Goal: Task Accomplishment & Management: Manage account settings

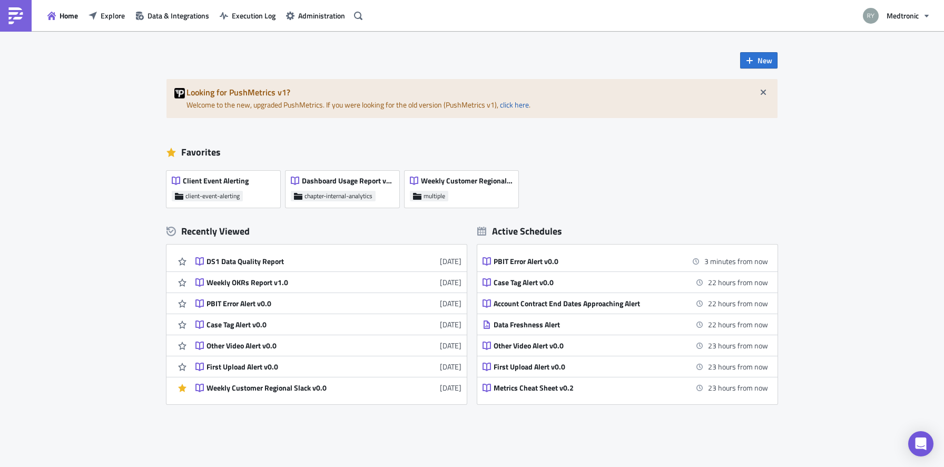
scroll to position [41, 0]
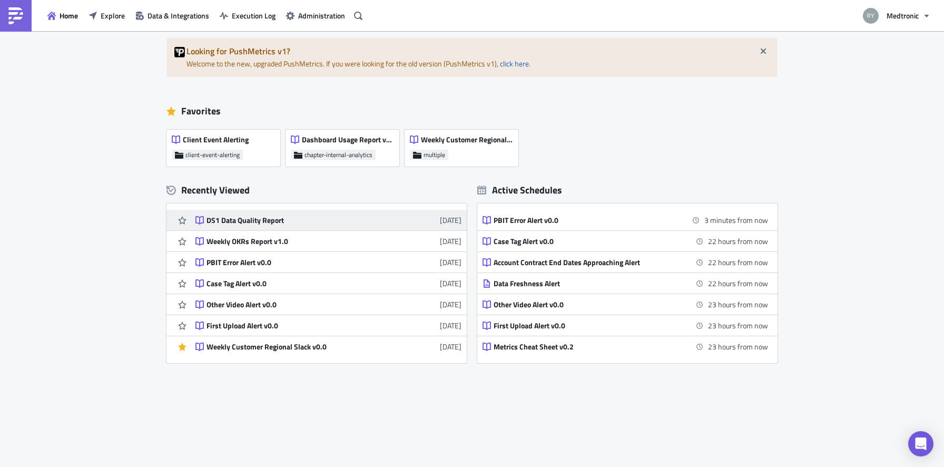
click at [217, 224] on div "DS1 Data Quality Report" at bounding box center [298, 219] width 184 height 9
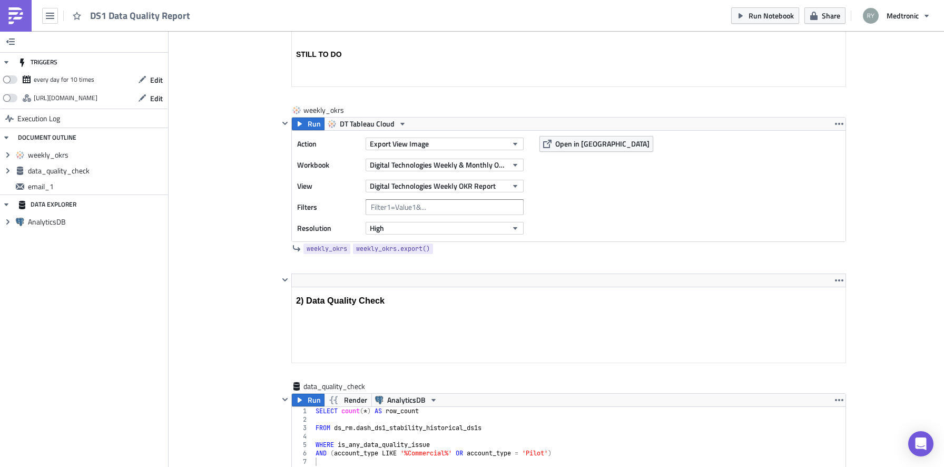
scroll to position [246, 0]
click at [439, 164] on span "Digital Technologies Weekly & Monthly OKRs" at bounding box center [438, 164] width 137 height 11
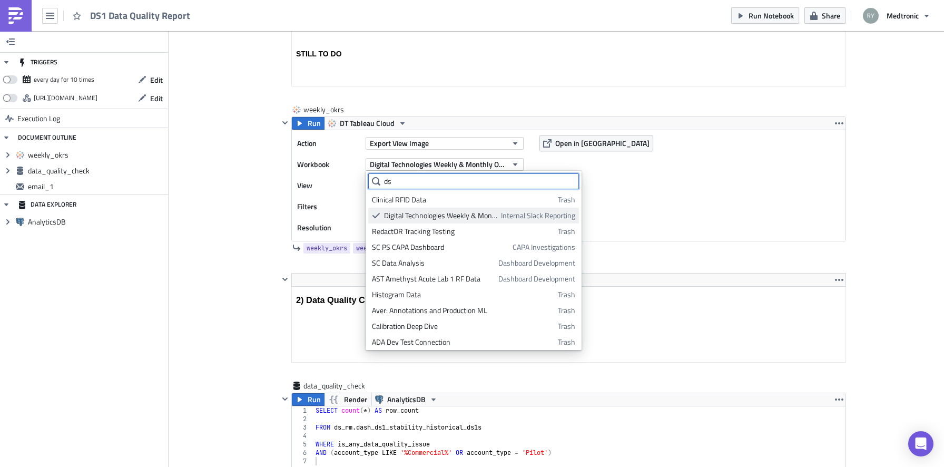
scroll to position [0, 0]
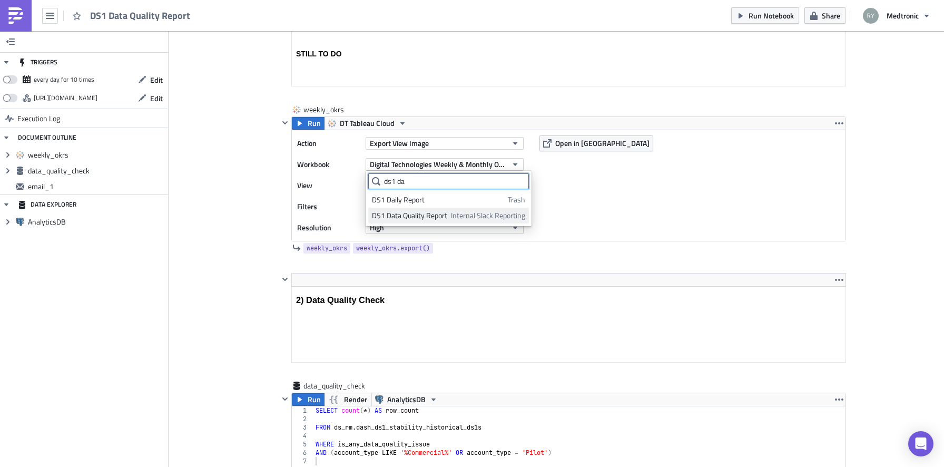
type input "ds1 da"
click at [429, 213] on div "DS1 Data Quality Report" at bounding box center [409, 215] width 75 height 11
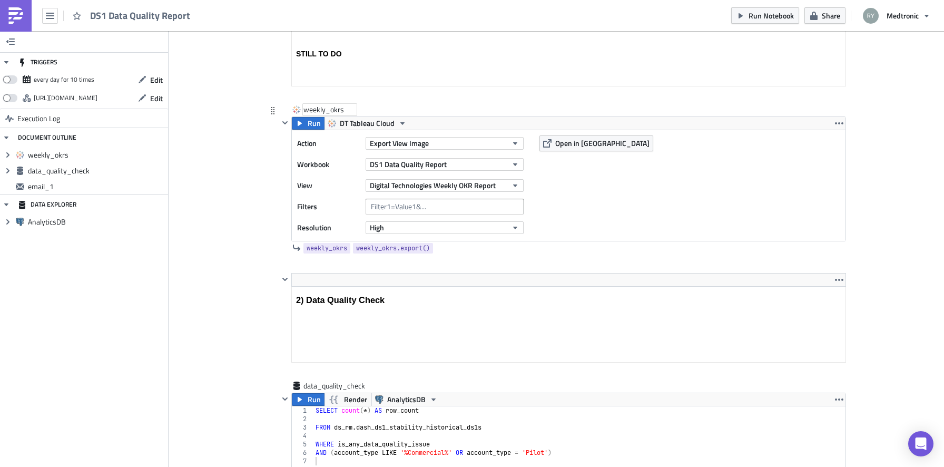
click at [322, 106] on div "weekly_okrs" at bounding box center [329, 109] width 53 height 11
type input "DS1DQ"
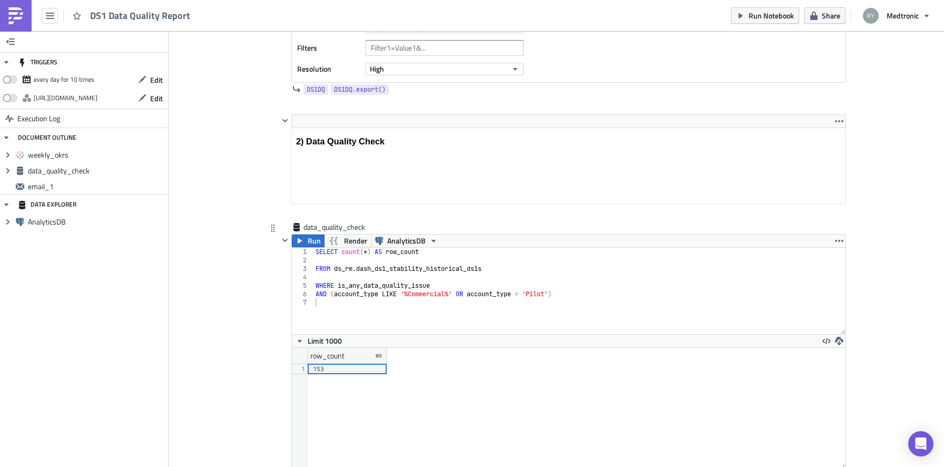
scroll to position [442, 0]
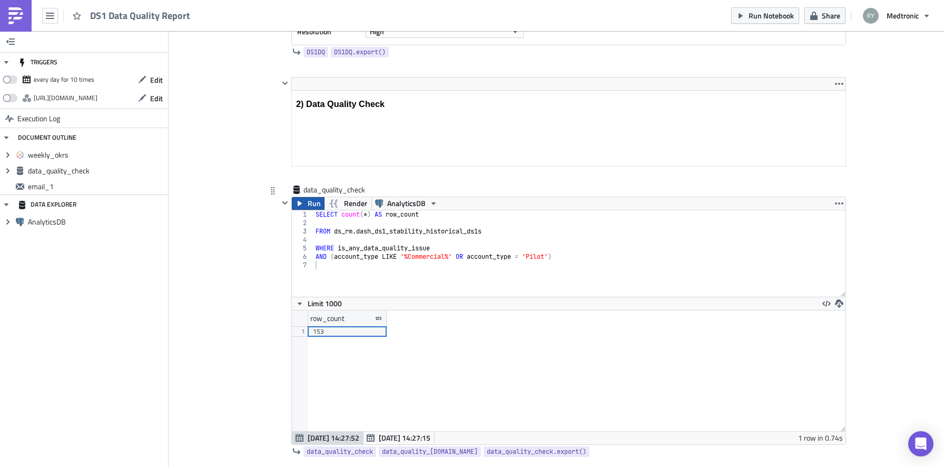
click at [308, 201] on span "Run" at bounding box center [314, 203] width 13 height 13
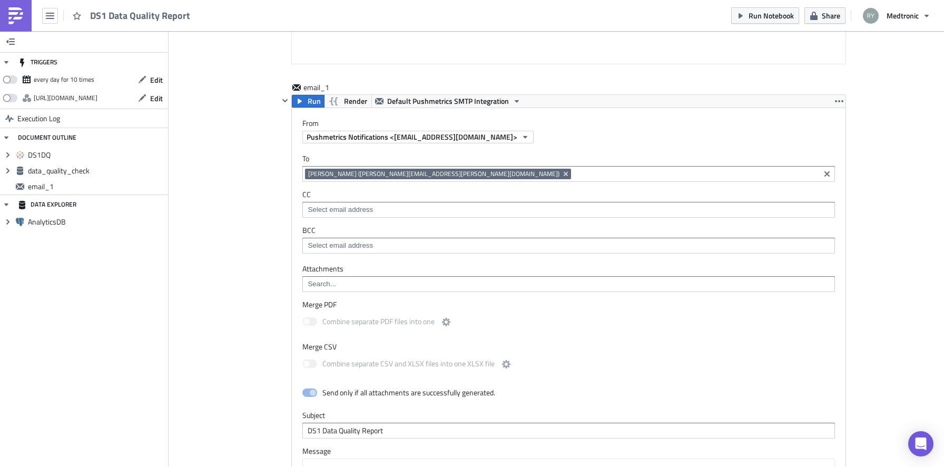
scroll to position [946, 0]
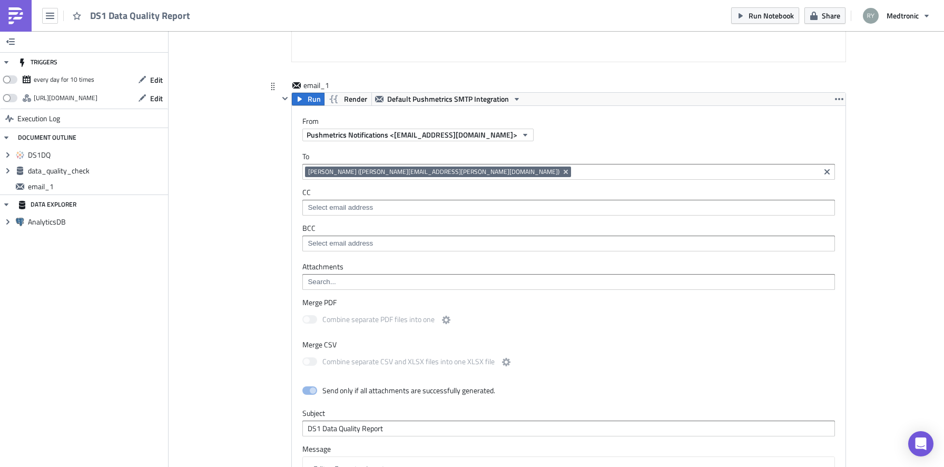
click at [456, 177] on div "[PERSON_NAME] ([PERSON_NAME][EMAIL_ADDRESS][PERSON_NAME][DOMAIN_NAME])" at bounding box center [561, 172] width 512 height 13
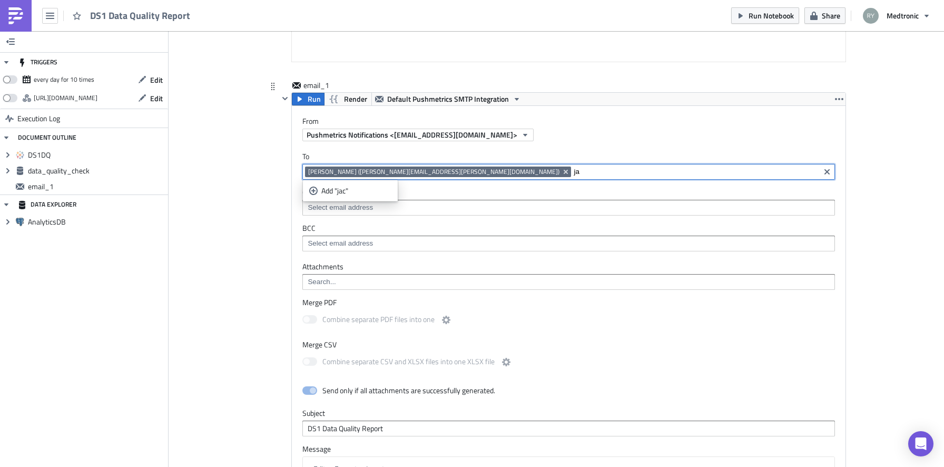
type input "j"
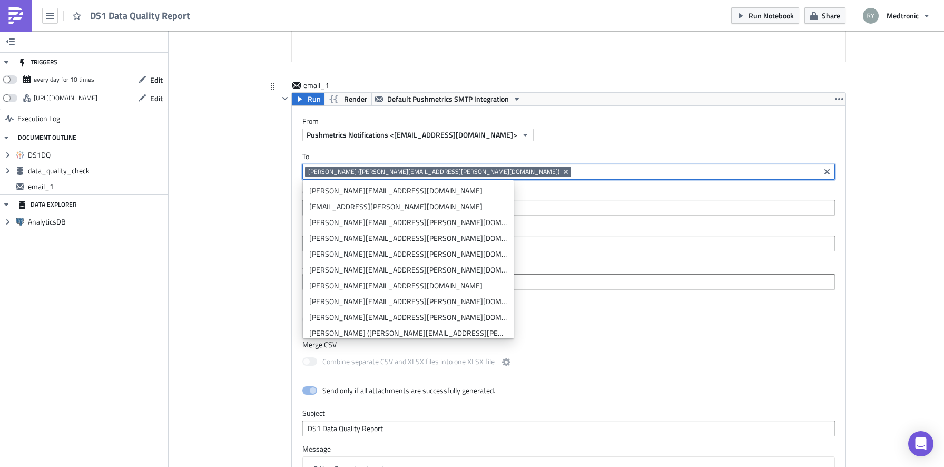
paste input "[PERSON_NAME][EMAIL_ADDRESS][PERSON_NAME][DOMAIN_NAME]"
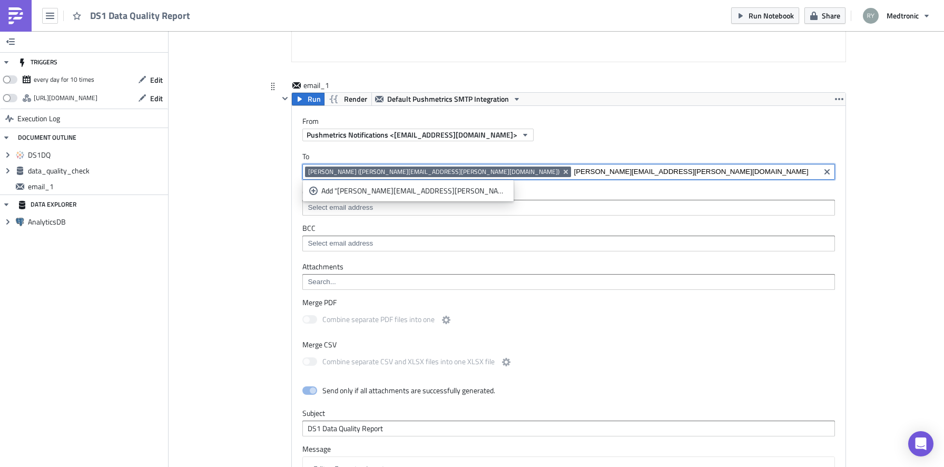
type input "[PERSON_NAME][EMAIL_ADDRESS][PERSON_NAME][DOMAIN_NAME]"
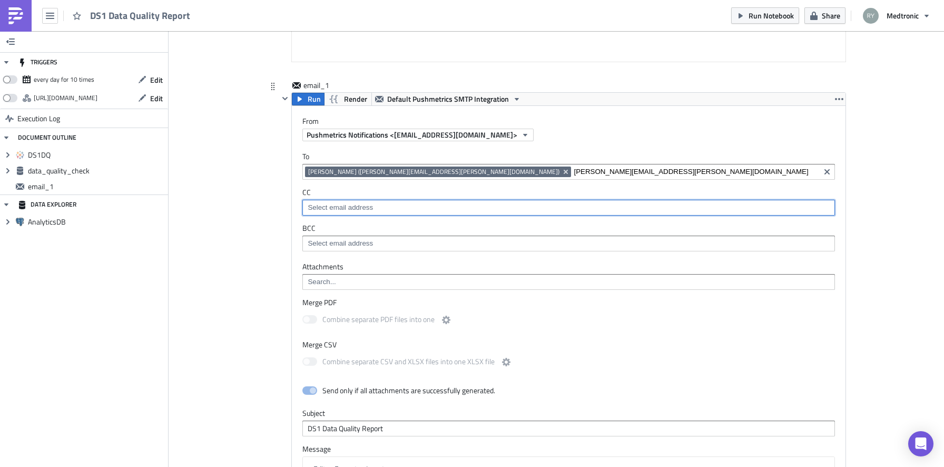
click at [420, 212] on input at bounding box center [568, 207] width 526 height 11
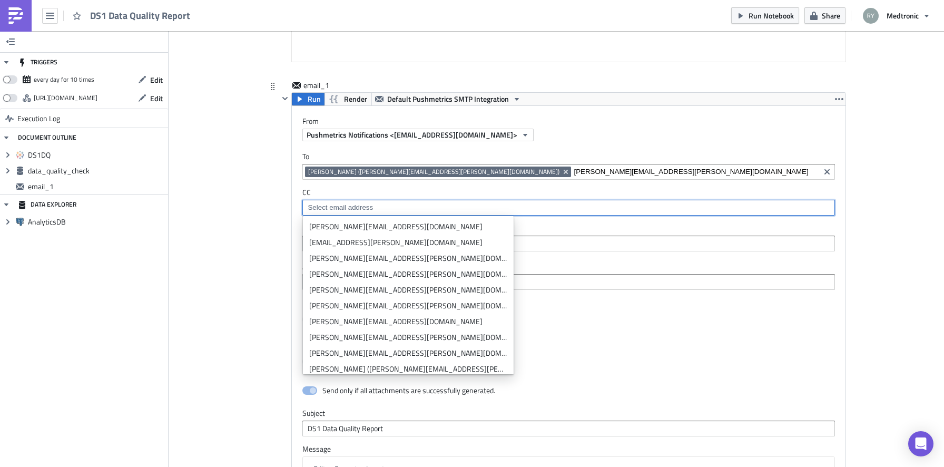
click at [574, 175] on input "[PERSON_NAME][EMAIL_ADDRESS][PERSON_NAME][DOMAIN_NAME]" at bounding box center [695, 171] width 243 height 11
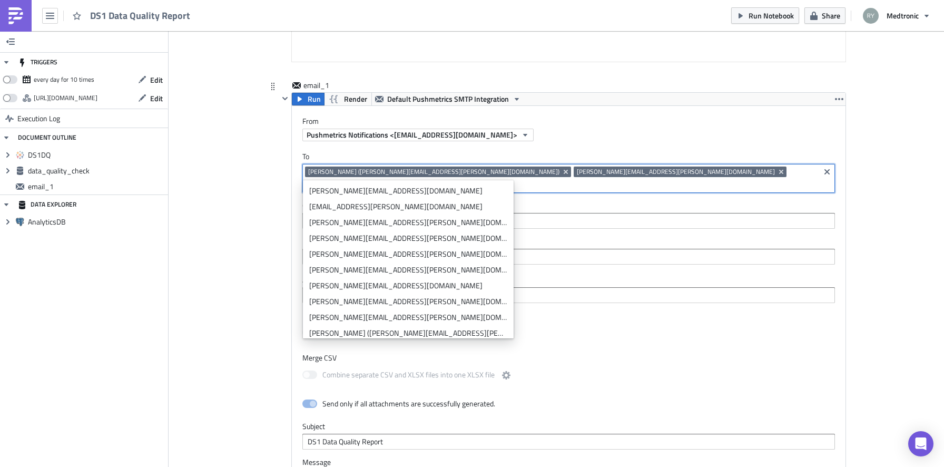
paste input "[PERSON_NAME][EMAIL_ADDRESS][DOMAIN_NAME]"
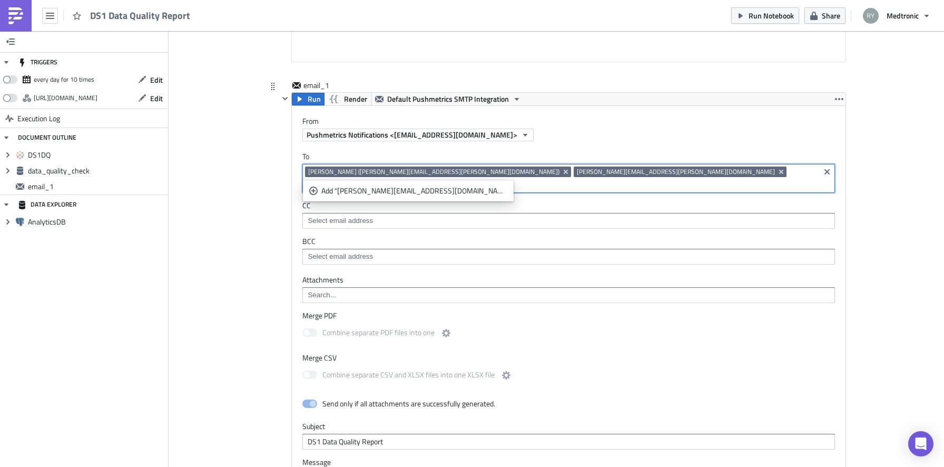
type input "[PERSON_NAME][EMAIL_ADDRESS][DOMAIN_NAME]"
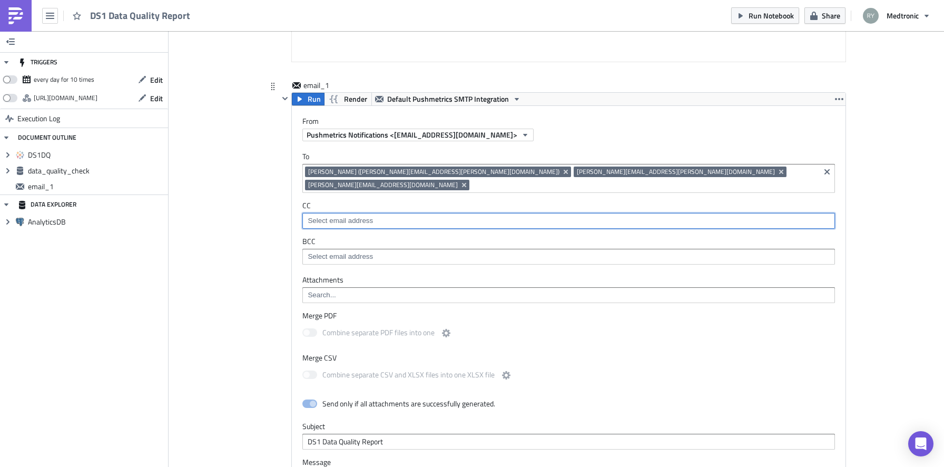
click at [346, 215] on input at bounding box center [568, 220] width 526 height 11
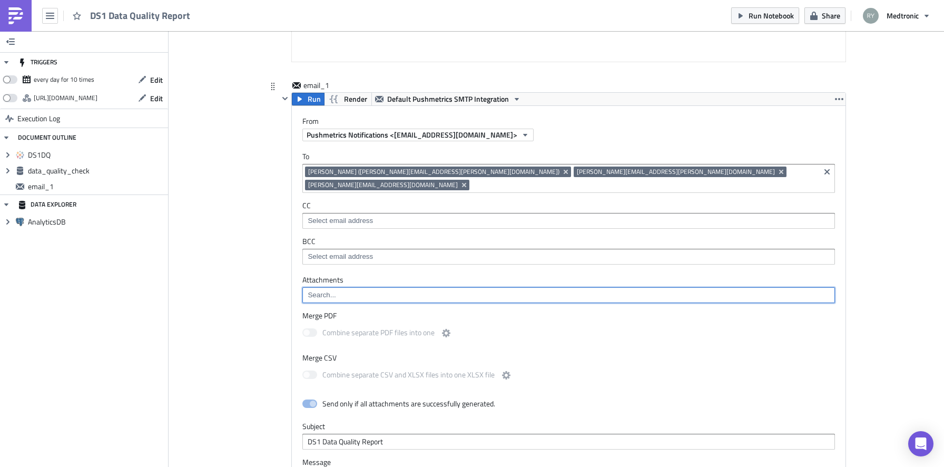
click at [332, 290] on input at bounding box center [568, 295] width 526 height 11
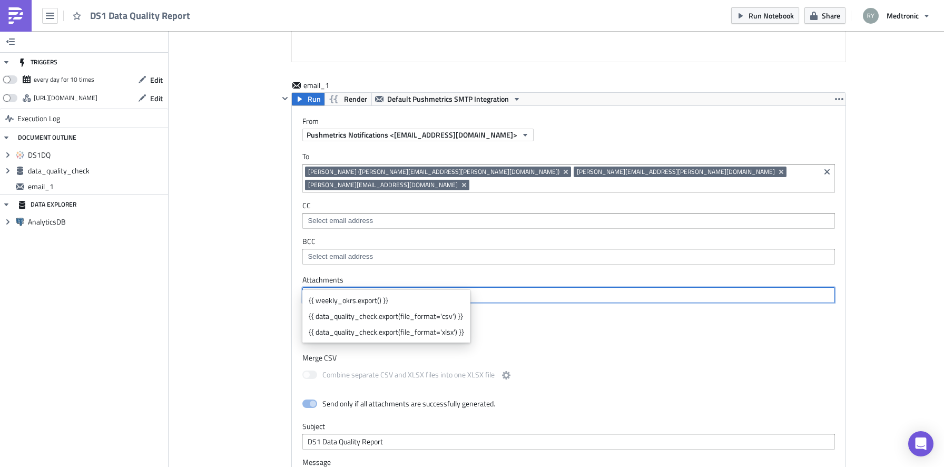
click at [264, 283] on div "general Execution Log DS1 Data Quality Report <h3>1) Fetch DS1 DQ Report</h3> <…" at bounding box center [556, 30] width 600 height 1611
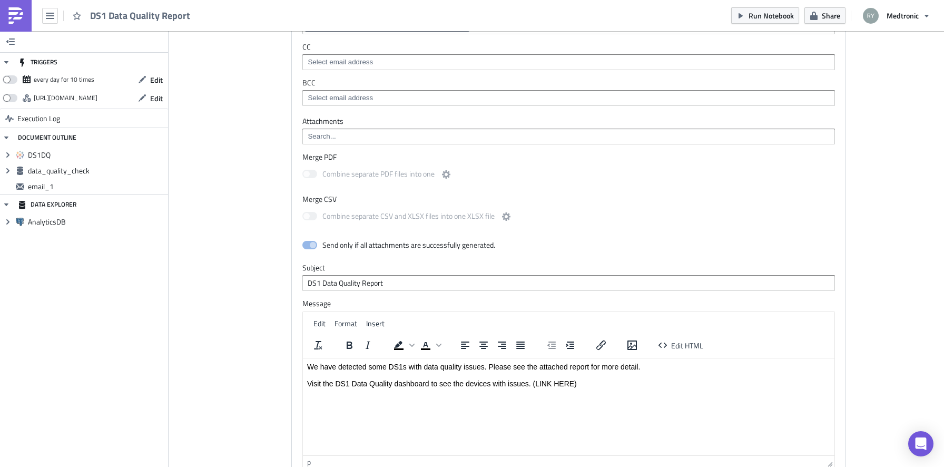
scroll to position [1106, 0]
click at [588, 382] on p "We have detected some DS1s with data quality issues. Please see the attached re…" at bounding box center [568, 372] width 523 height 25
click at [600, 337] on icon "Insert/edit link" at bounding box center [601, 343] width 13 height 13
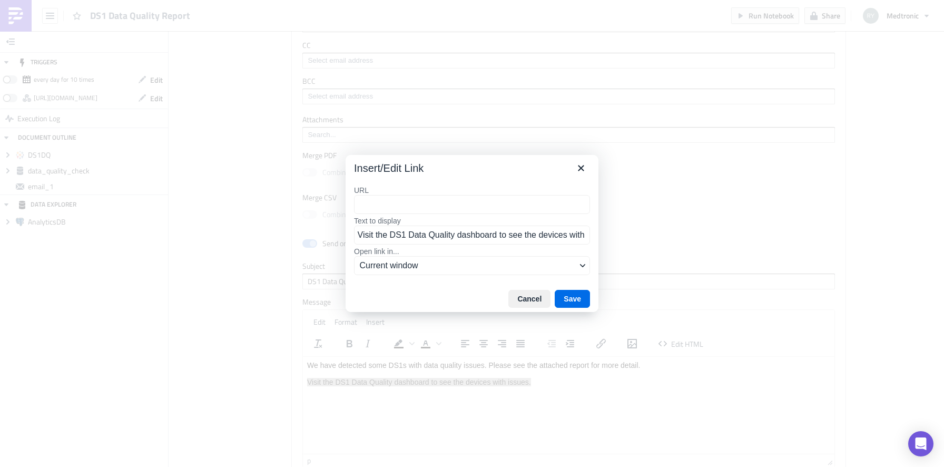
type input "https://dub01.online.tableau.com/#/site/digitalsurgery/views/DS1Stability_17507…"
click at [567, 293] on button "Save" at bounding box center [572, 299] width 35 height 18
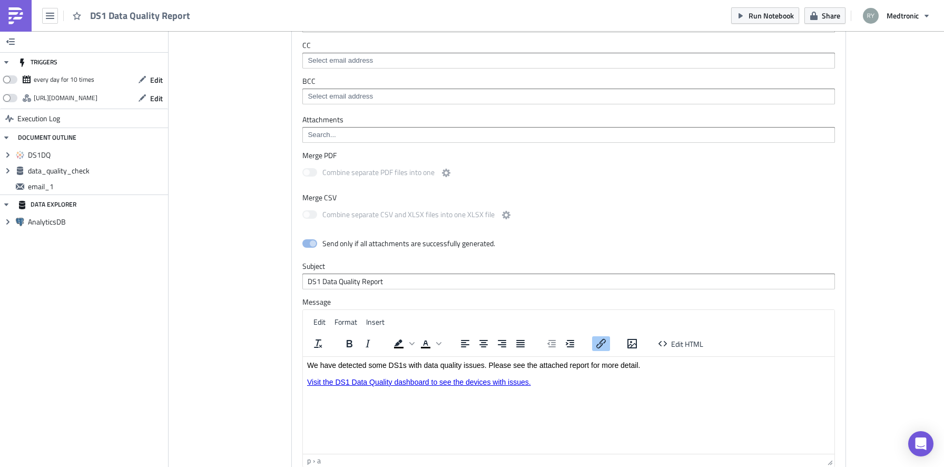
click at [422, 390] on html "We have detected some DS1s with data quality issues. Please see the attached re…" at bounding box center [568, 373] width 531 height 34
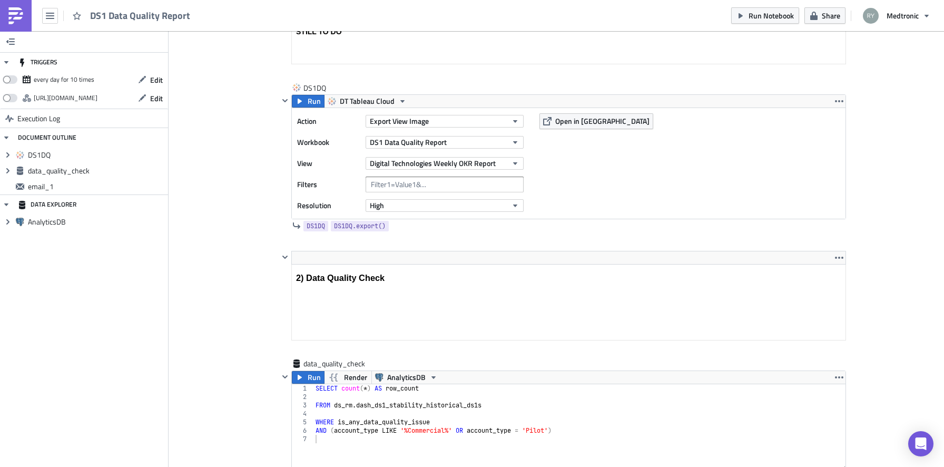
scroll to position [266, 0]
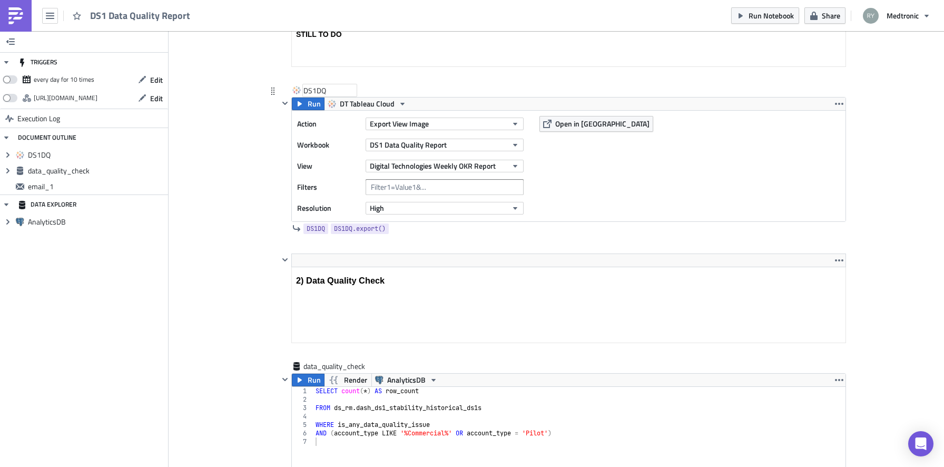
click at [322, 93] on div "DS1DQ" at bounding box center [329, 90] width 53 height 11
click at [322, 93] on input "DS1DQ" at bounding box center [329, 90] width 53 height 11
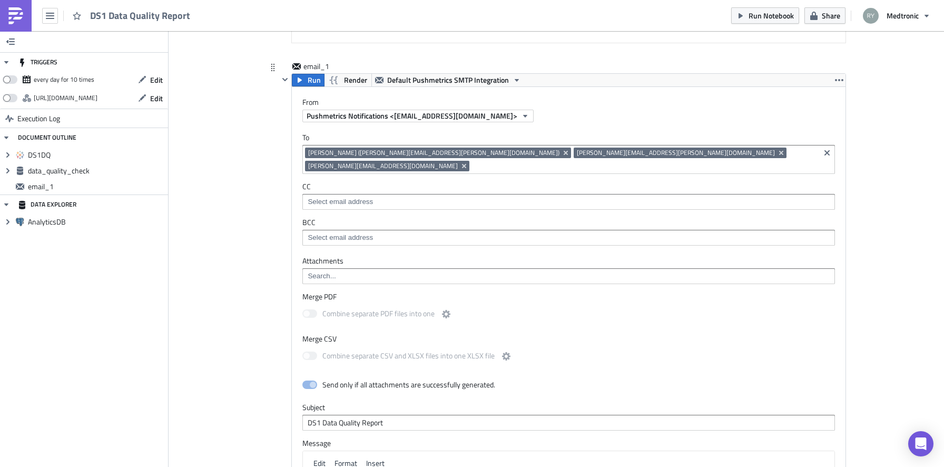
scroll to position [950, 0]
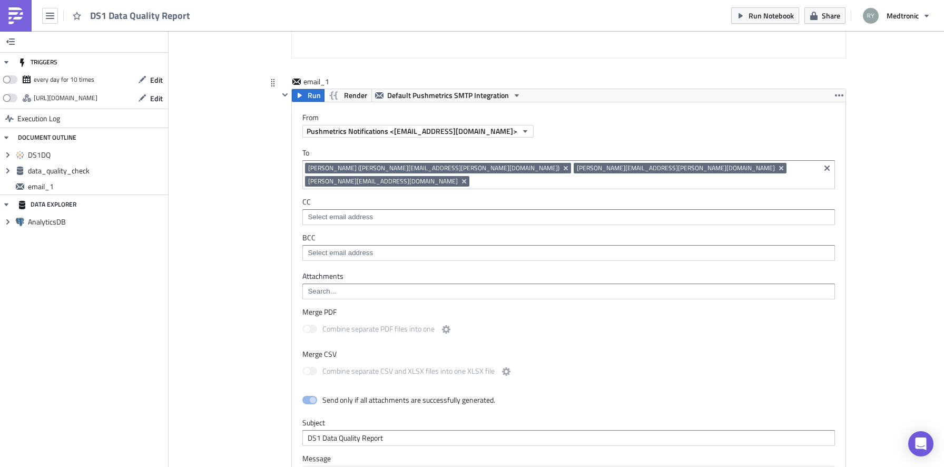
click at [341, 286] on input at bounding box center [568, 291] width 526 height 11
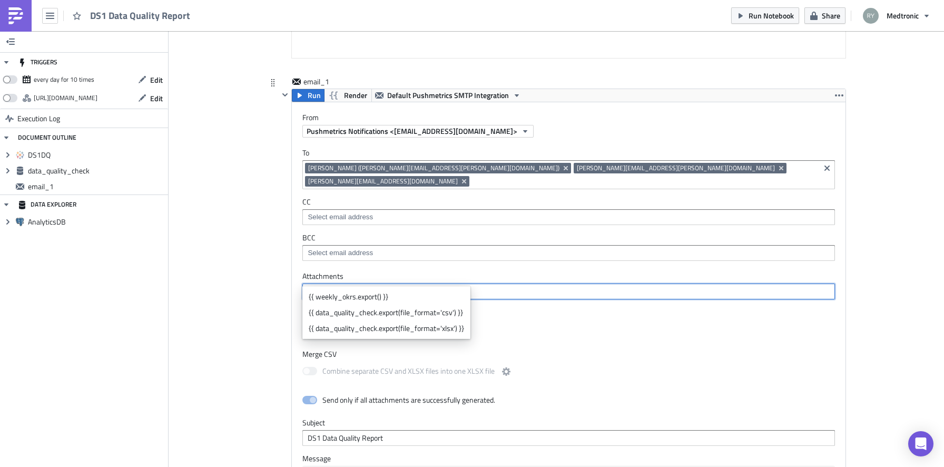
paste input "DS1DQ"
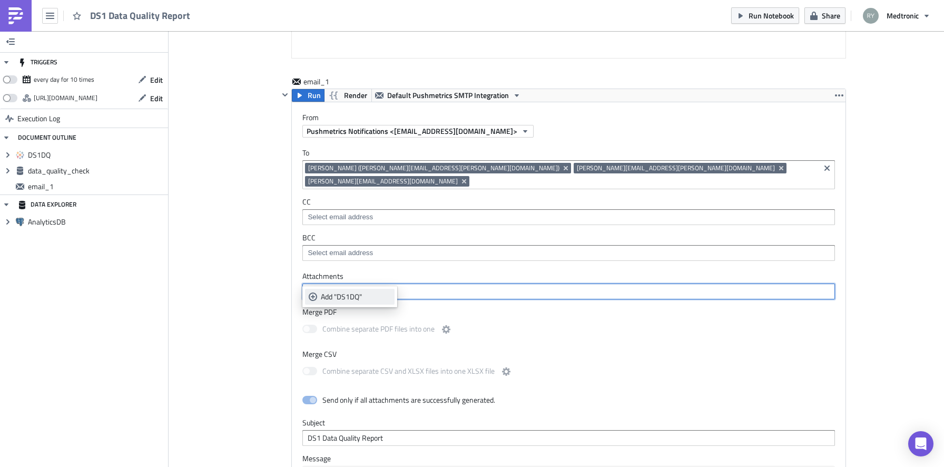
type input "DS1DQ"
click at [340, 301] on div "Add "DS1DQ"" at bounding box center [356, 296] width 70 height 11
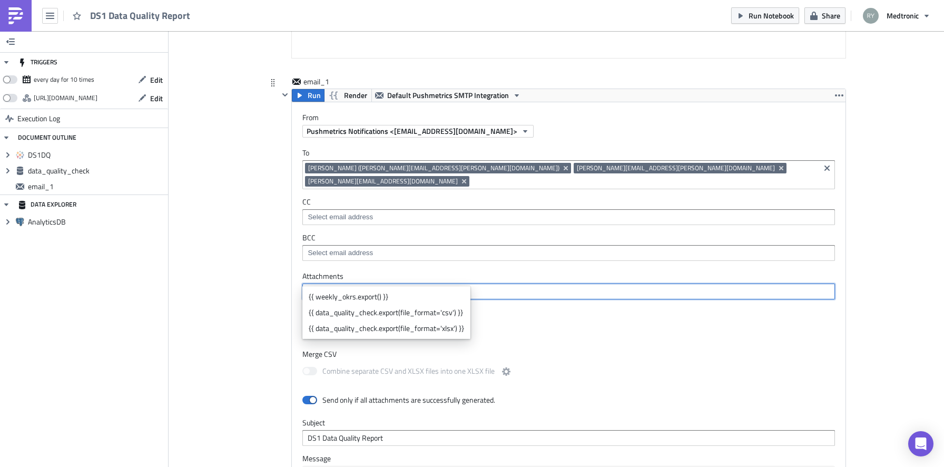
click at [333, 287] on icon "Remove Tag" at bounding box center [334, 291] width 8 height 8
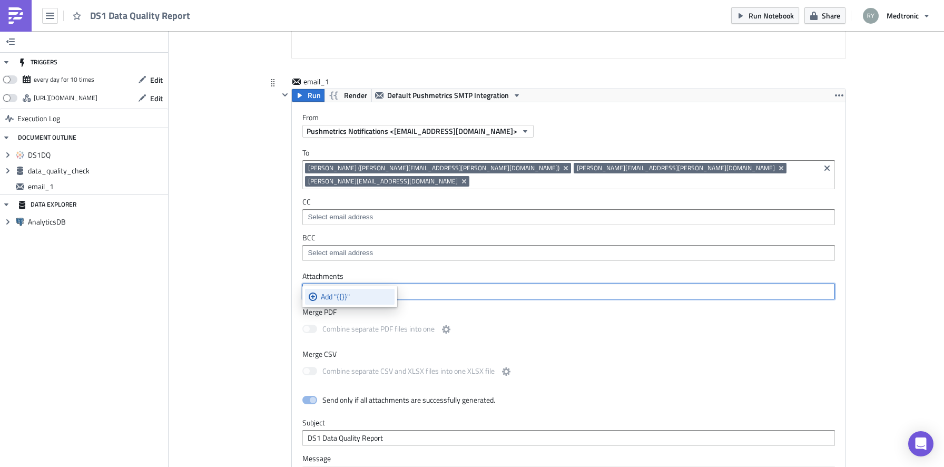
paste input "DS1DQ"
type input "{{DS1DQ}}"
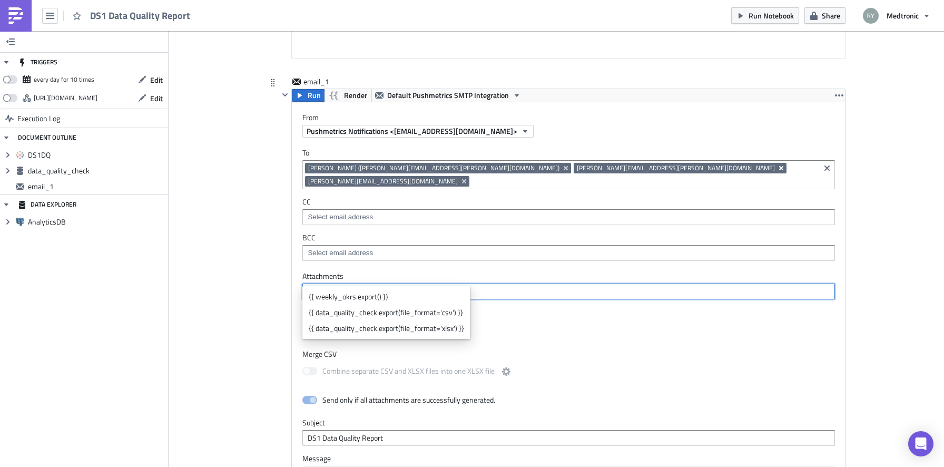
click at [777, 167] on icon "Remove Tag" at bounding box center [781, 168] width 8 height 8
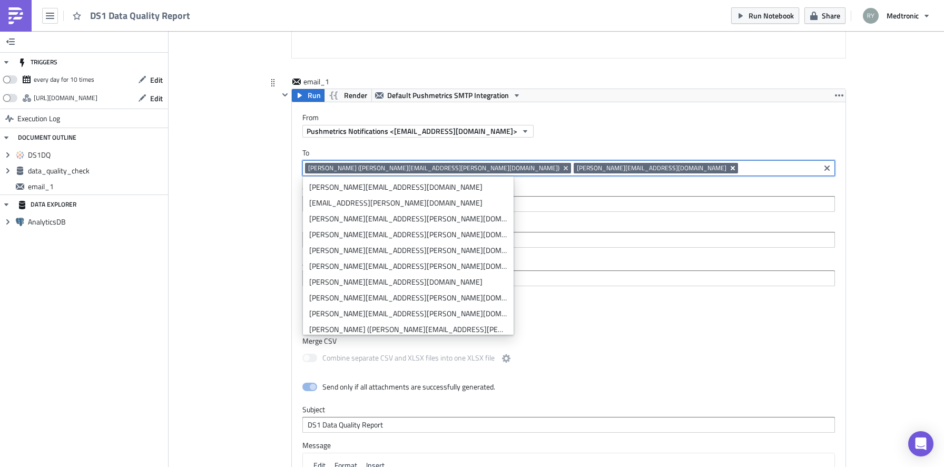
click at [728, 166] on icon "Remove Tag" at bounding box center [732, 168] width 8 height 8
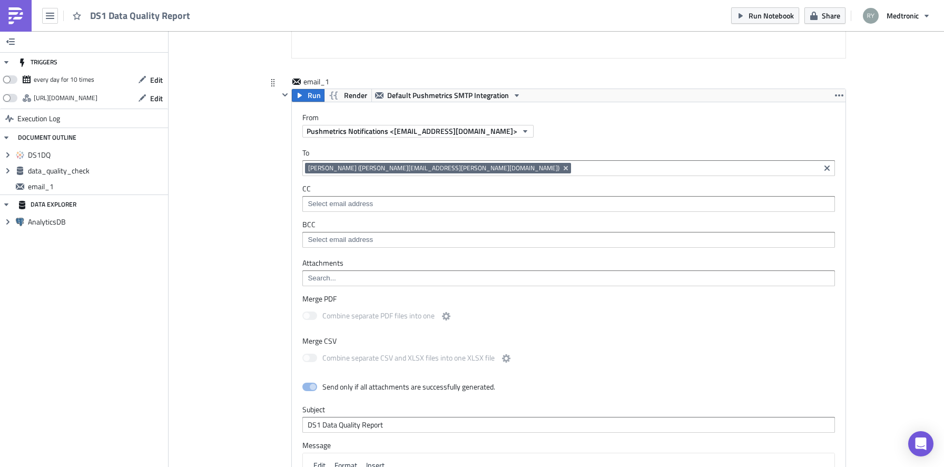
click at [368, 129] on span "Pushmetrics Notifications <[EMAIL_ADDRESS][DOMAIN_NAME]>" at bounding box center [412, 130] width 211 height 11
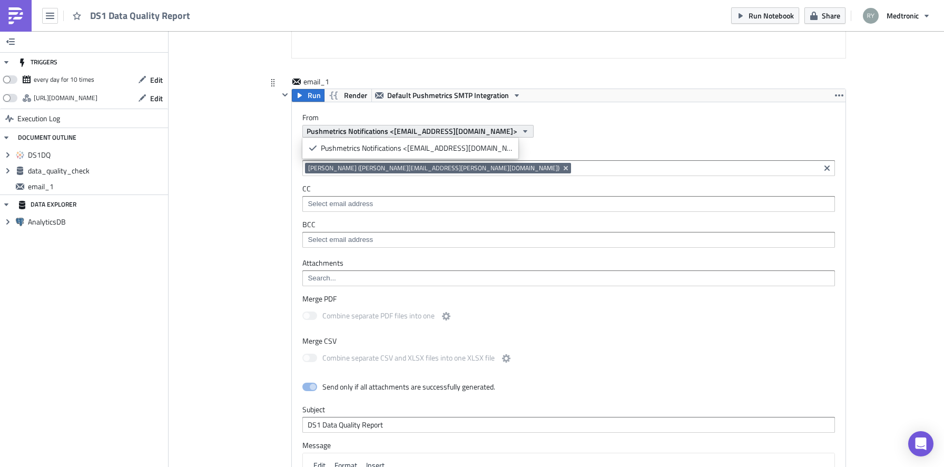
click at [368, 129] on span "Pushmetrics Notifications <[EMAIL_ADDRESS][DOMAIN_NAME]>" at bounding box center [412, 130] width 211 height 11
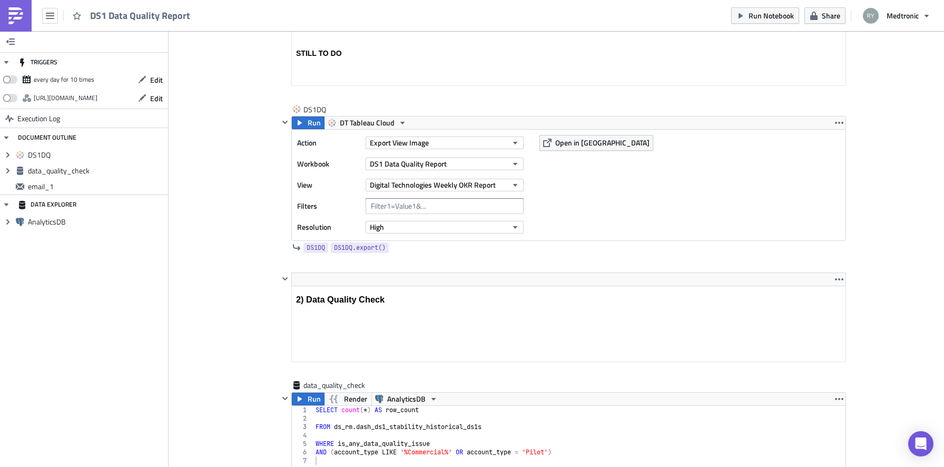
scroll to position [244, 0]
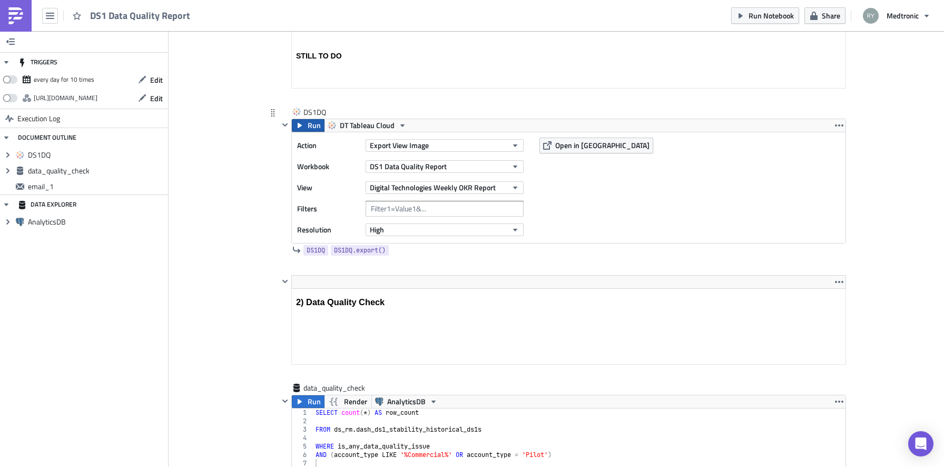
click at [306, 124] on button "Run" at bounding box center [308, 125] width 33 height 13
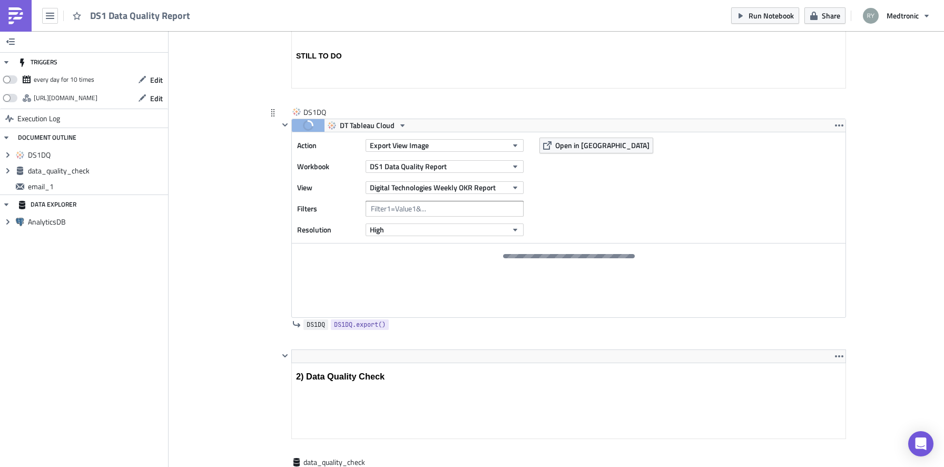
click at [315, 327] on span "DS1DQ" at bounding box center [316, 324] width 18 height 11
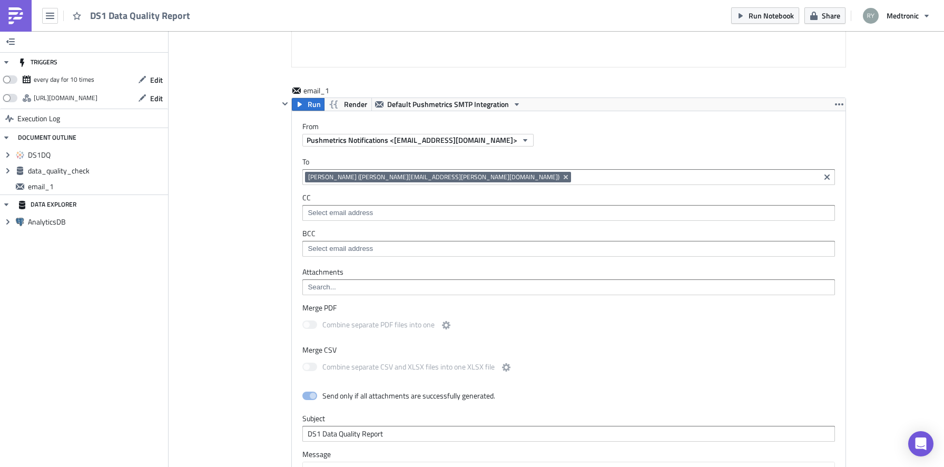
scroll to position [1060, 0]
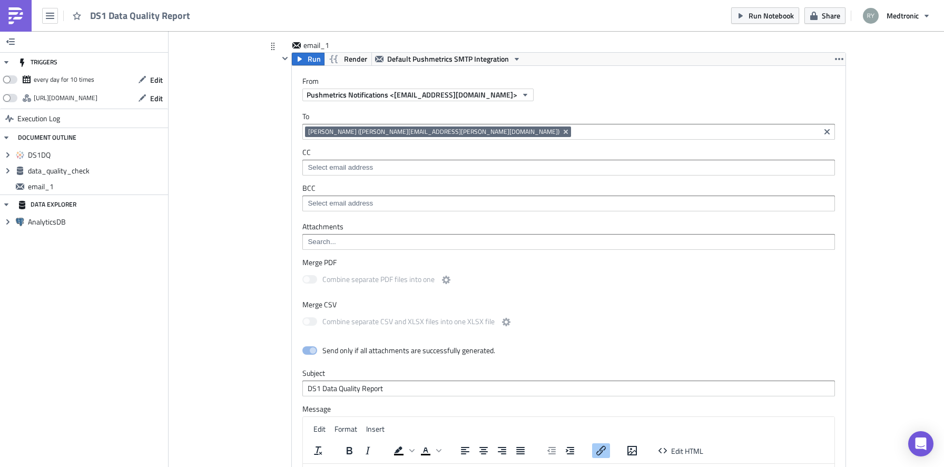
click at [351, 239] on input at bounding box center [568, 241] width 526 height 11
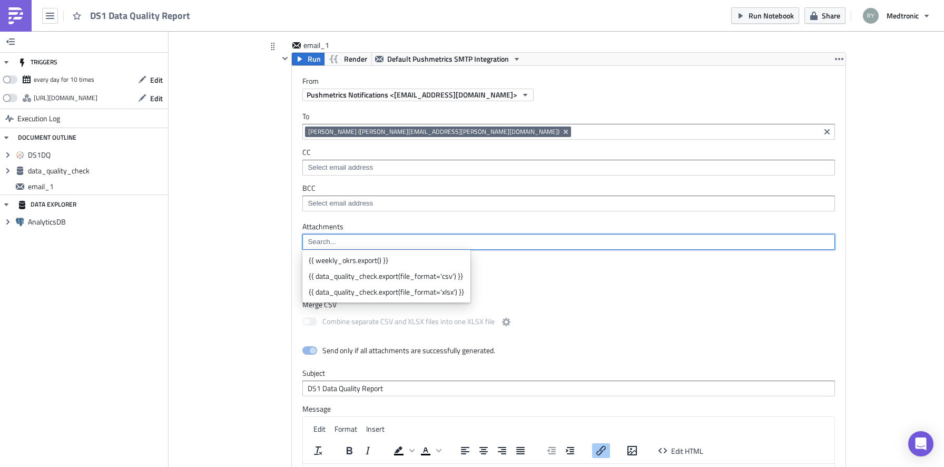
paste input "{{ DS1DQ }}"
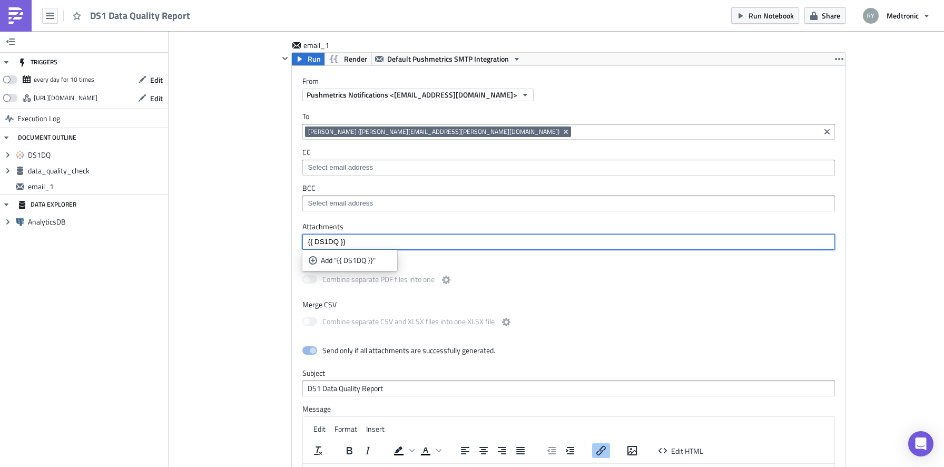
type input "{{ DS1DQ }}"
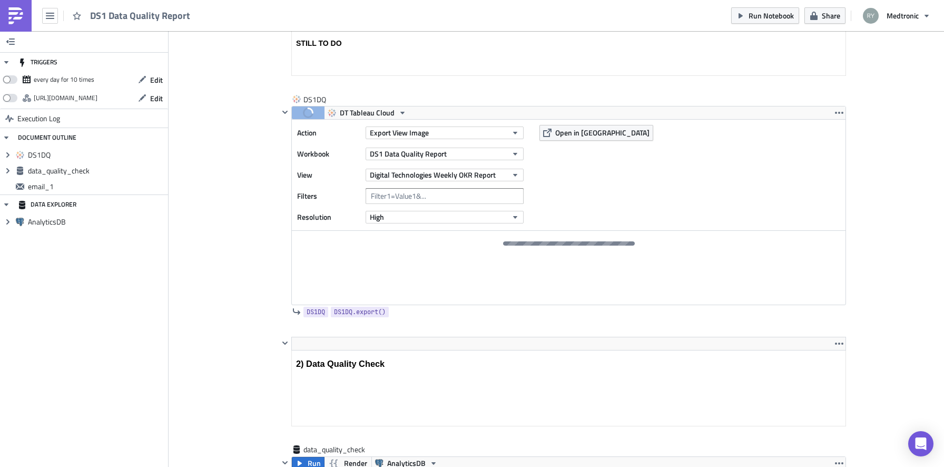
scroll to position [255, 0]
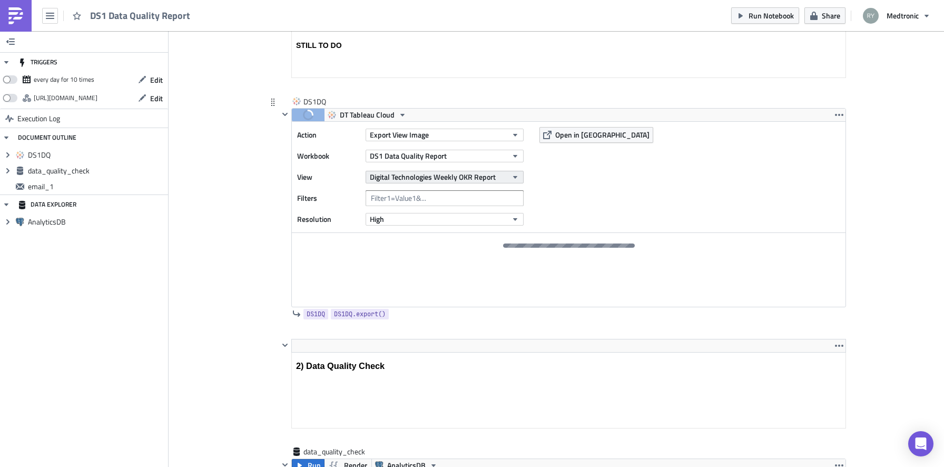
click at [429, 182] on span "Digital Technologies Weekly OKR Report" at bounding box center [433, 176] width 126 height 11
click at [413, 210] on div "DQ Push Metrics Report" at bounding box center [418, 212] width 93 height 11
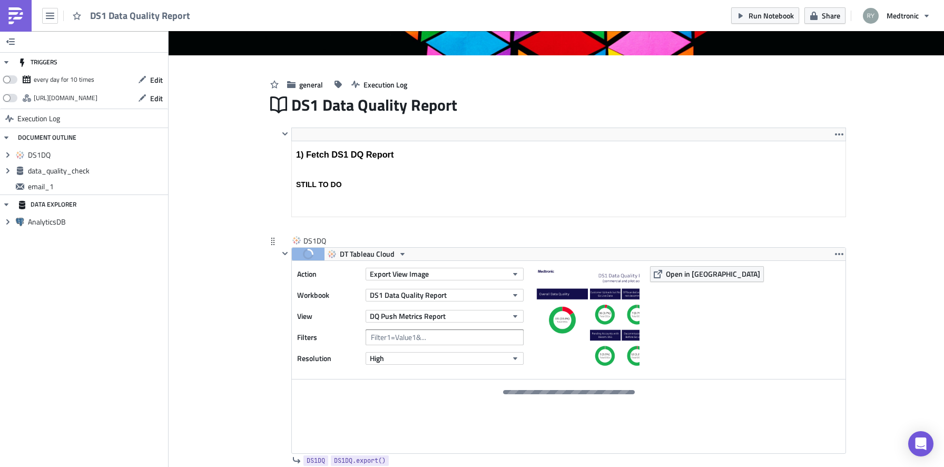
scroll to position [11, 0]
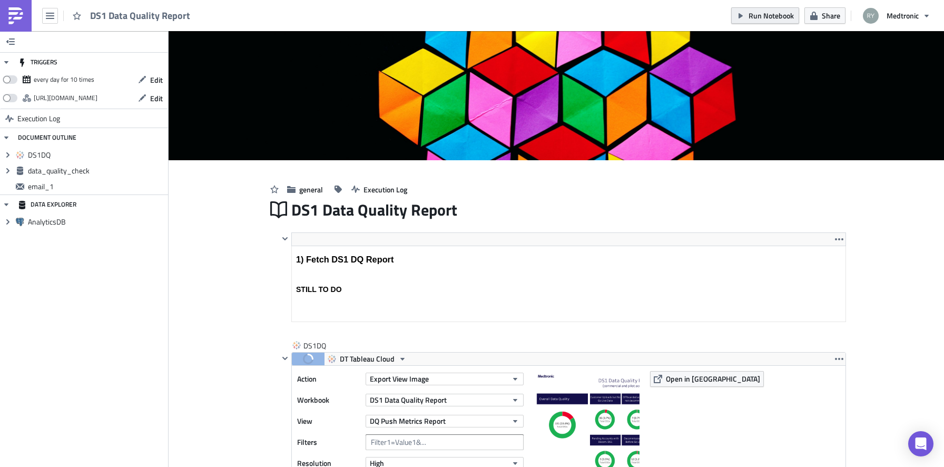
click at [771, 16] on span "Run Notebook" at bounding box center [770, 15] width 45 height 11
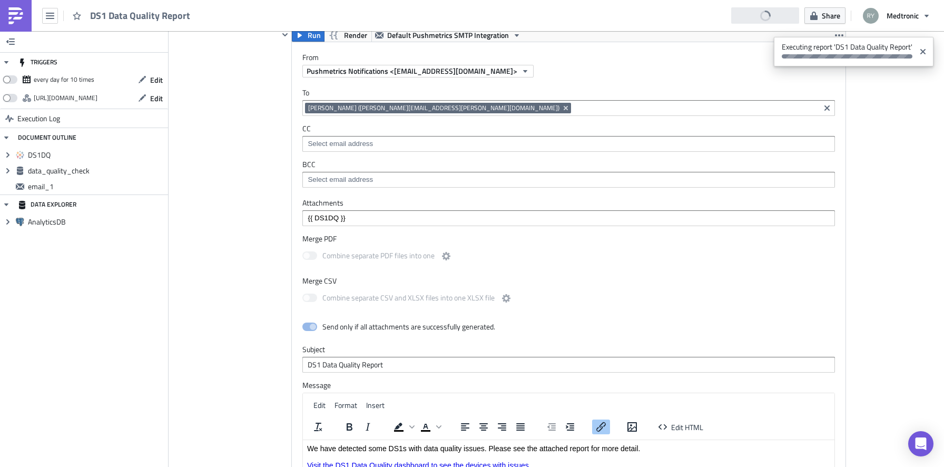
scroll to position [1092, 0]
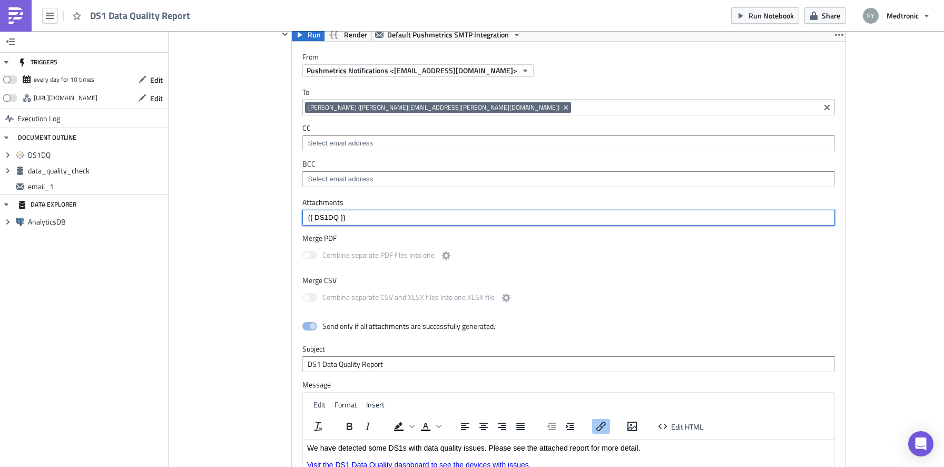
click at [388, 214] on input "{{ DS1DQ }}" at bounding box center [568, 217] width 526 height 11
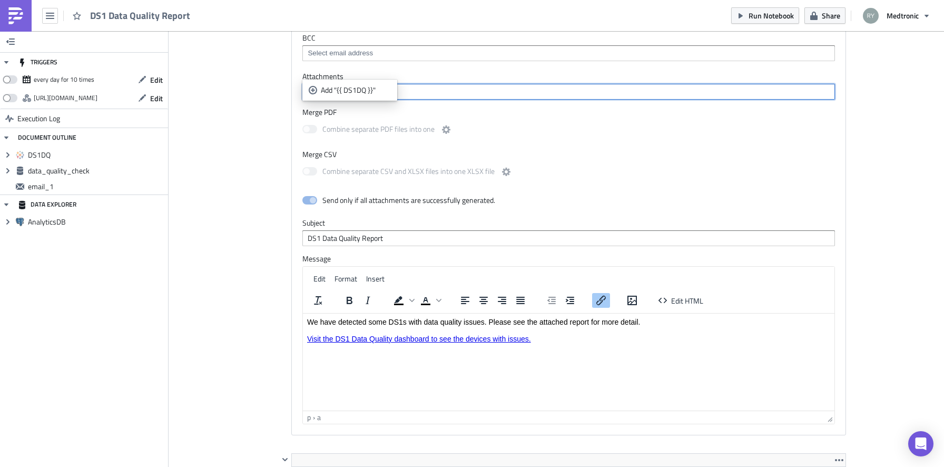
scroll to position [1244, 0]
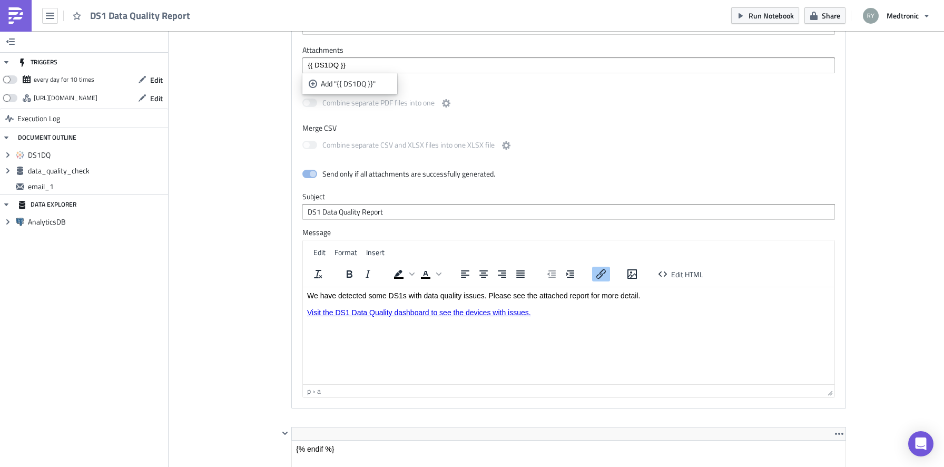
click at [327, 320] on html "We have detected some DS1s with data quality issues. Please see the attached re…" at bounding box center [568, 304] width 531 height 34
click at [600, 320] on html "We have detected some DS1s with data quality issues. Please see the attached re…" at bounding box center [568, 304] width 531 height 34
click at [333, 86] on div "Add "{{ DS1DQ }}"" at bounding box center [356, 83] width 70 height 11
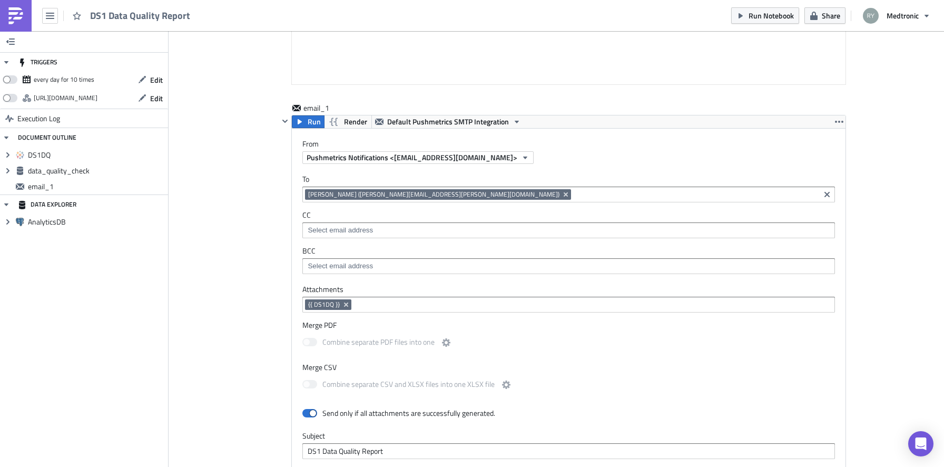
scroll to position [1000, 0]
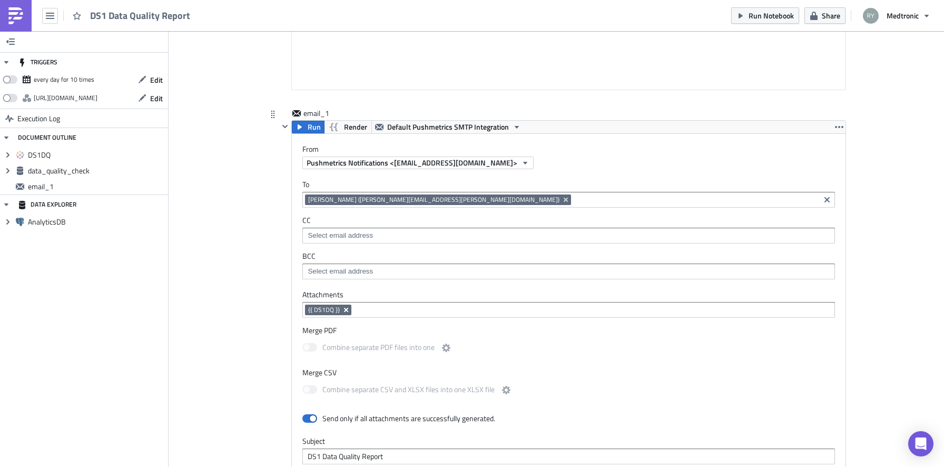
click at [346, 310] on icon "Remove Tag" at bounding box center [346, 309] width 8 height 8
click at [275, 316] on div "email_1 Run Render Default Pushmetrics SMTP Integration From Pushmetrics Notifi…" at bounding box center [556, 389] width 579 height 563
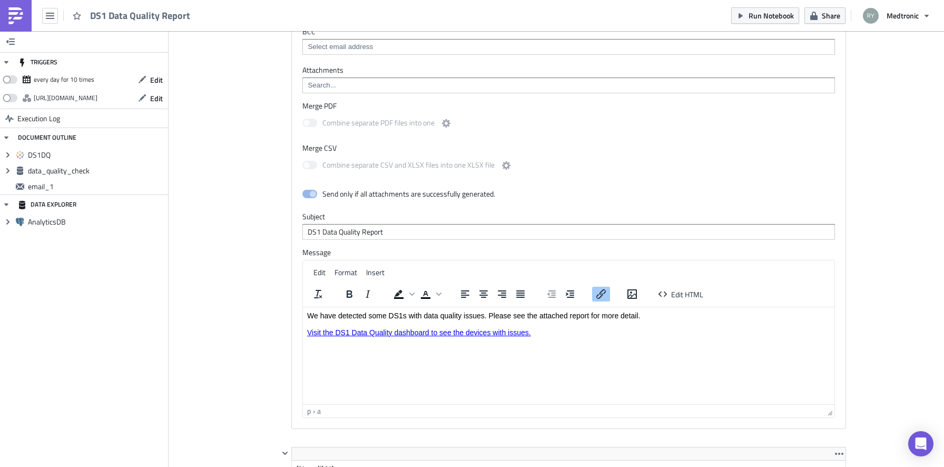
scroll to position [1224, 0]
click at [391, 341] on html "We have detected some DS1s with data quality issues. Please see the attached re…" at bounding box center [568, 324] width 531 height 34
click at [379, 341] on html "We have detected some DS1s with data quality issues. Please see the attached re…" at bounding box center [568, 324] width 531 height 34
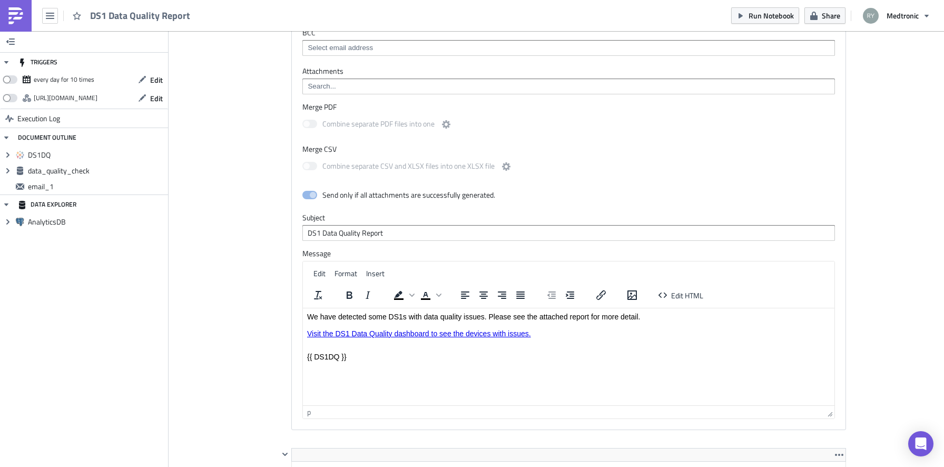
click at [380, 362] on html "We have detected some DS1s with data quality issues. Please see the attached re…" at bounding box center [568, 336] width 531 height 57
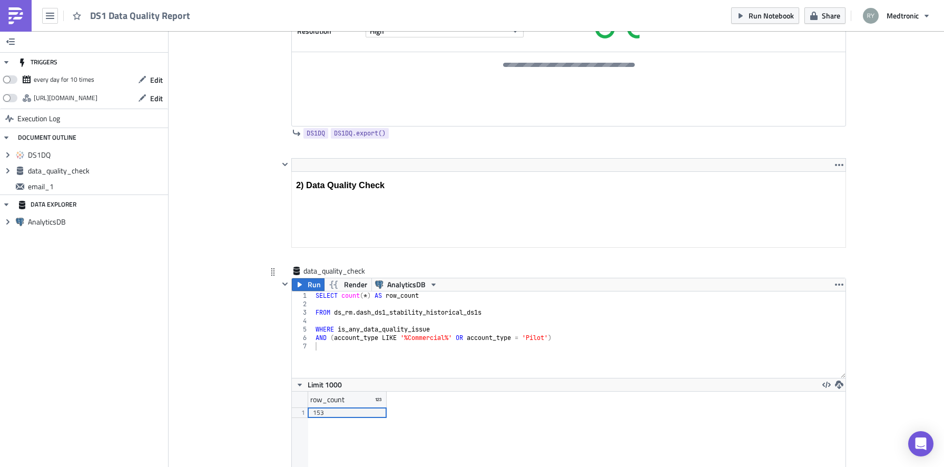
scroll to position [441, 0]
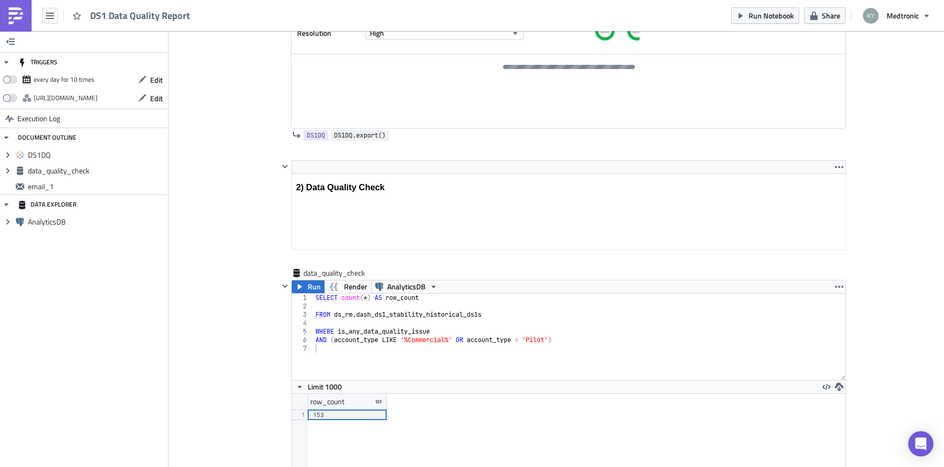
click at [358, 135] on span "DS1DQ.export()" at bounding box center [360, 135] width 52 height 11
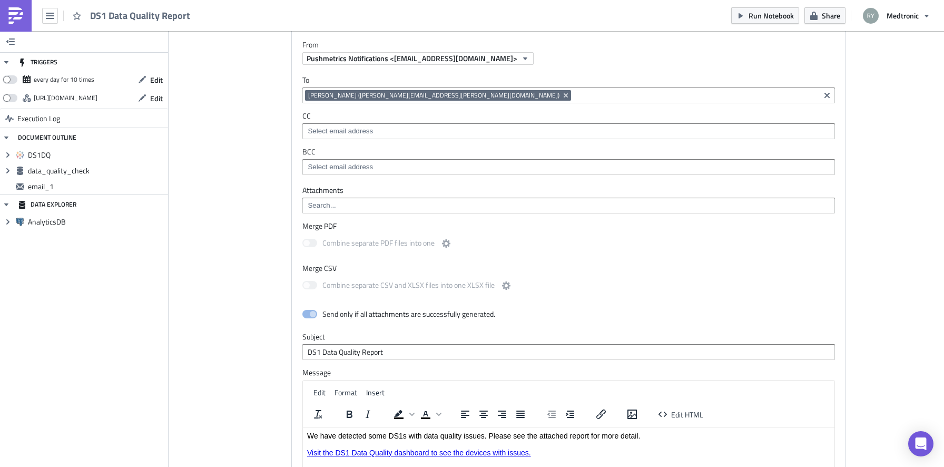
scroll to position [1226, 0]
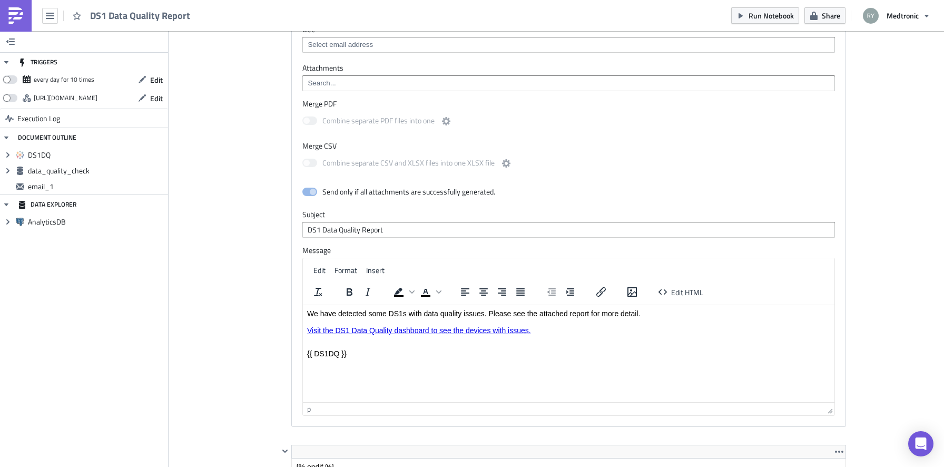
click at [354, 359] on body "We have detected some DS1s with data quality issues. Please see the attached re…" at bounding box center [568, 339] width 523 height 60
click at [349, 404] on div "p" at bounding box center [565, 408] width 516 height 11
click at [762, 13] on span "Run Notebook" at bounding box center [770, 15] width 45 height 11
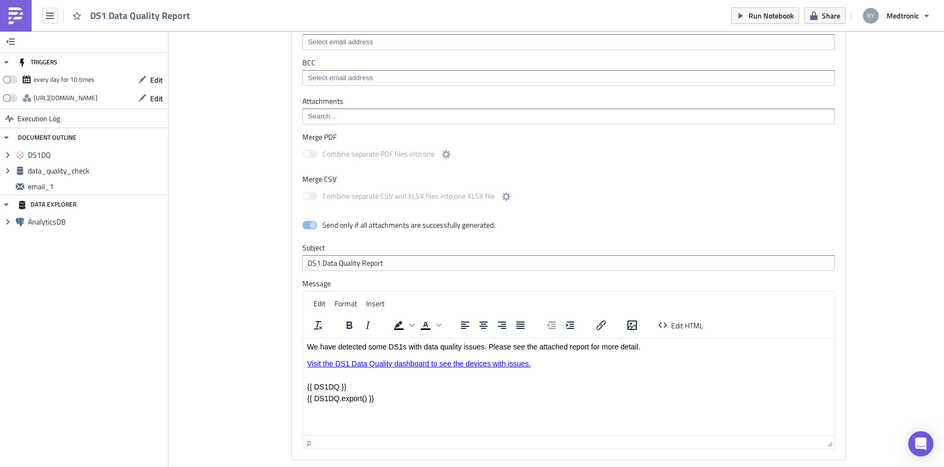
scroll to position [1203, 0]
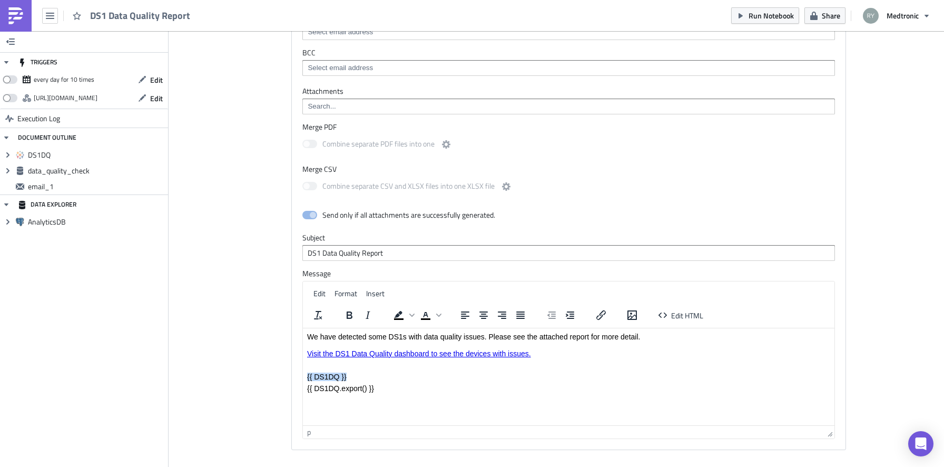
drag, startPoint x: 354, startPoint y: 376, endPoint x: 281, endPoint y: 374, distance: 72.7
click at [303, 374] on html "We have detected some DS1s with data quality issues. Please see the attached re…" at bounding box center [568, 362] width 531 height 68
click at [15, 19] on img at bounding box center [15, 15] width 17 height 17
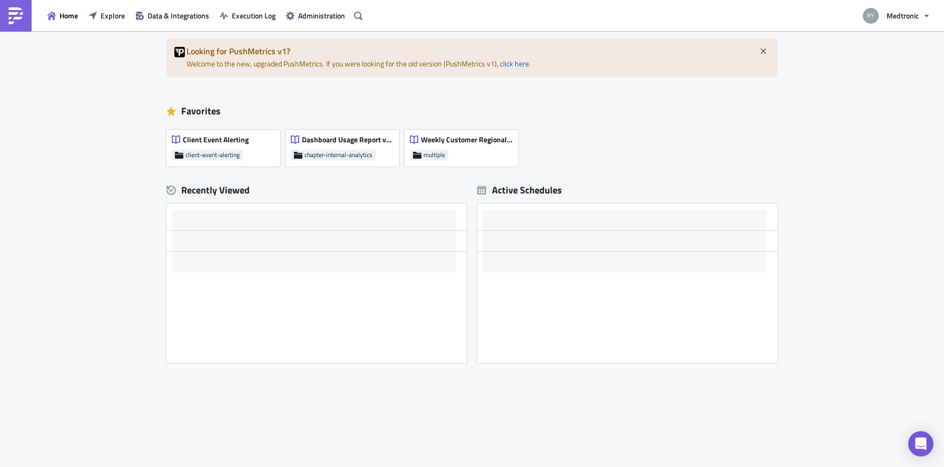
scroll to position [41, 0]
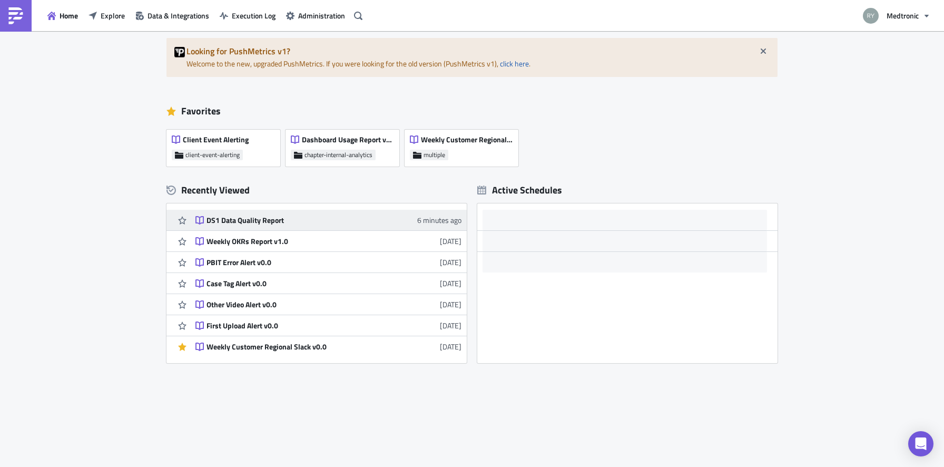
click at [239, 216] on div "DS1 Data Quality Report" at bounding box center [298, 219] width 184 height 9
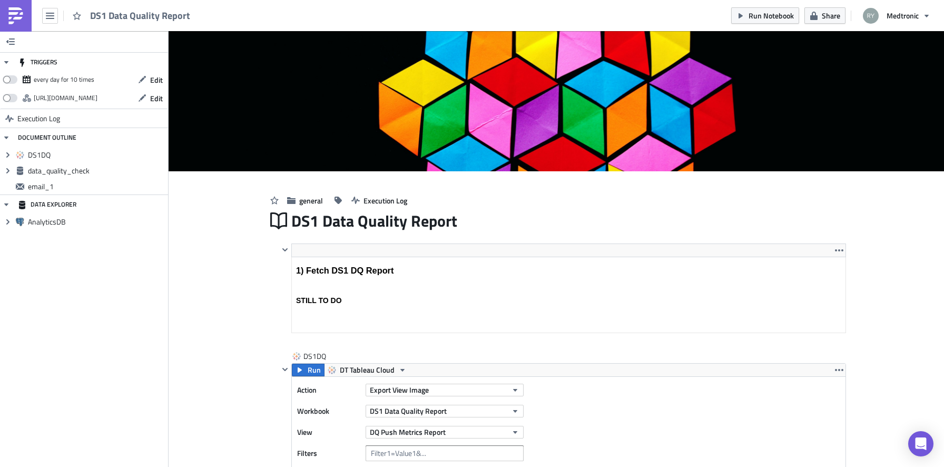
scroll to position [121, 553]
click at [776, 18] on span "Run Notebook" at bounding box center [770, 15] width 45 height 11
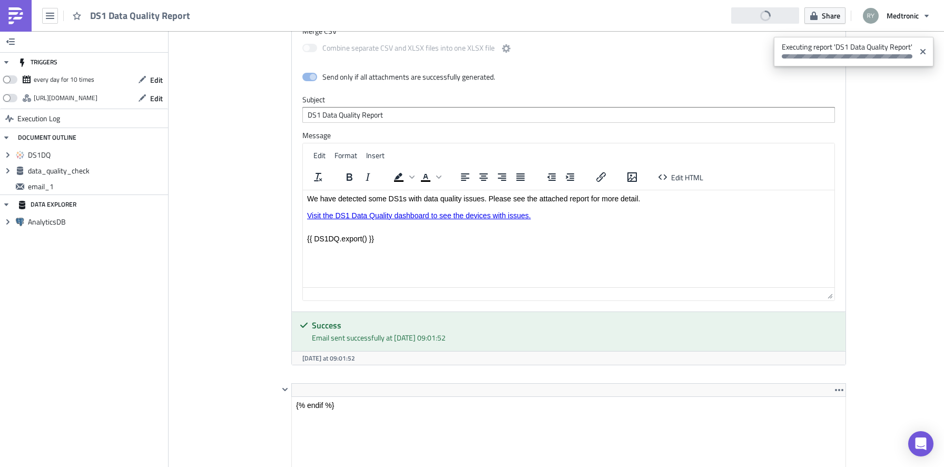
scroll to position [1198, 0]
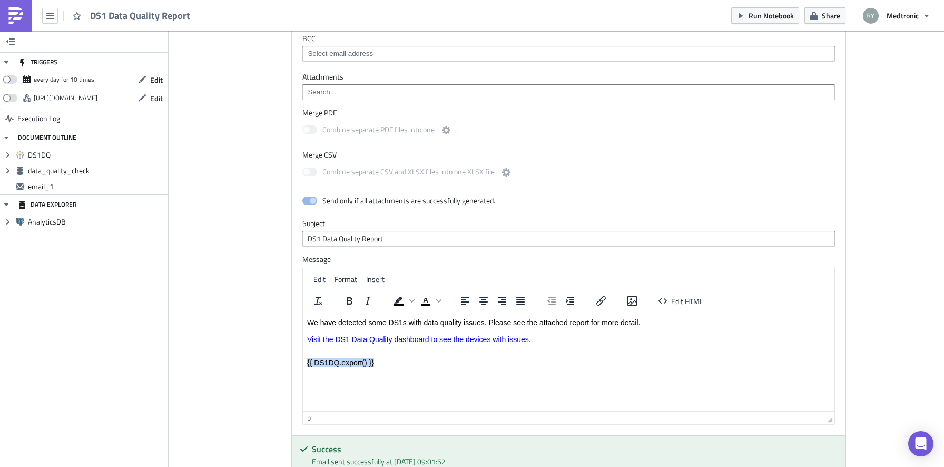
drag, startPoint x: 391, startPoint y: 363, endPoint x: 265, endPoint y: 359, distance: 126.0
click at [303, 359] on html "We have detected some DS1s with data quality issues. Please see the attached re…" at bounding box center [568, 341] width 531 height 57
click at [632, 301] on icon "Insert/edit image" at bounding box center [632, 300] width 13 height 13
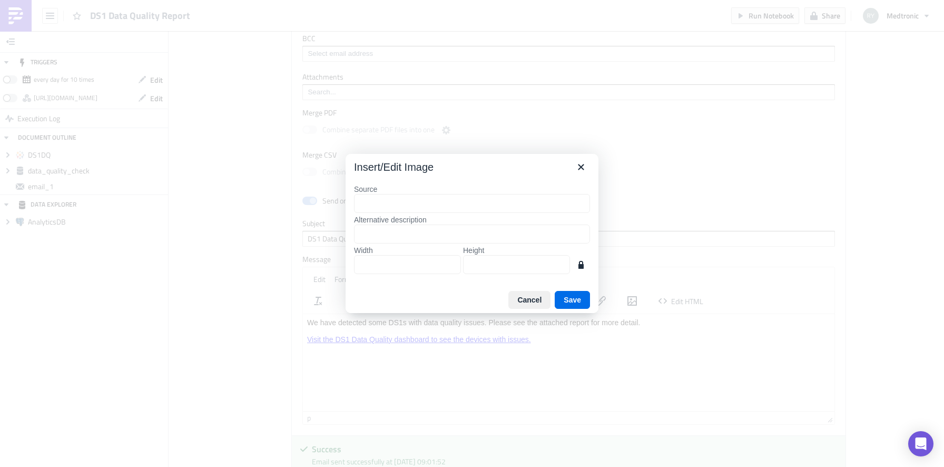
click at [400, 206] on input "Source" at bounding box center [472, 203] width 236 height 19
type input "{"
click at [580, 167] on icon "Close" at bounding box center [581, 167] width 6 height 6
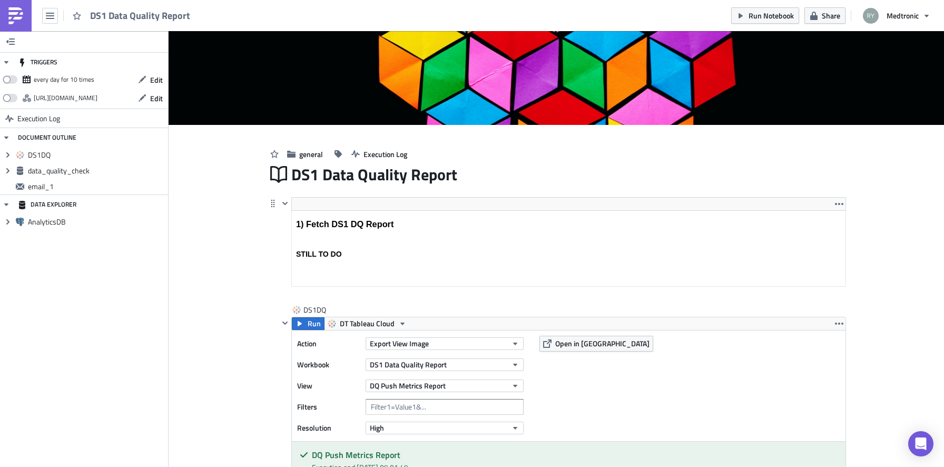
scroll to position [0, 0]
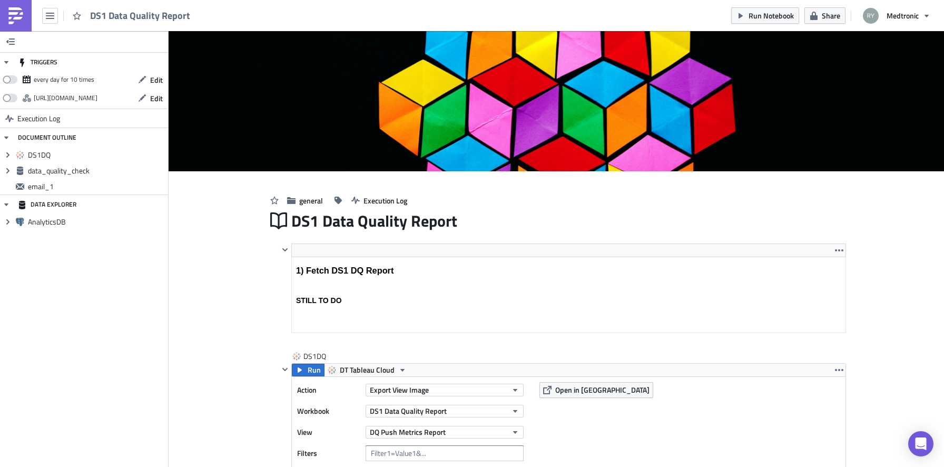
click at [15, 13] on img at bounding box center [15, 15] width 17 height 17
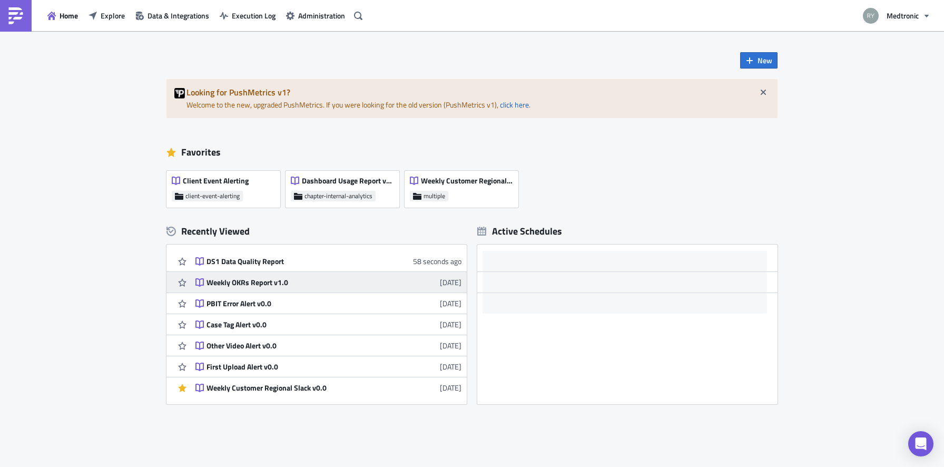
click at [251, 281] on div "Weekly OKRs Report v1.0" at bounding box center [298, 282] width 184 height 9
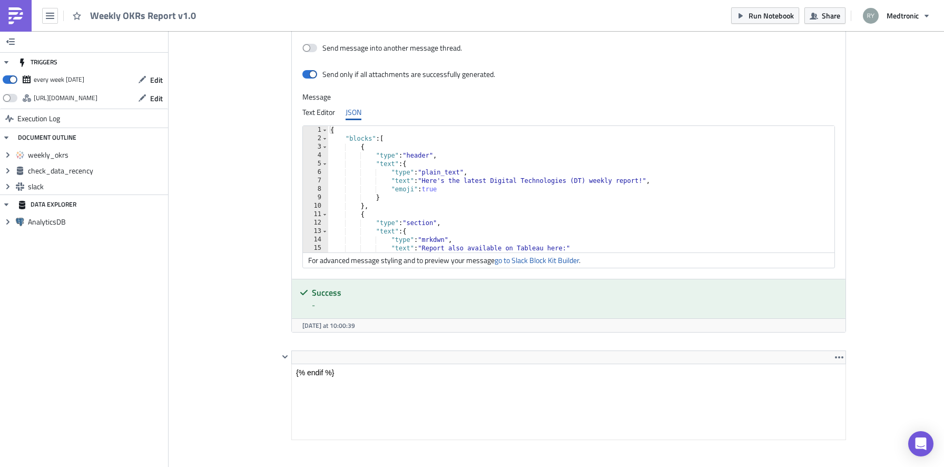
scroll to position [1377, 0]
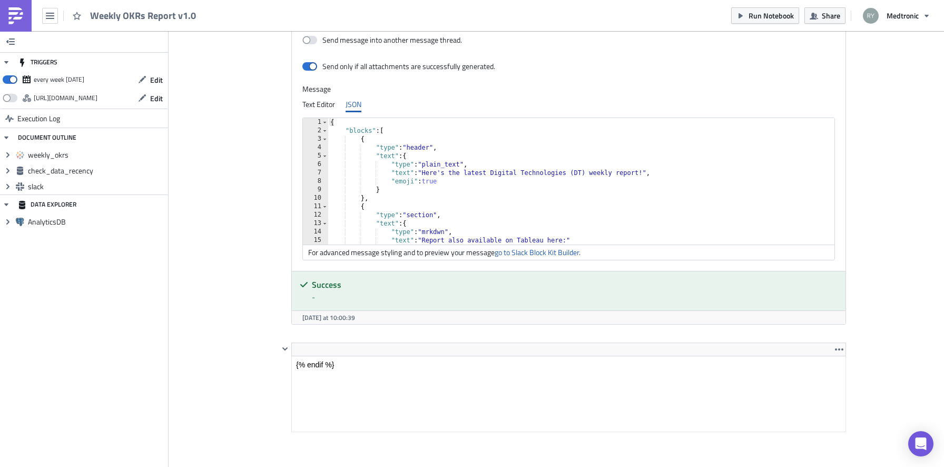
click at [14, 5] on link at bounding box center [16, 16] width 32 height 32
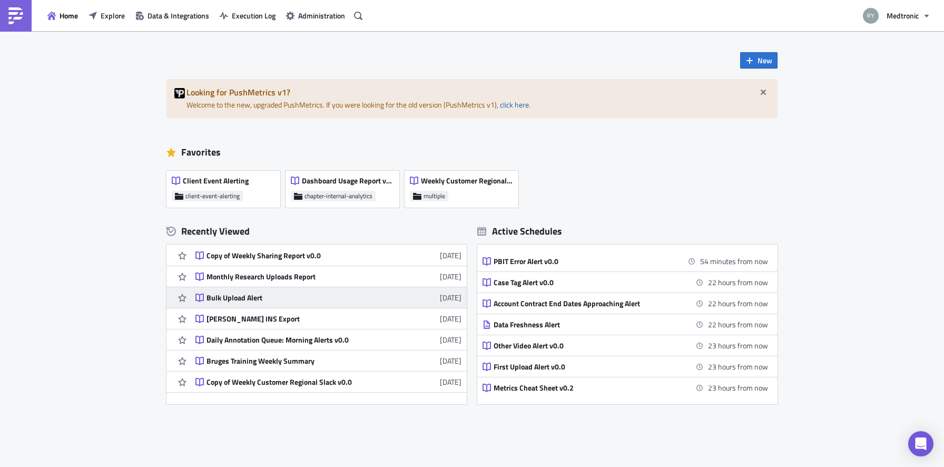
scroll to position [386, 0]
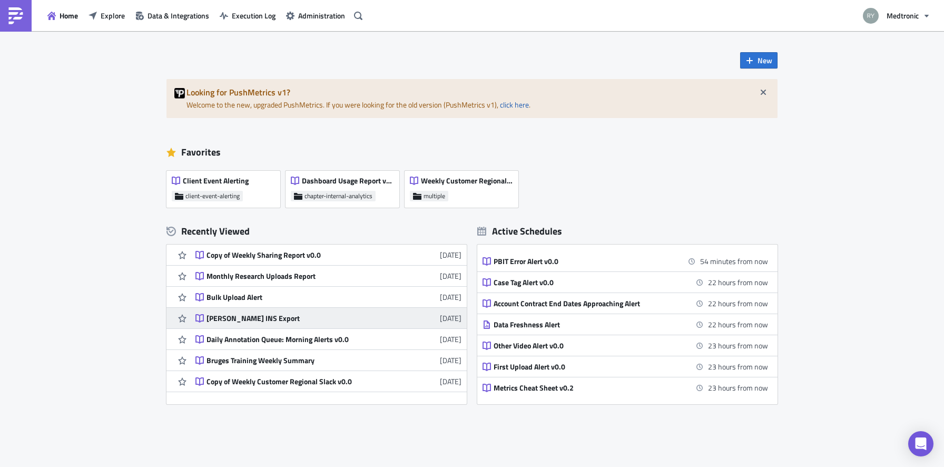
click at [231, 317] on div "[PERSON_NAME] INS Export" at bounding box center [298, 317] width 184 height 9
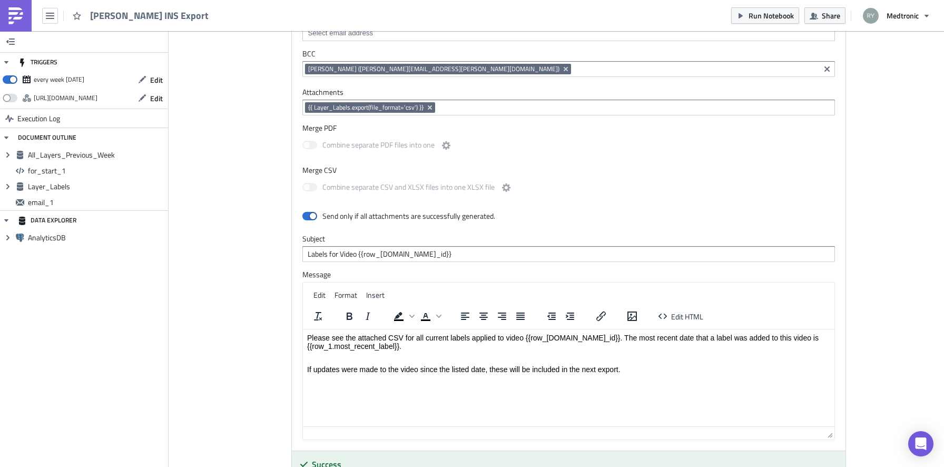
scroll to position [659, 0]
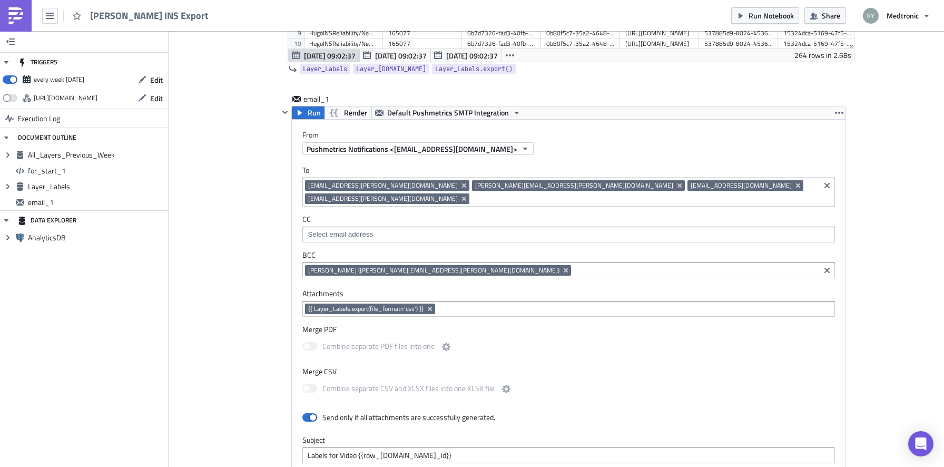
click at [2, 16] on link at bounding box center [16, 16] width 32 height 32
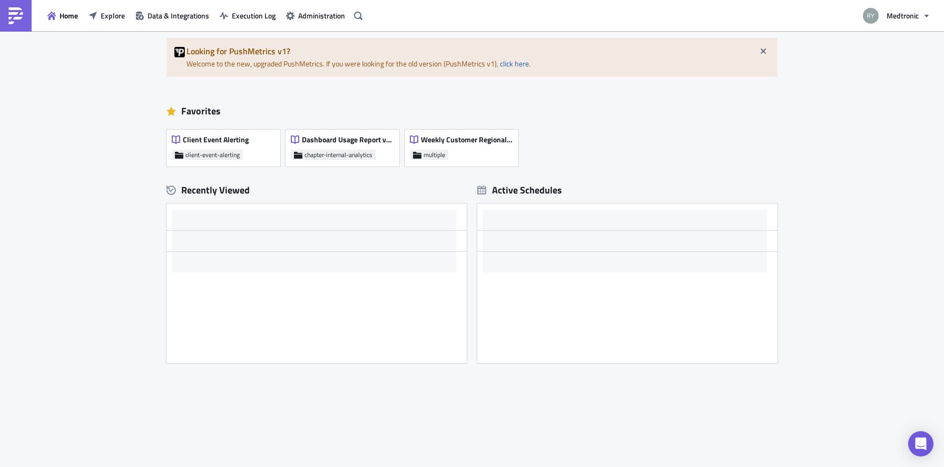
scroll to position [41, 0]
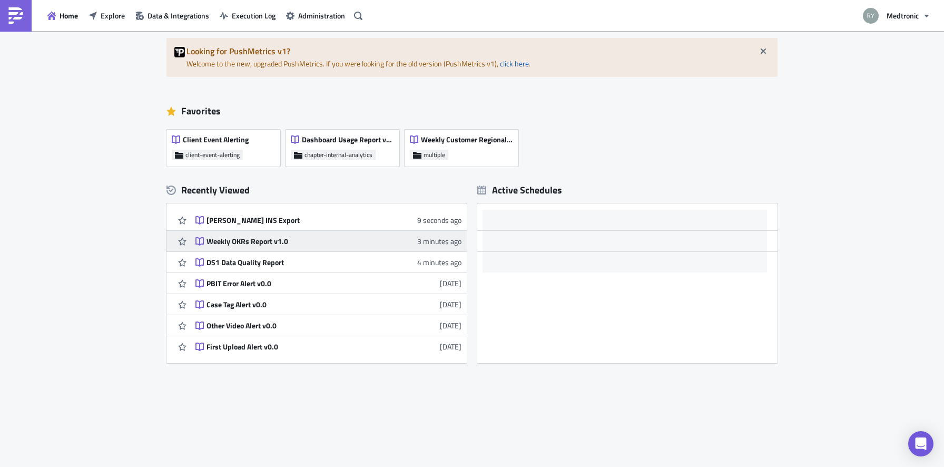
click at [224, 240] on div "Weekly OKRs Report v1.0" at bounding box center [298, 240] width 184 height 9
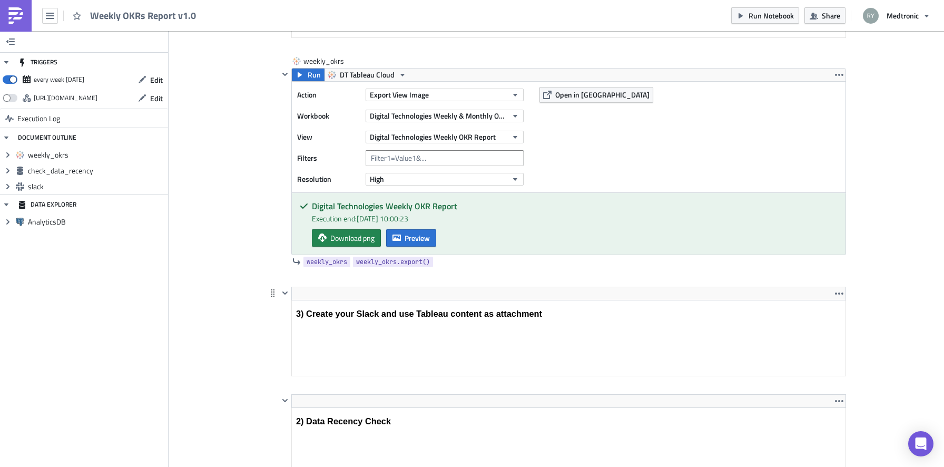
scroll to position [295, 0]
click at [377, 261] on span "weekly_okrs.export()" at bounding box center [393, 261] width 74 height 11
click at [408, 231] on button "Preview" at bounding box center [411, 237] width 50 height 17
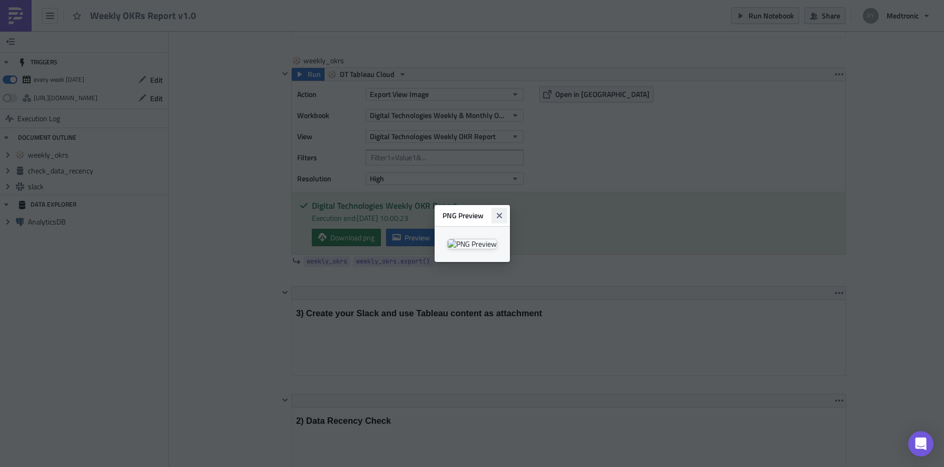
click at [504, 211] on icon "Close" at bounding box center [499, 215] width 8 height 8
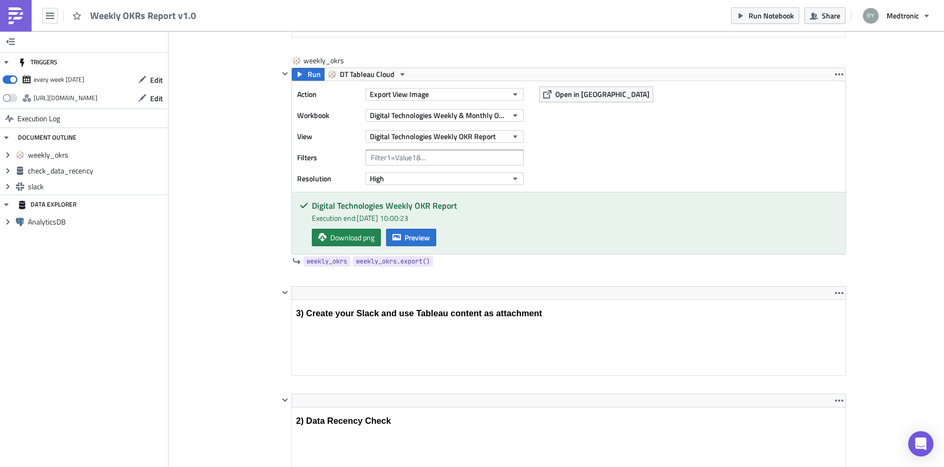
scroll to position [0, 0]
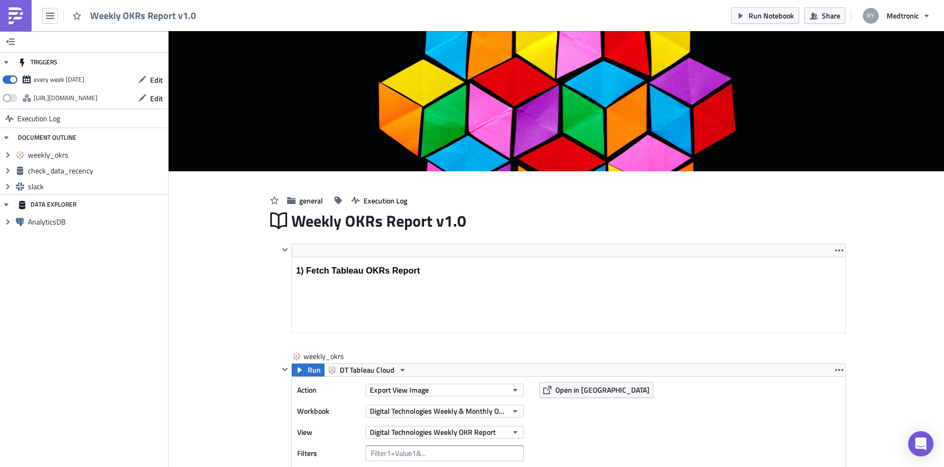
click at [6, 17] on link at bounding box center [16, 16] width 32 height 32
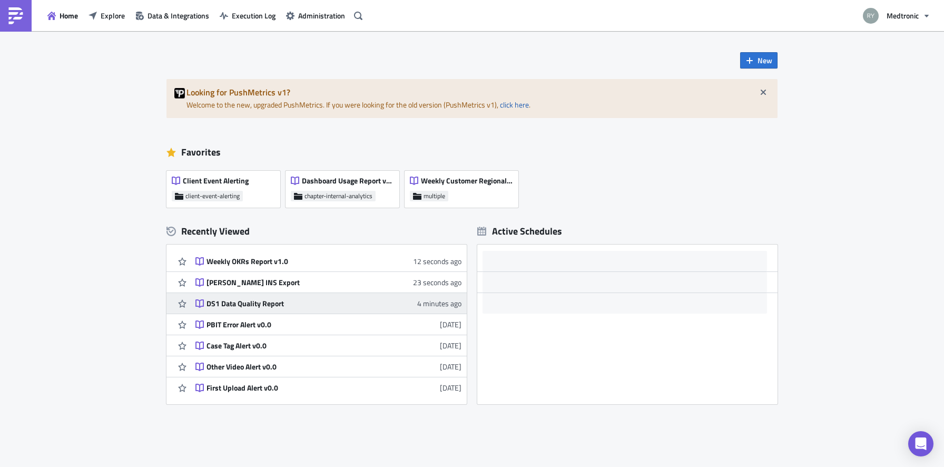
click at [231, 304] on div "DS1 Data Quality Report" at bounding box center [298, 303] width 184 height 9
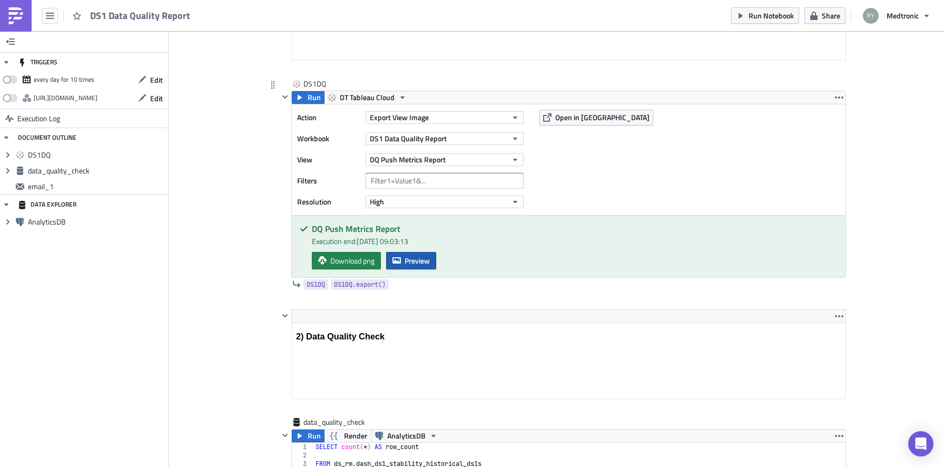
click at [403, 263] on button "Preview" at bounding box center [411, 260] width 50 height 17
click at [354, 283] on span "DS1DQ.export()" at bounding box center [360, 284] width 52 height 11
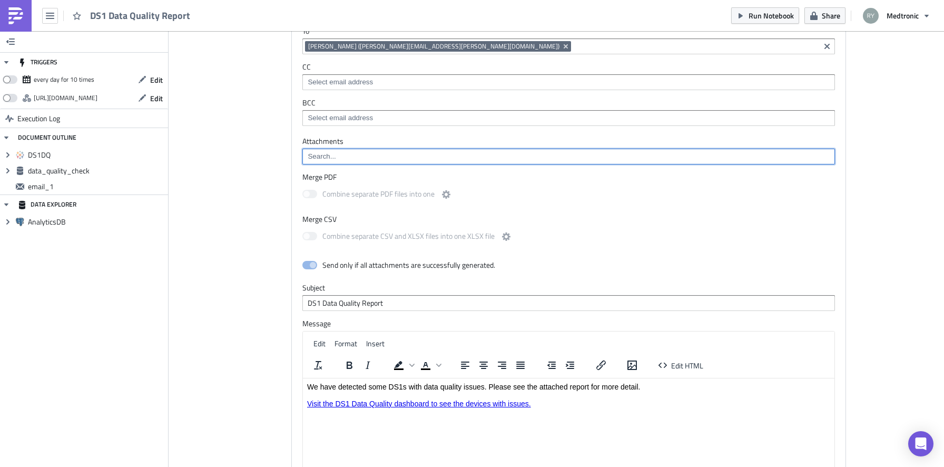
click at [341, 154] on input at bounding box center [568, 156] width 526 height 11
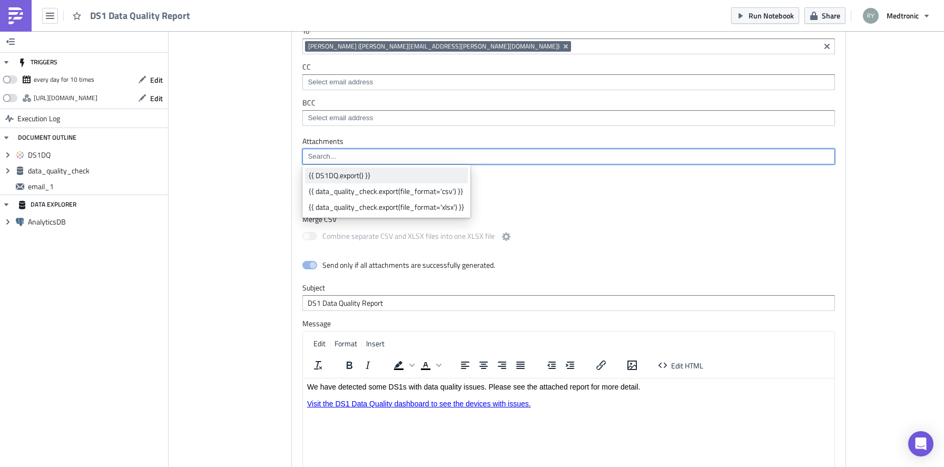
click at [343, 177] on div "{{ DS1DQ.export() }}" at bounding box center [386, 175] width 155 height 11
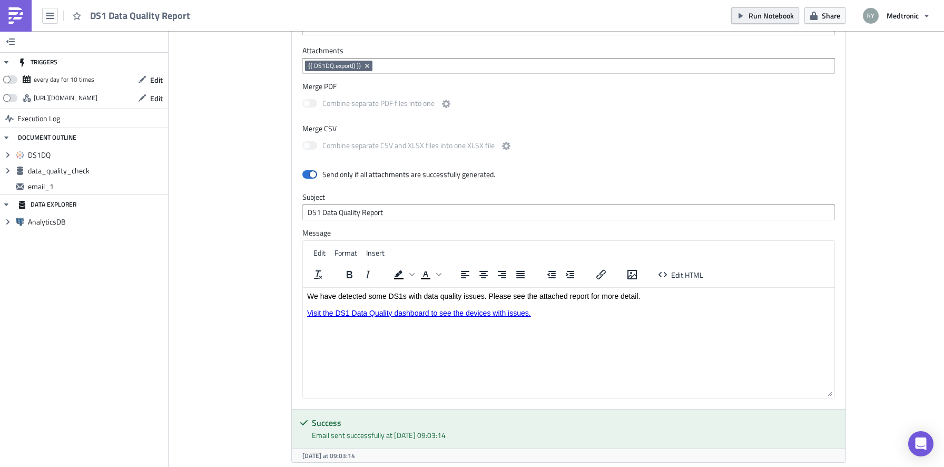
click at [774, 21] on button "Run Notebook" at bounding box center [765, 15] width 68 height 16
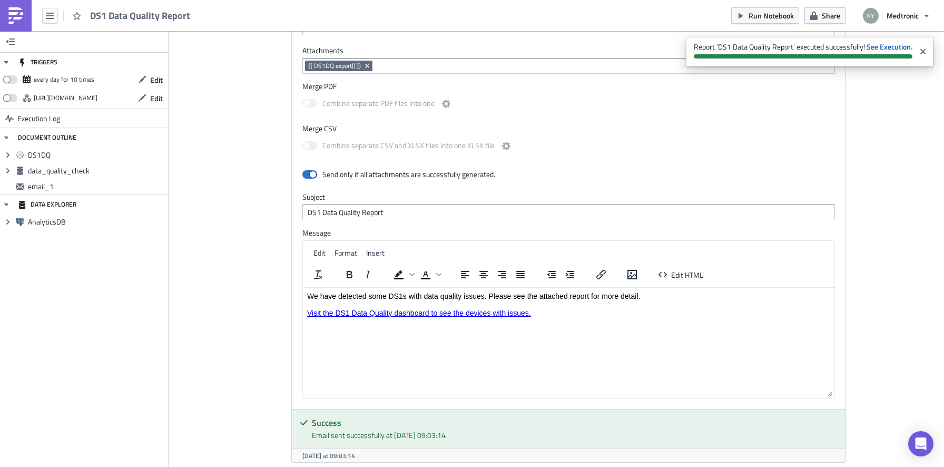
click at [556, 320] on p "Rich Text Area. Press ALT-0 for help." at bounding box center [568, 324] width 523 height 8
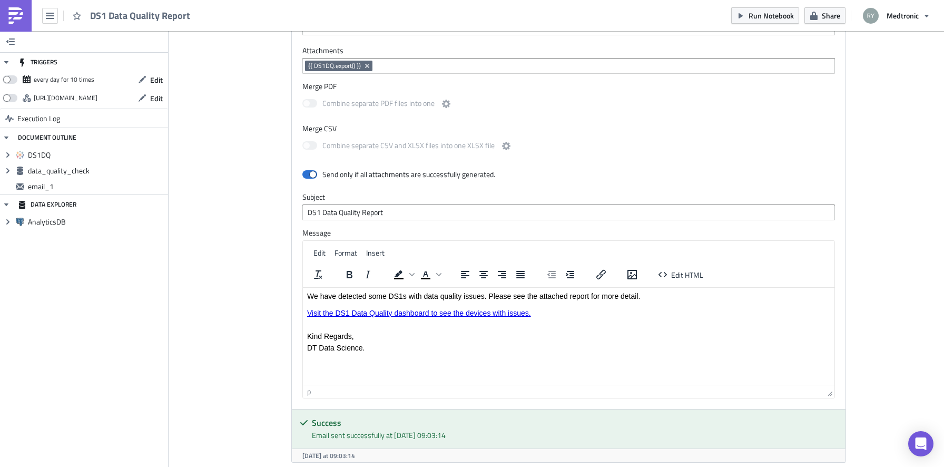
click at [537, 311] on p "We have detected some DS1s with data quality issues. Please see the attached re…" at bounding box center [568, 303] width 523 height 25
click at [356, 67] on span "{{ DS1DQ.export() }}" at bounding box center [334, 66] width 53 height 8
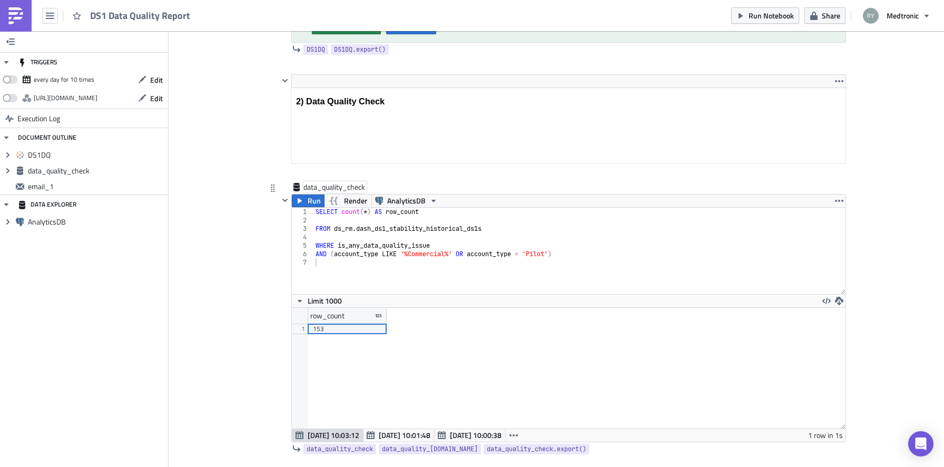
scroll to position [506, 0]
click at [361, 52] on span "DS1DQ.export()" at bounding box center [360, 50] width 52 height 11
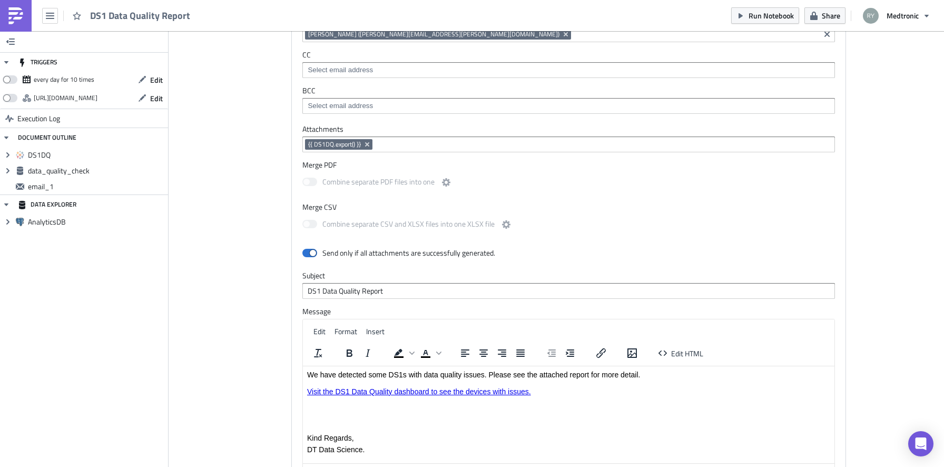
scroll to position [1147, 0]
click at [381, 407] on body "We have detected some DS1s with data quality issues. Please see the attached re…" at bounding box center [568, 415] width 523 height 95
click at [629, 355] on icon "Insert/edit image" at bounding box center [632, 351] width 13 height 13
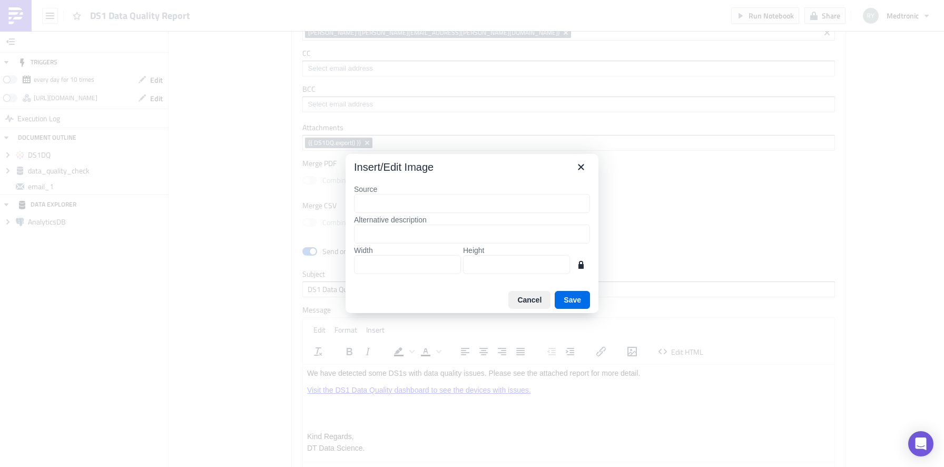
type input "{{ DS1DQ.export() }}"
click at [568, 304] on button "Save" at bounding box center [572, 300] width 35 height 18
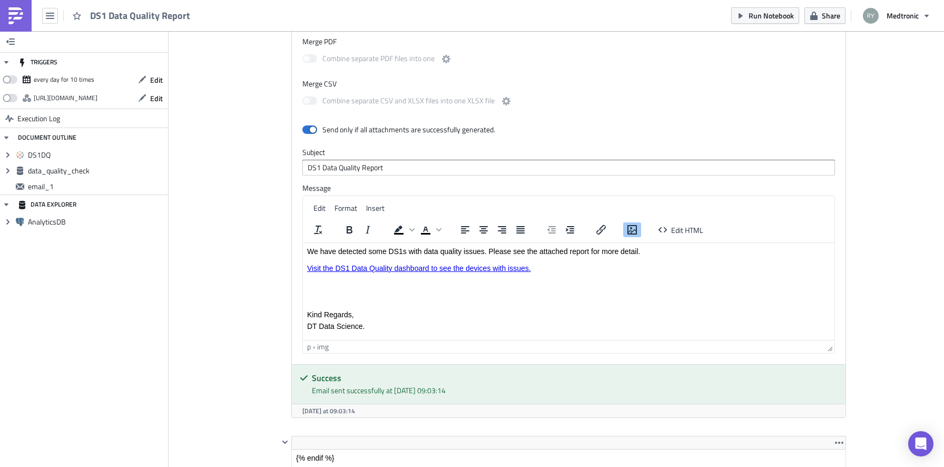
scroll to position [1268, 0]
click at [330, 299] on p "Rich Text Area. Press ALT-0 for help." at bounding box center [568, 303] width 523 height 8
click at [329, 291] on p "Rich Text Area. Press ALT-0 for help." at bounding box center [568, 291] width 523 height 8
click at [633, 231] on icon "Insert/edit image" at bounding box center [631, 229] width 9 height 9
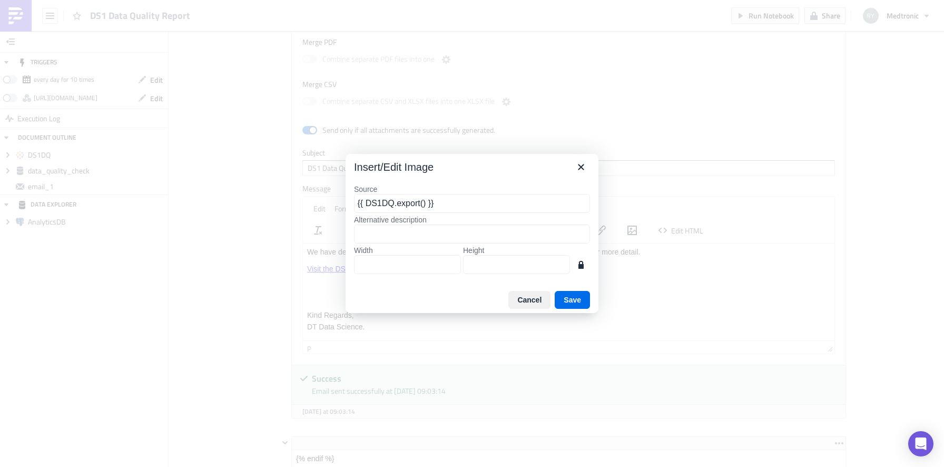
type input "{{ DS1DQ.export() }}"
click at [390, 260] on input "Width" at bounding box center [407, 264] width 107 height 19
type input "50"
click at [576, 298] on button "Save" at bounding box center [572, 300] width 35 height 18
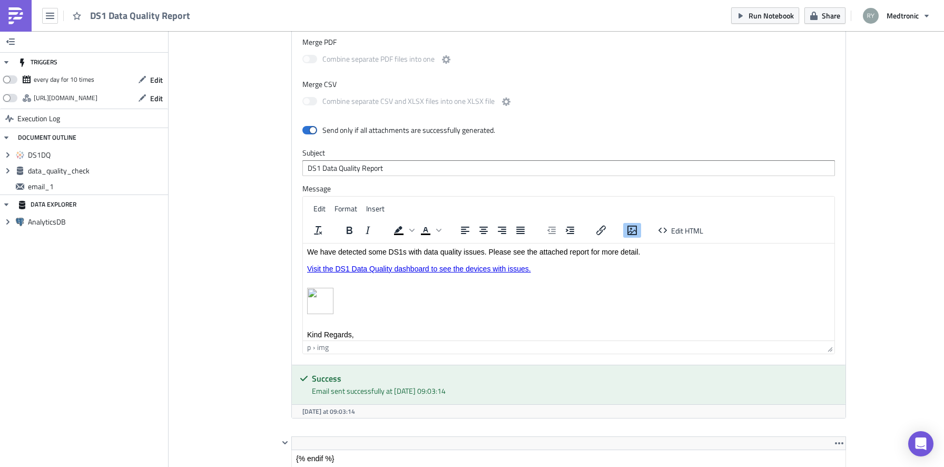
click at [364, 308] on p "Rich Text Area. Press ALT-0 for help." at bounding box center [568, 301] width 523 height 28
click at [366, 335] on p "Kind Regards," at bounding box center [568, 334] width 523 height 8
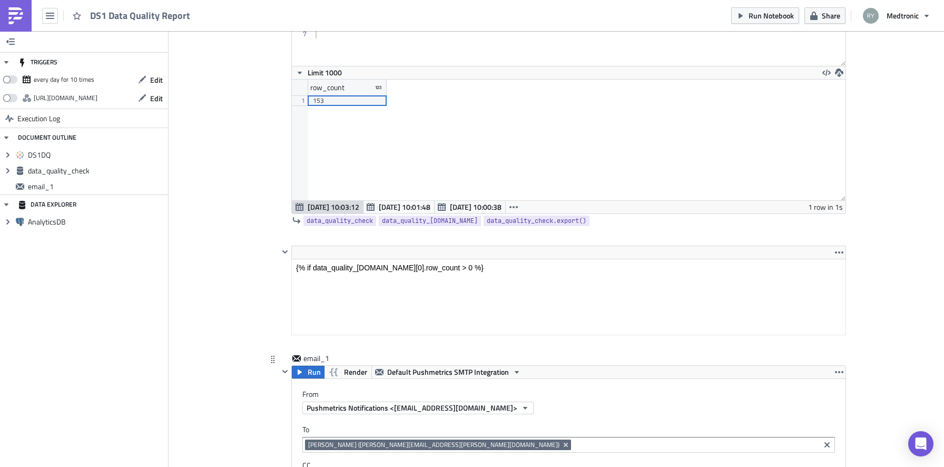
scroll to position [595, 0]
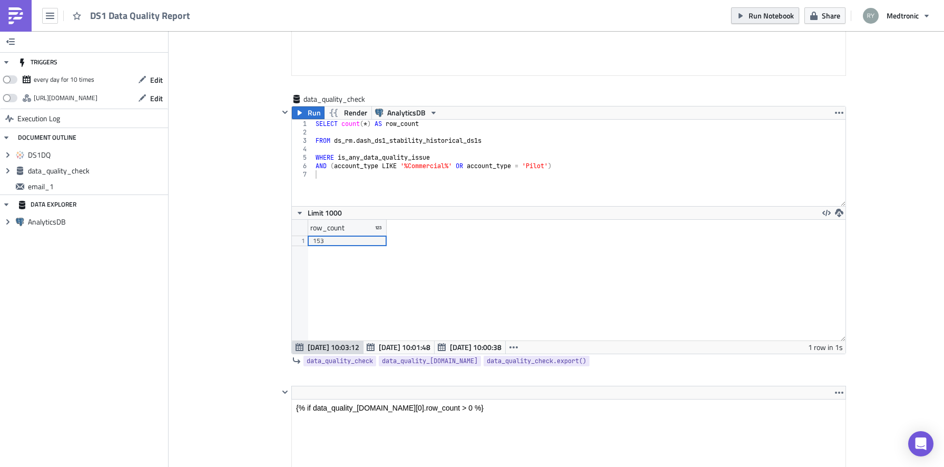
click at [761, 21] on span "Run Notebook" at bounding box center [770, 15] width 45 height 11
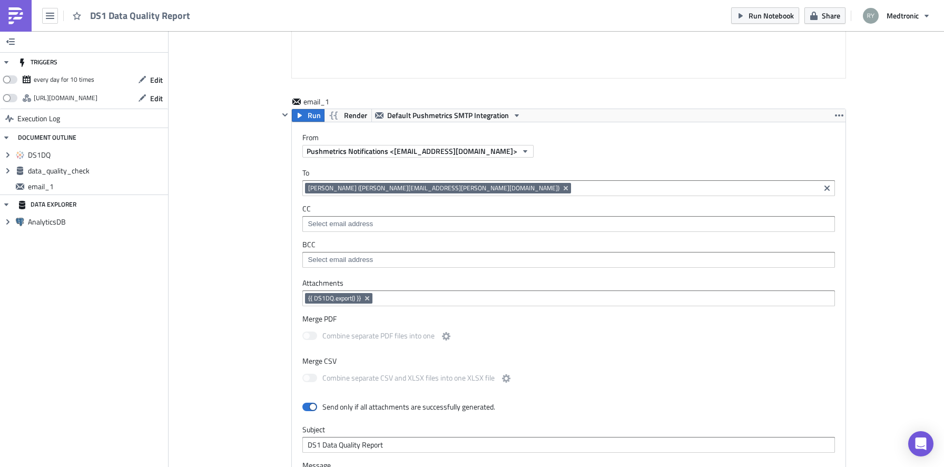
scroll to position [1019, 0]
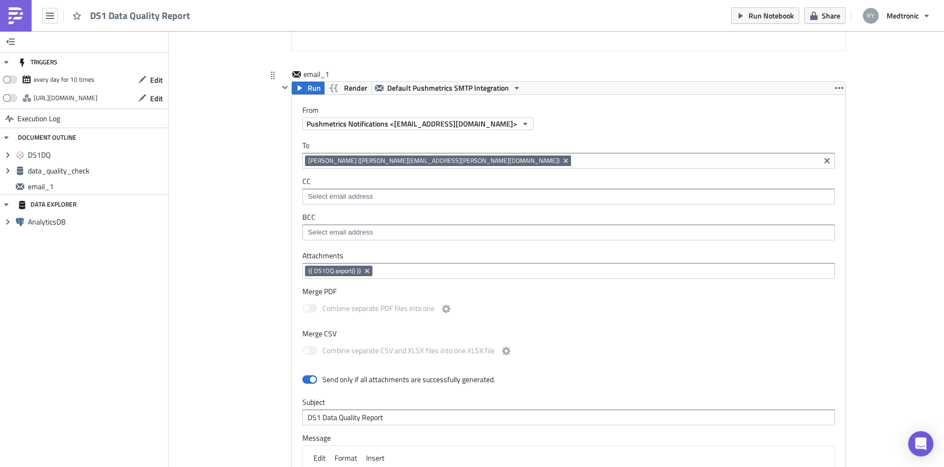
click at [403, 279] on div "{{ DS1DQ.export() }}" at bounding box center [568, 271] width 526 height 13
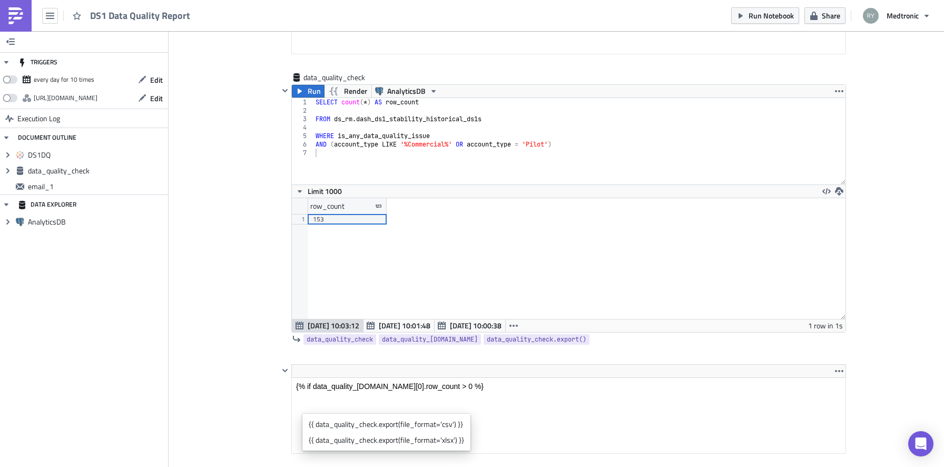
scroll to position [461, 0]
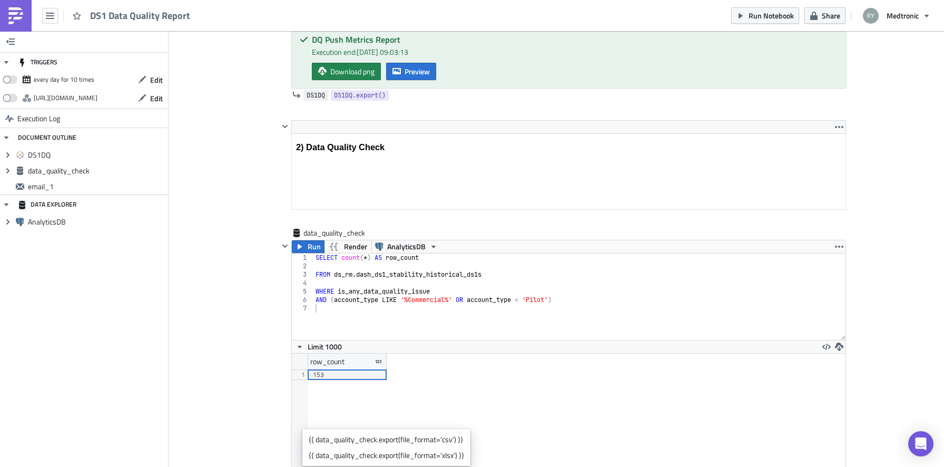
click at [304, 93] on link "DS1DQ" at bounding box center [315, 95] width 25 height 11
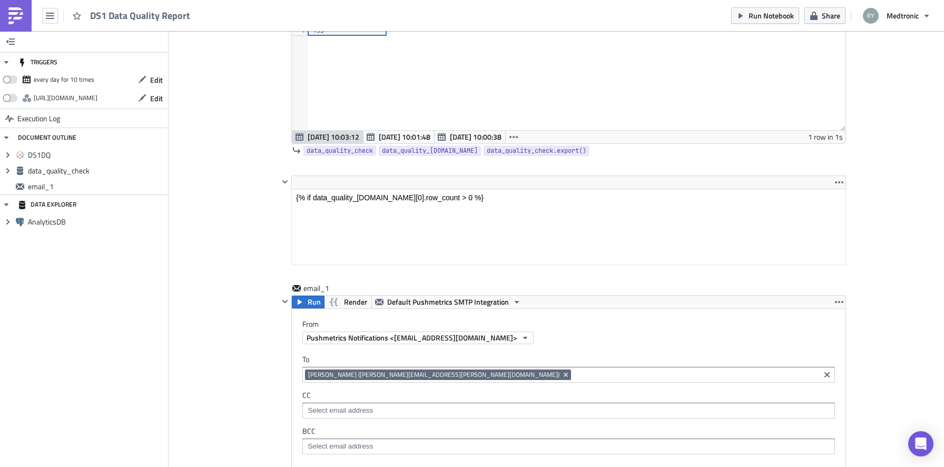
scroll to position [1011, 0]
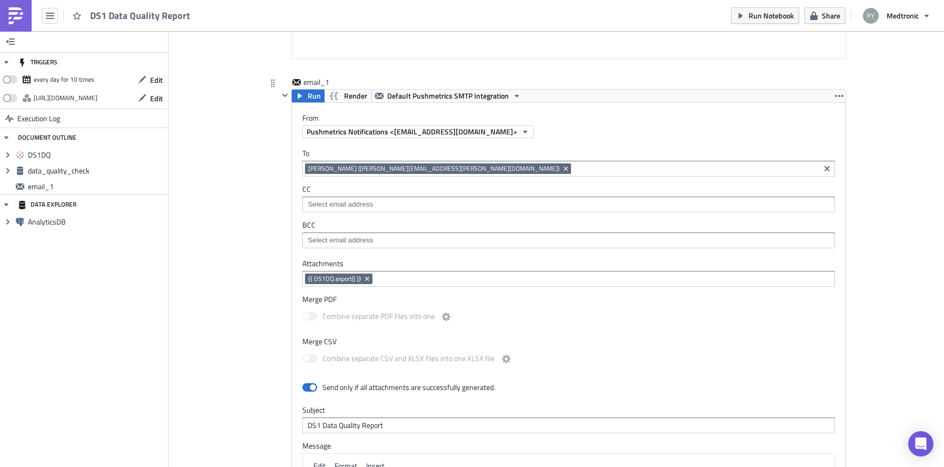
click at [418, 279] on input at bounding box center [603, 278] width 456 height 11
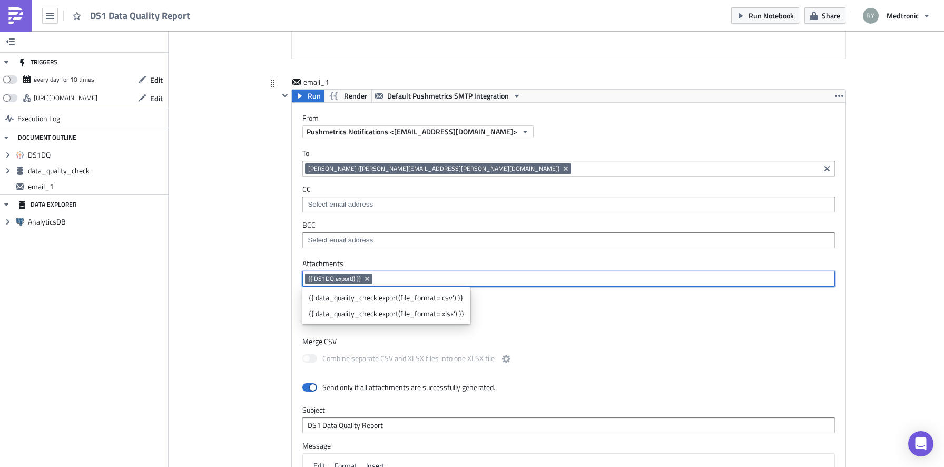
paste input "{{ DS1DQ }}"
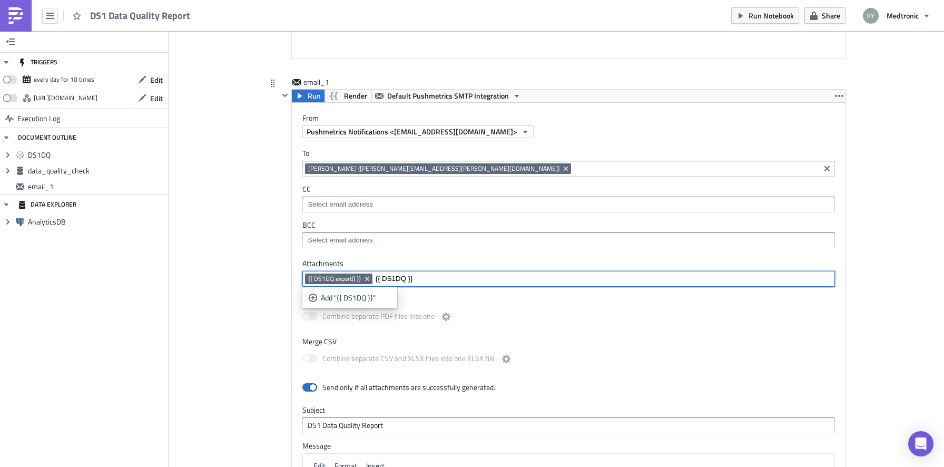
type input "{{ DS1DQ }}"
click at [336, 309] on div "Combine separate PDF files into one" at bounding box center [568, 318] width 532 height 22
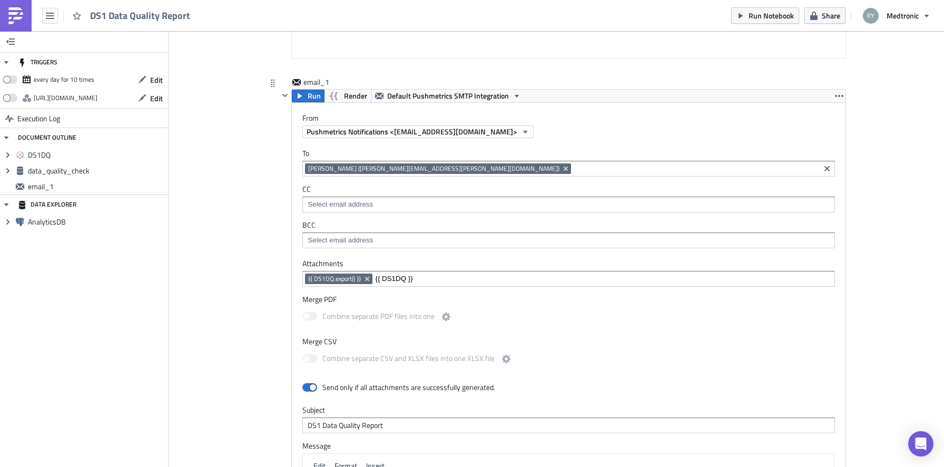
click at [338, 301] on label "Merge PDF" at bounding box center [568, 298] width 532 height 9
click at [440, 276] on input "{{ DS1DQ }}" at bounding box center [603, 278] width 456 height 11
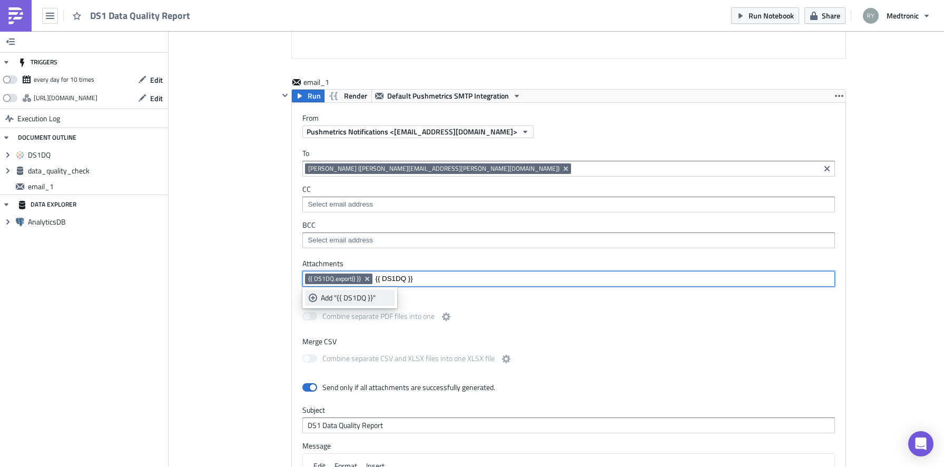
click at [360, 295] on div "Add "{{ DS1DQ }}"" at bounding box center [356, 297] width 70 height 11
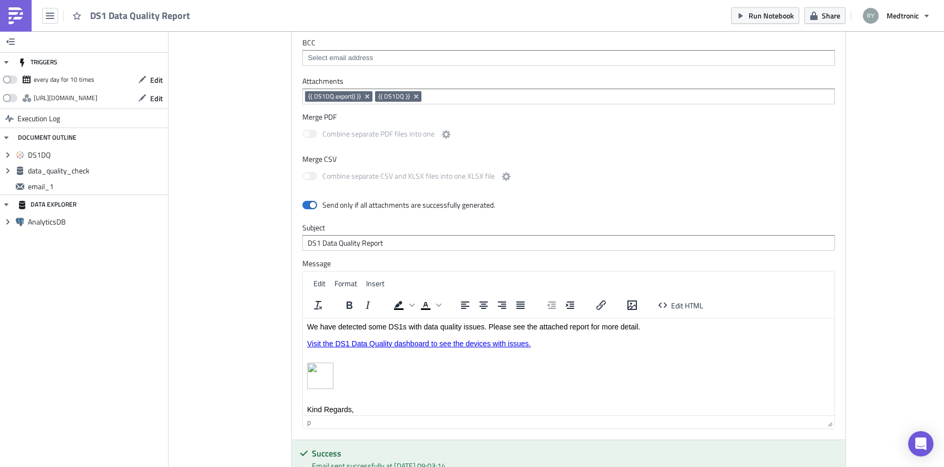
scroll to position [1198, 0]
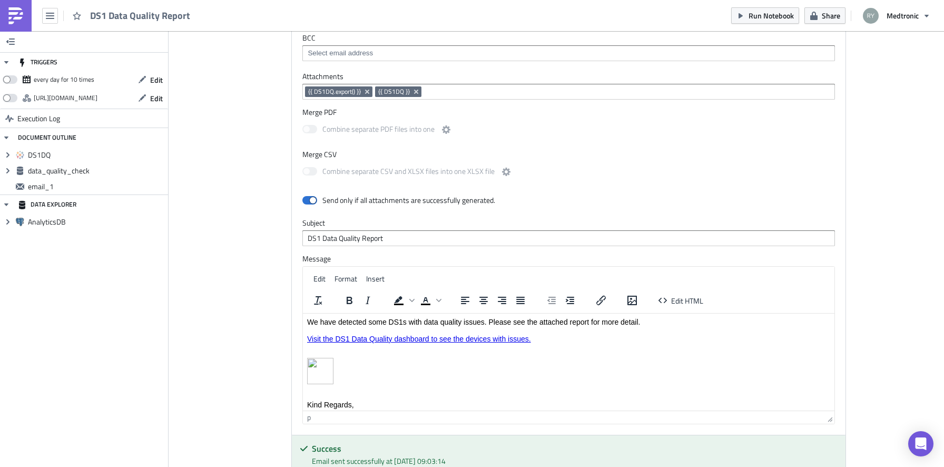
click at [352, 386] on body "We have detected some DS1s with data quality issues. Please see the attached re…" at bounding box center [568, 374] width 523 height 114
click at [660, 301] on icon "button" at bounding box center [662, 300] width 13 height 13
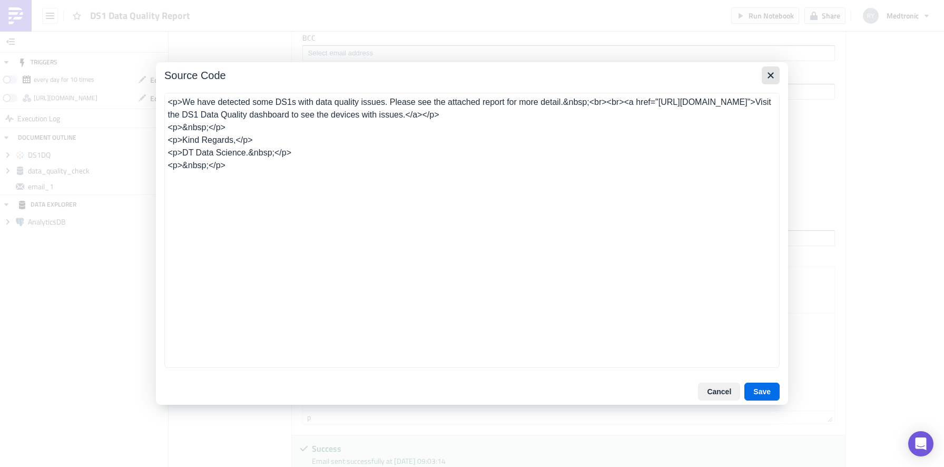
click at [770, 78] on icon "Close" at bounding box center [770, 75] width 13 height 13
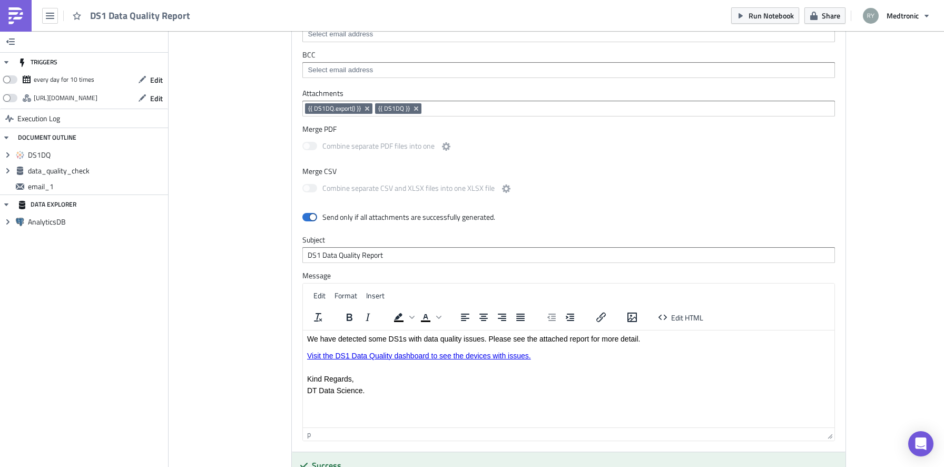
scroll to position [1177, 0]
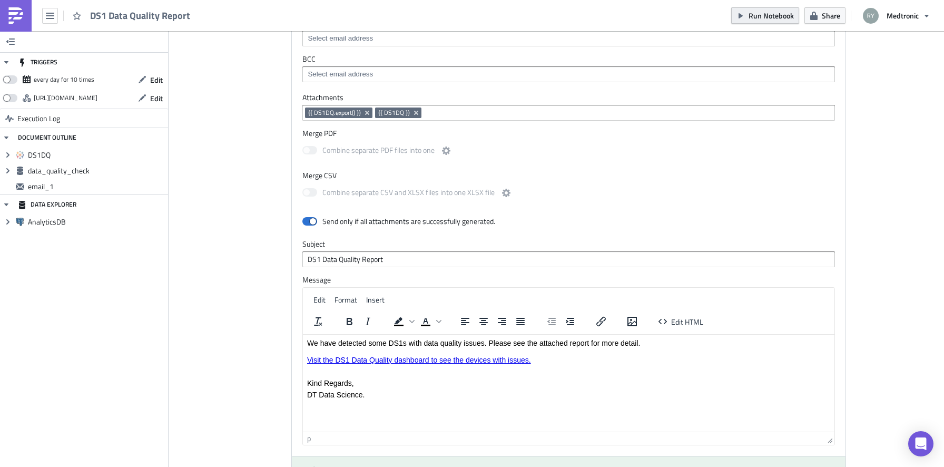
click at [756, 21] on span "Run Notebook" at bounding box center [770, 15] width 45 height 11
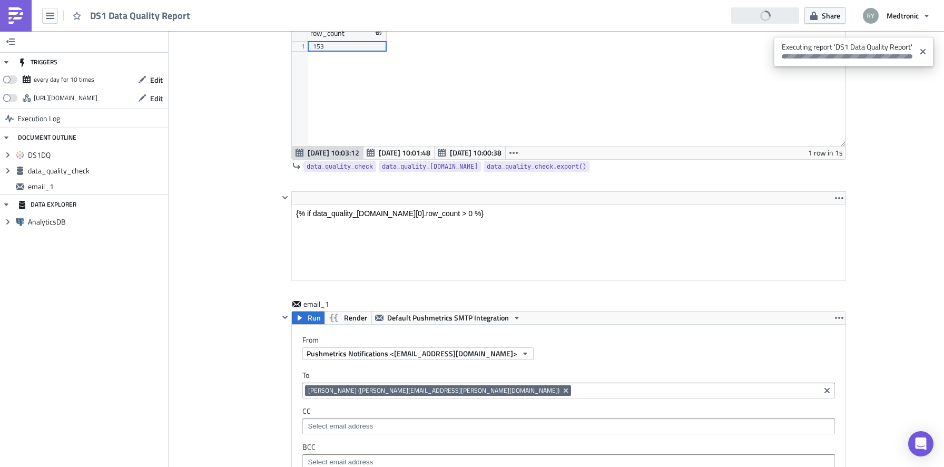
scroll to position [609, 0]
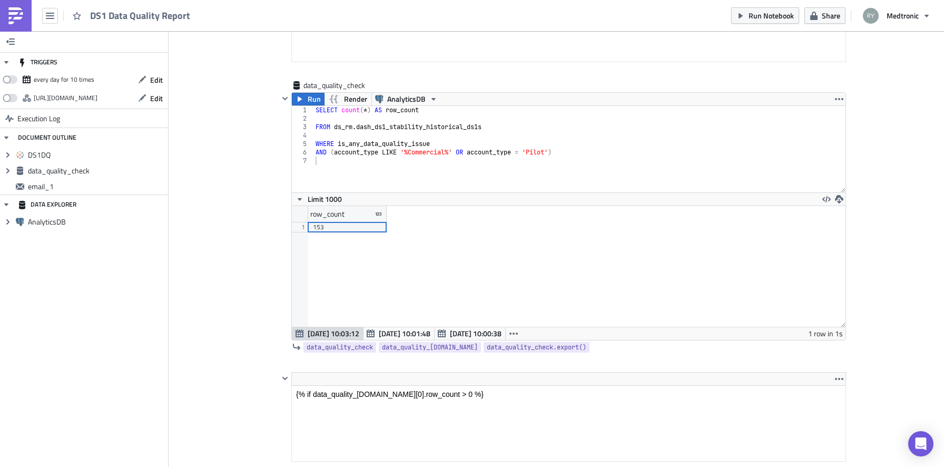
click at [233, 229] on div "Cover Image general Execution Log DS1 Data Quality Report <h3>1) Fetch DS1 DQ R…" at bounding box center [556, 348] width 775 height 1853
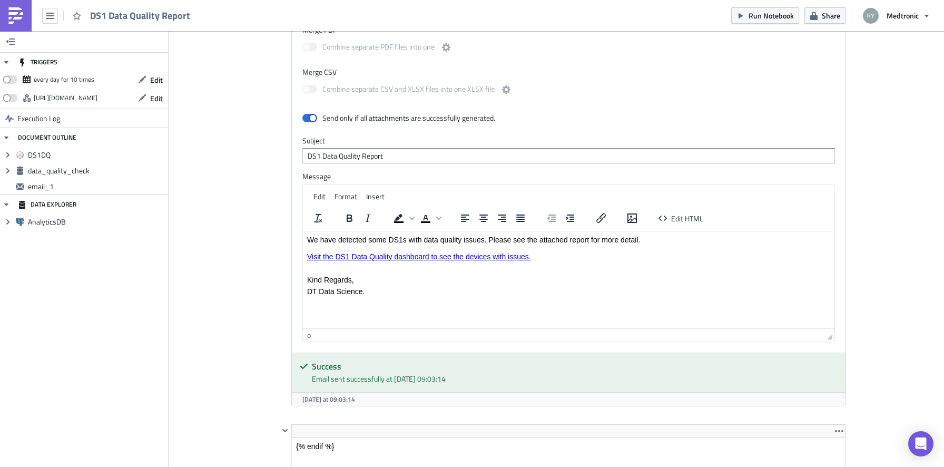
scroll to position [1284, 0]
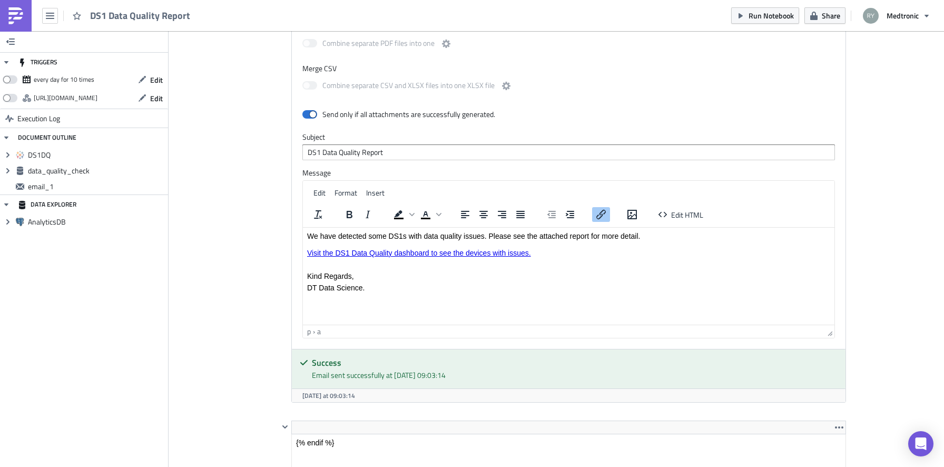
drag, startPoint x: 541, startPoint y: 252, endPoint x: 300, endPoint y: 254, distance: 241.2
click at [303, 254] on html "We have detected some DS1s with data quality issues. Please see the attached re…" at bounding box center [568, 267] width 531 height 80
click at [436, 217] on icon "Text color" at bounding box center [438, 214] width 5 height 5
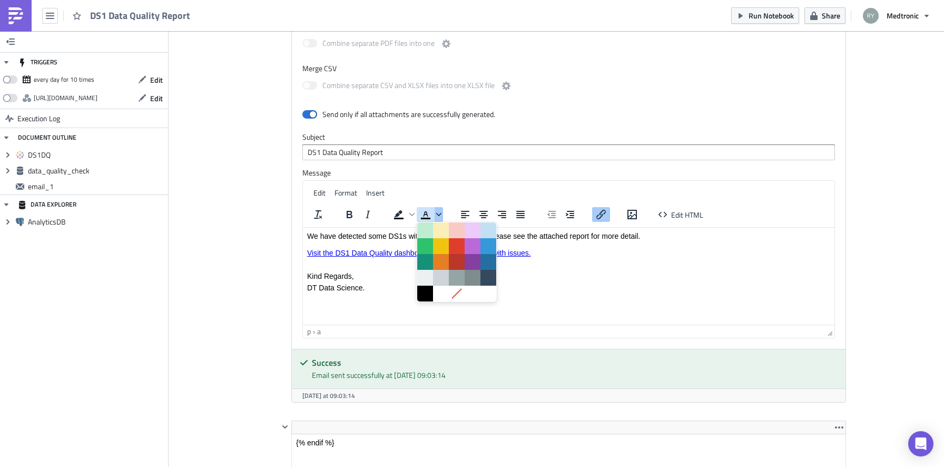
click at [437, 218] on span "Text color" at bounding box center [439, 214] width 8 height 15
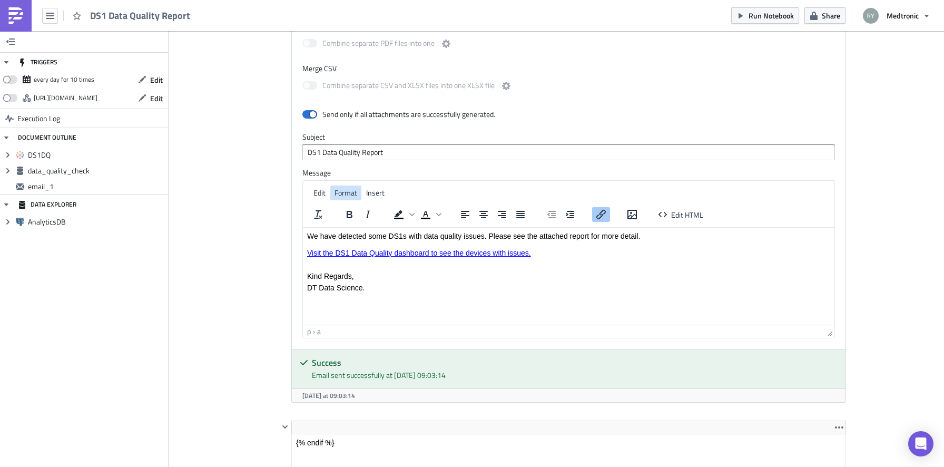
click at [350, 193] on span "Format" at bounding box center [345, 192] width 23 height 11
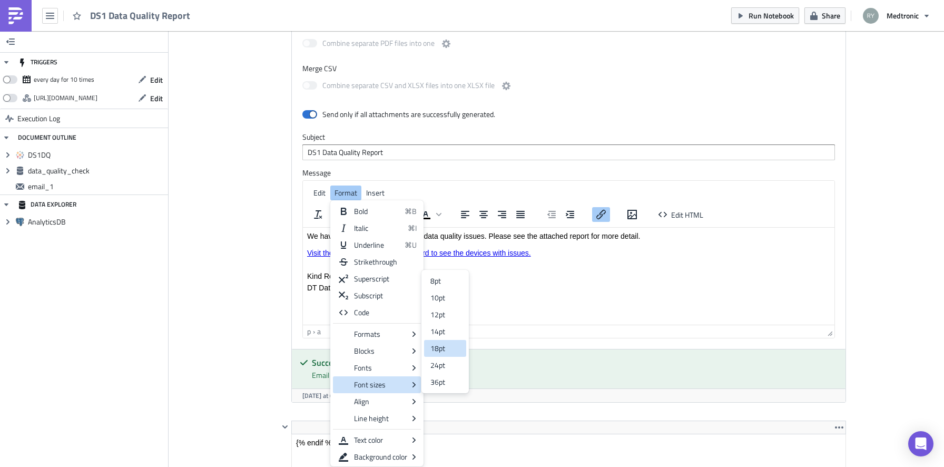
click at [438, 345] on div "18pt" at bounding box center [437, 348] width 15 height 13
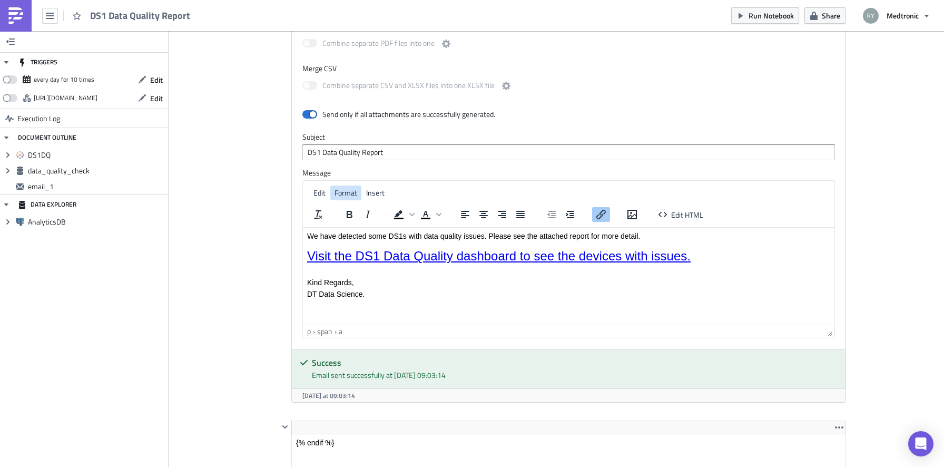
click at [344, 196] on span "Format" at bounding box center [345, 192] width 23 height 11
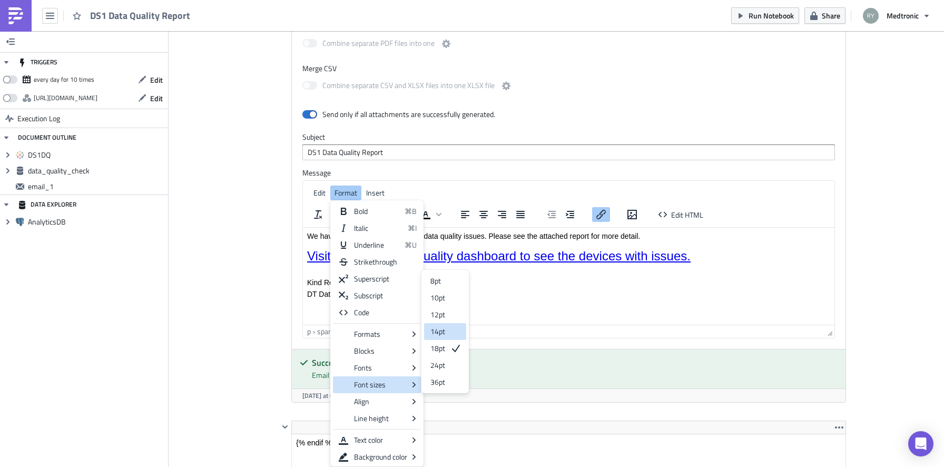
click at [449, 327] on div "14pt" at bounding box center [445, 331] width 42 height 17
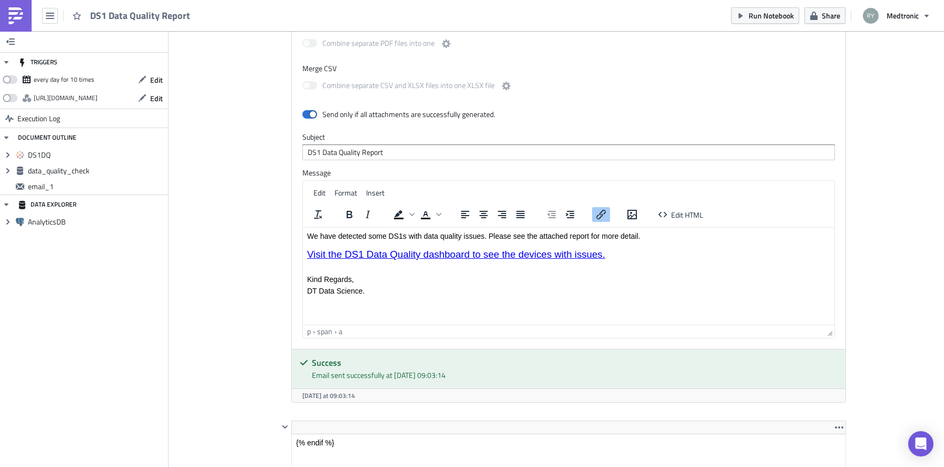
click at [277, 288] on div "email_1 Run Render Default Pushmetrics SMTP Integration From Pushmetrics Notifi…" at bounding box center [556, 112] width 579 height 616
click at [413, 268] on p "Rich Text Area. Press ALT-0 for help." at bounding box center [568, 267] width 523 height 8
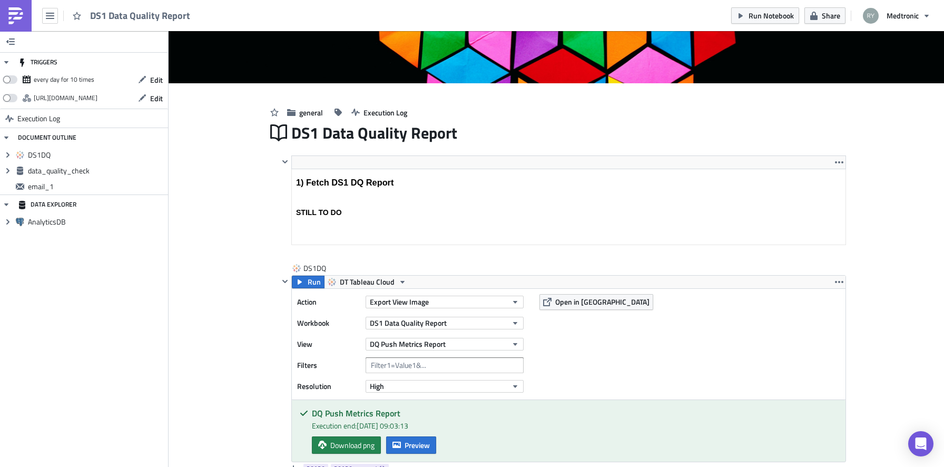
scroll to position [0, 0]
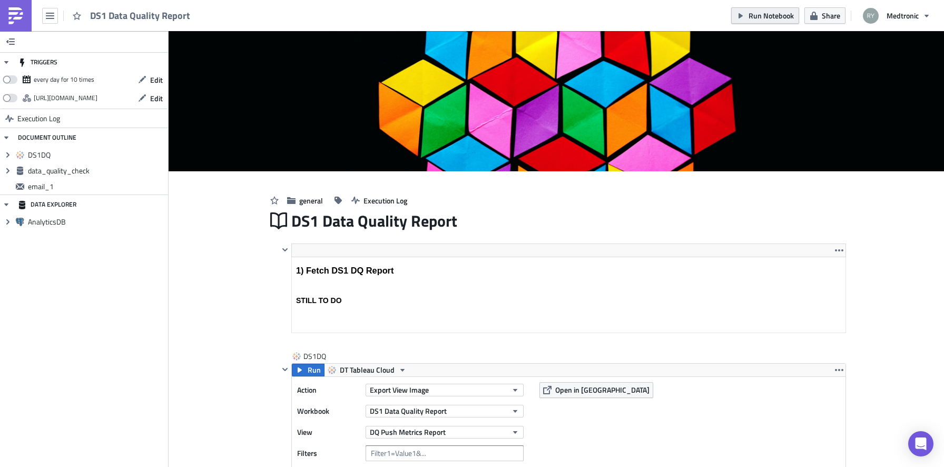
click at [756, 20] on span "Run Notebook" at bounding box center [770, 15] width 45 height 11
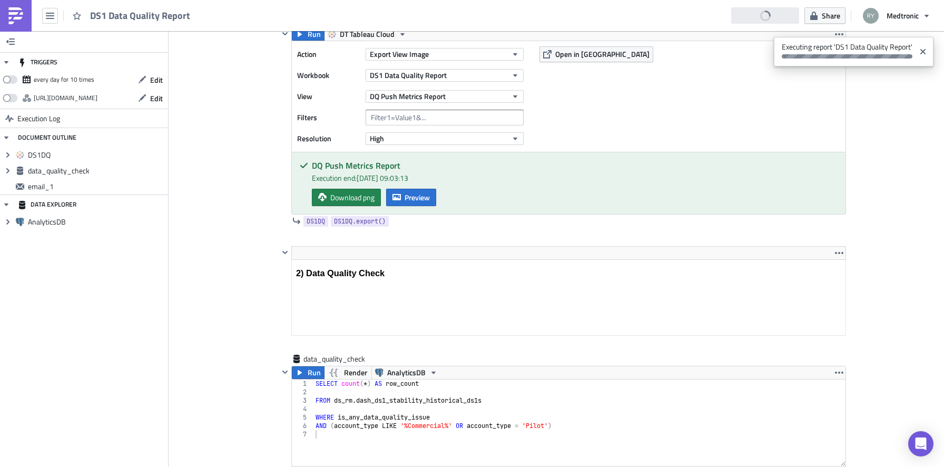
scroll to position [373, 0]
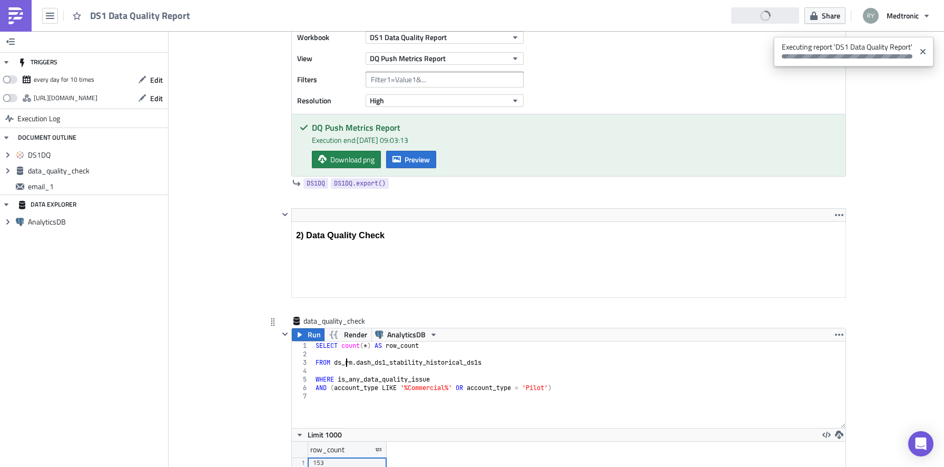
click at [344, 363] on div "SELECT count ( * ) AS row_count FROM ds_rm . dash_ds1_stability_historical_ds1s…" at bounding box center [579, 392] width 532 height 103
type textarea "FROM mvs.dash_ds1_stability_historical_ds1s"
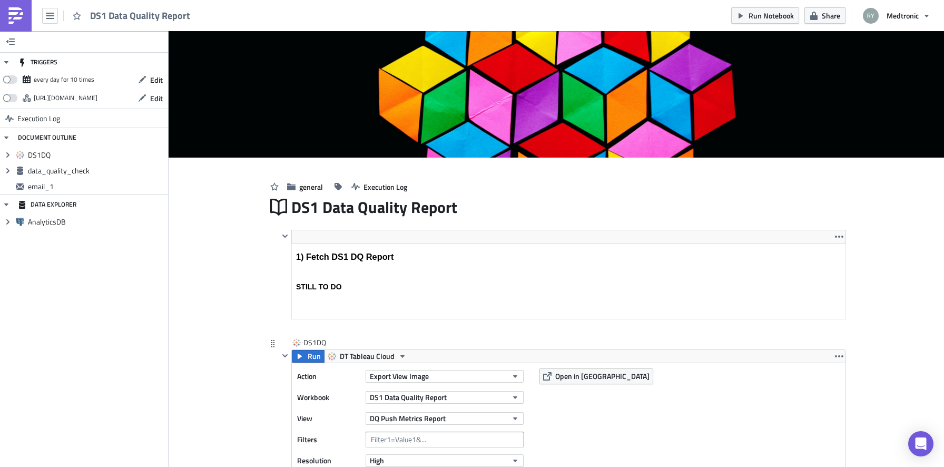
scroll to position [0, 0]
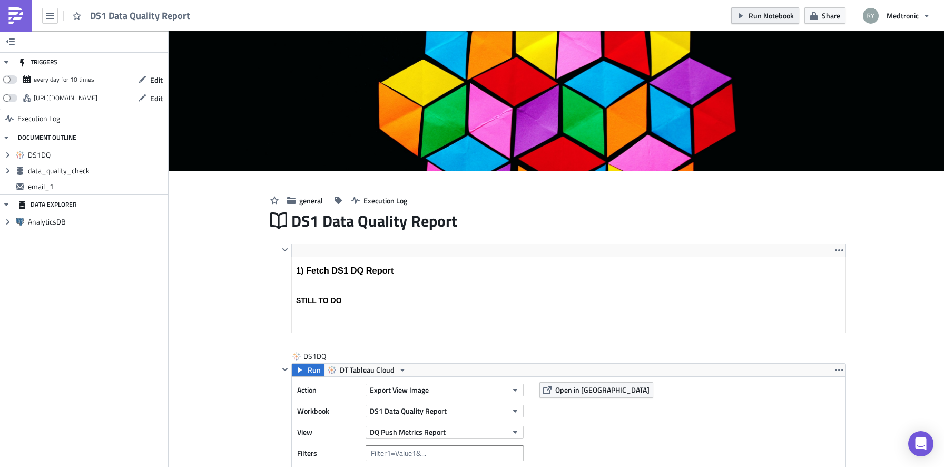
click at [751, 12] on span "Run Notebook" at bounding box center [770, 15] width 45 height 11
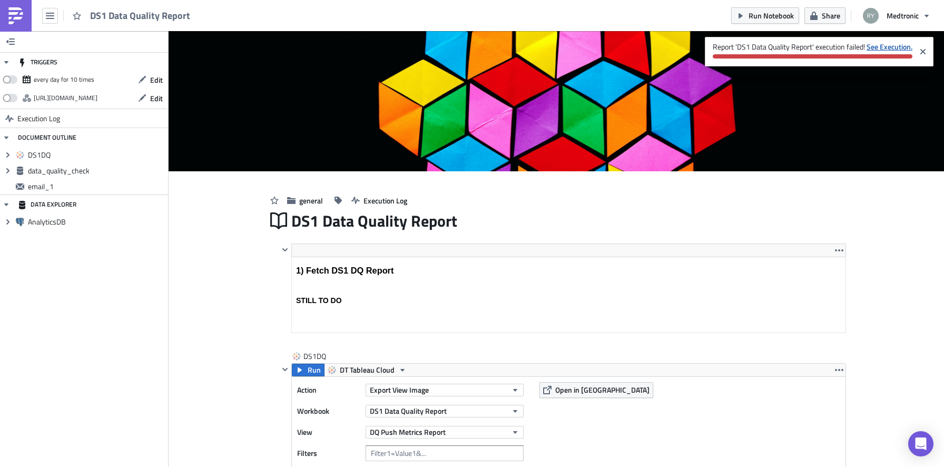
click at [893, 44] on strong "See Execution." at bounding box center [889, 46] width 46 height 11
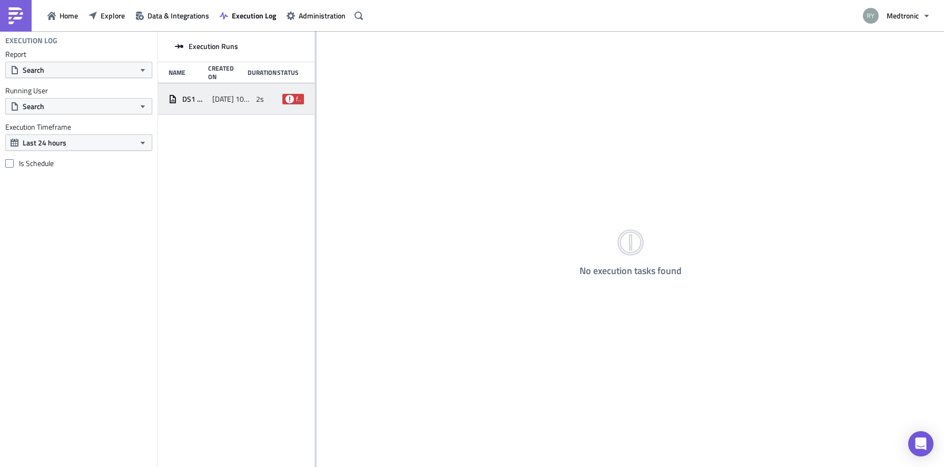
click at [229, 105] on div "[DATE] 10:11" at bounding box center [231, 99] width 38 height 19
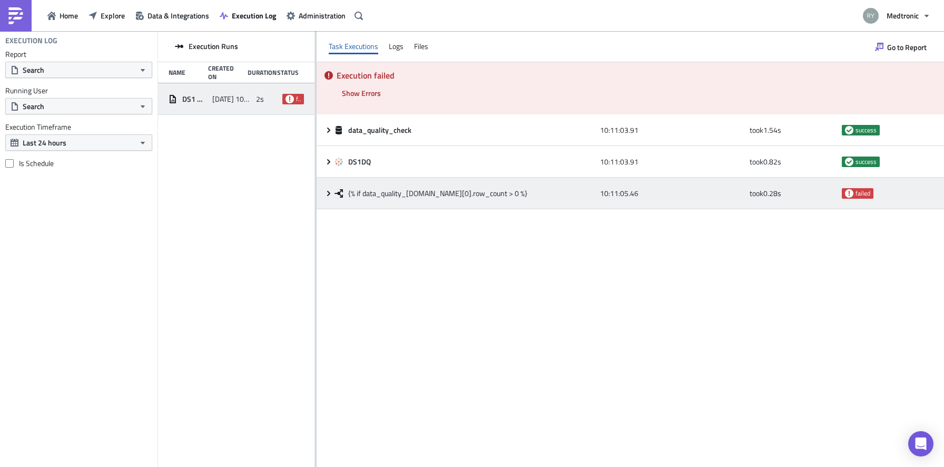
click at [337, 198] on div "{% if data_quality_[DOMAIN_NAME][0].row_count > 0 %}" at bounding box center [464, 193] width 260 height 19
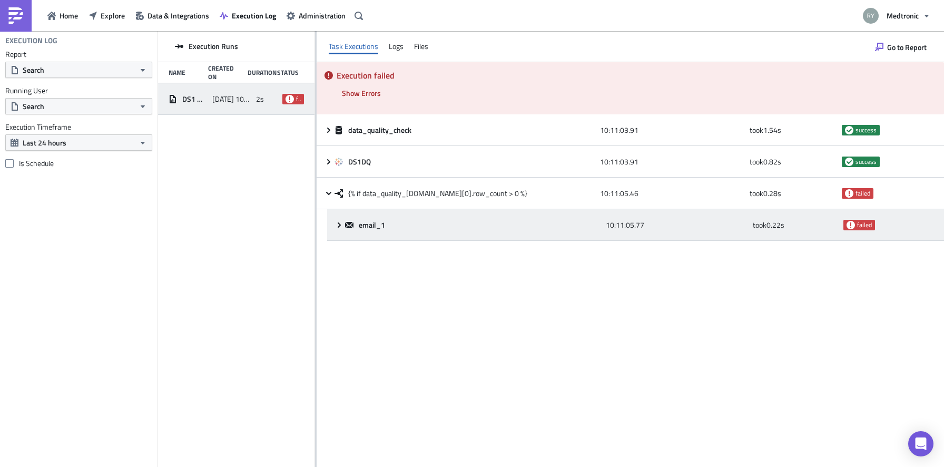
click at [347, 226] on icon at bounding box center [349, 225] width 8 height 6
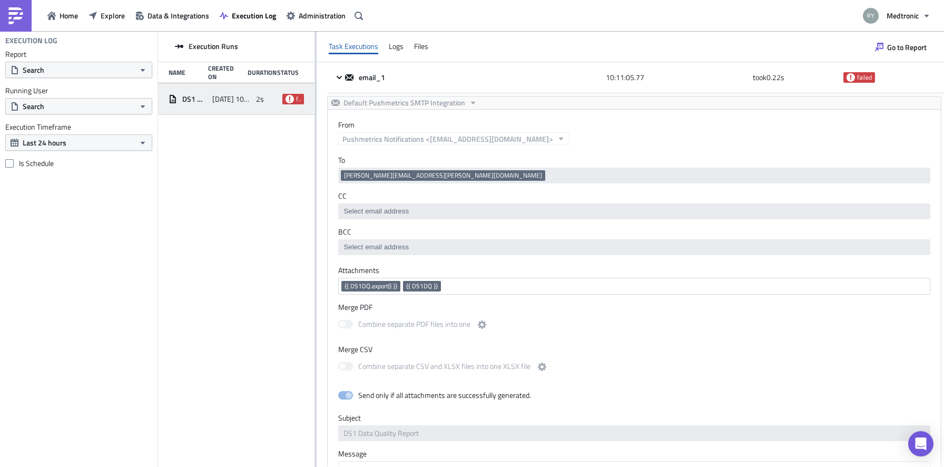
scroll to position [359, 0]
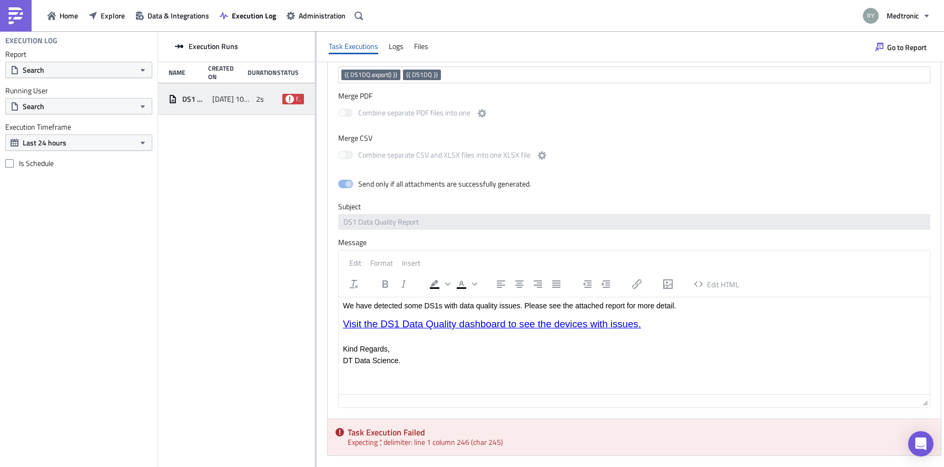
click at [11, 13] on img at bounding box center [15, 15] width 17 height 17
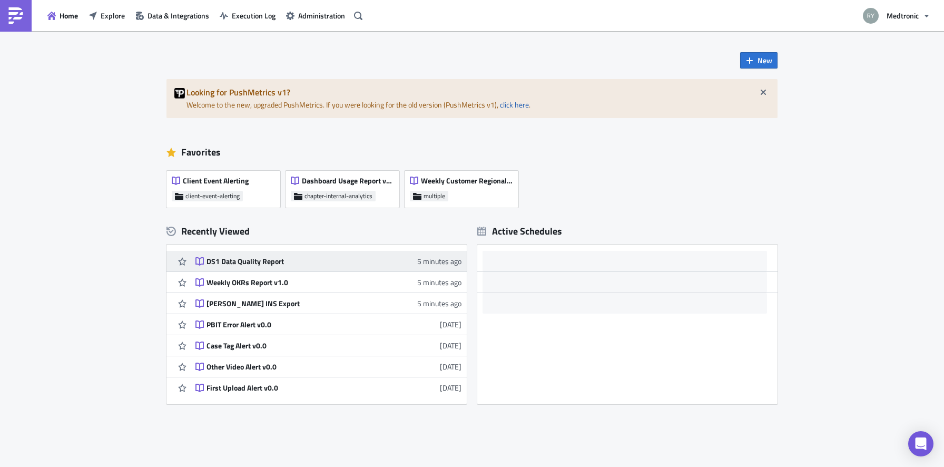
click at [232, 258] on div "DS1 Data Quality Report" at bounding box center [298, 261] width 184 height 9
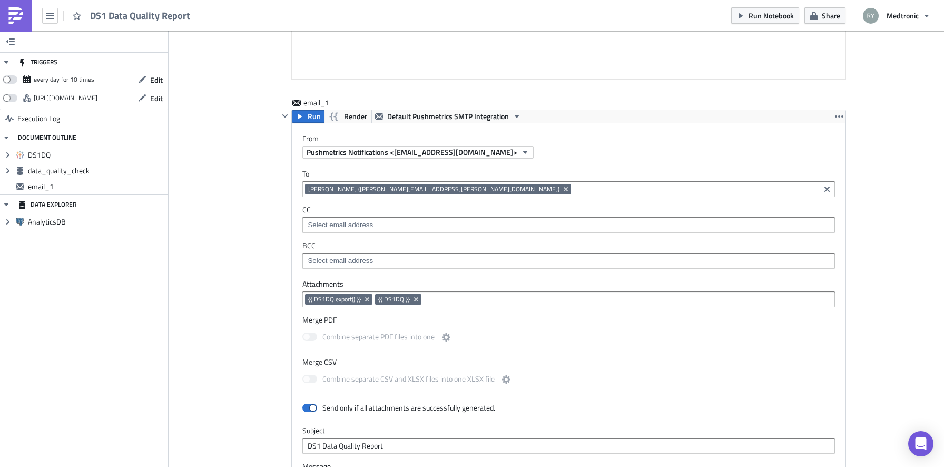
scroll to position [993, 0]
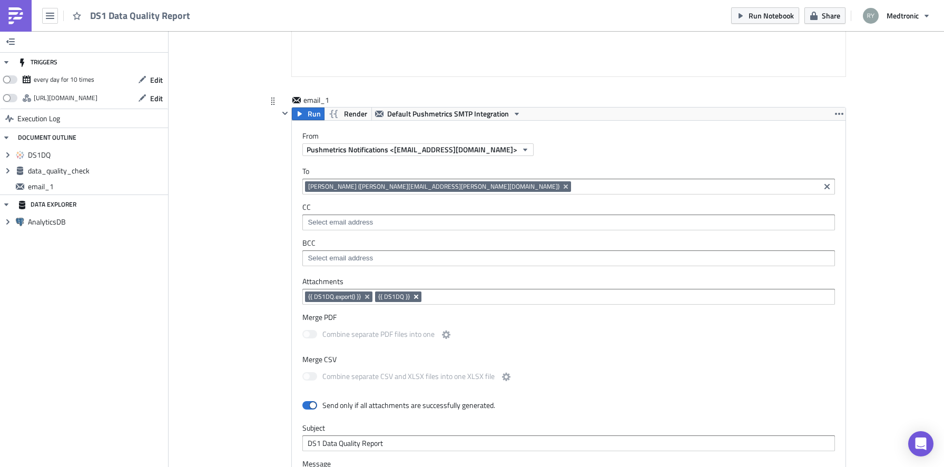
click at [414, 298] on icon "Remove Tag" at bounding box center [416, 296] width 4 height 4
click at [748, 19] on button "Run Notebook" at bounding box center [765, 15] width 68 height 16
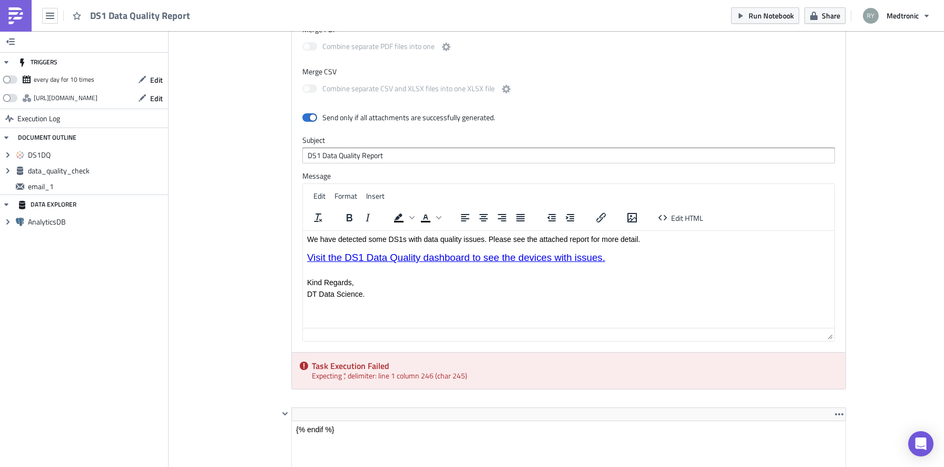
scroll to position [1275, 0]
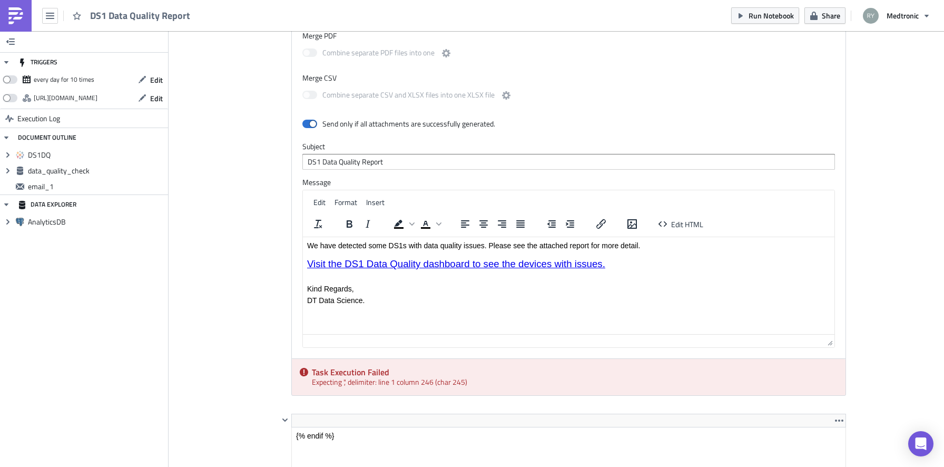
click at [340, 280] on p "Rich Text Area. Press ALT-0 for help." at bounding box center [568, 276] width 523 height 8
click at [354, 297] on body "We have detected some DS1s with data quality issues. Please see the attached re…" at bounding box center [568, 280] width 523 height 78
click at [632, 225] on icon "Insert/edit image" at bounding box center [632, 224] width 13 height 13
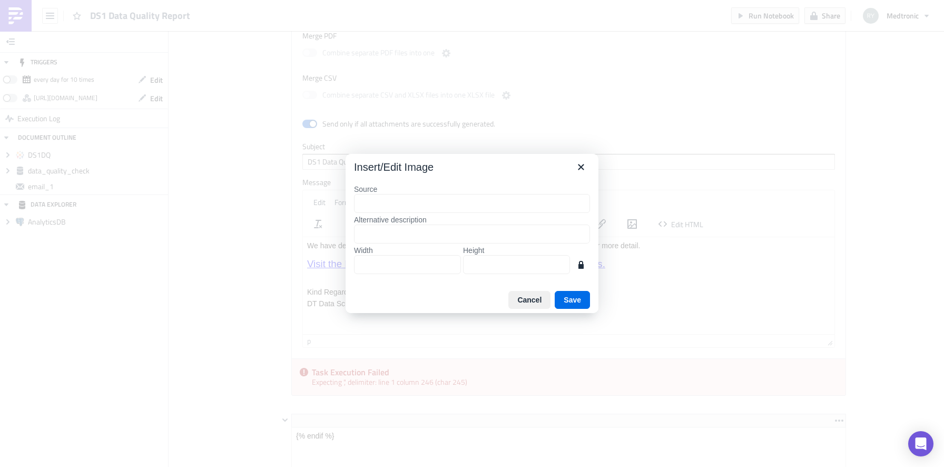
click at [394, 205] on input "Source" at bounding box center [472, 203] width 236 height 19
click at [386, 235] on input "Alternative description" at bounding box center [472, 233] width 236 height 19
click at [383, 254] on label "Width" at bounding box center [407, 249] width 107 height 9
click at [383, 255] on input "Width" at bounding box center [407, 264] width 107 height 19
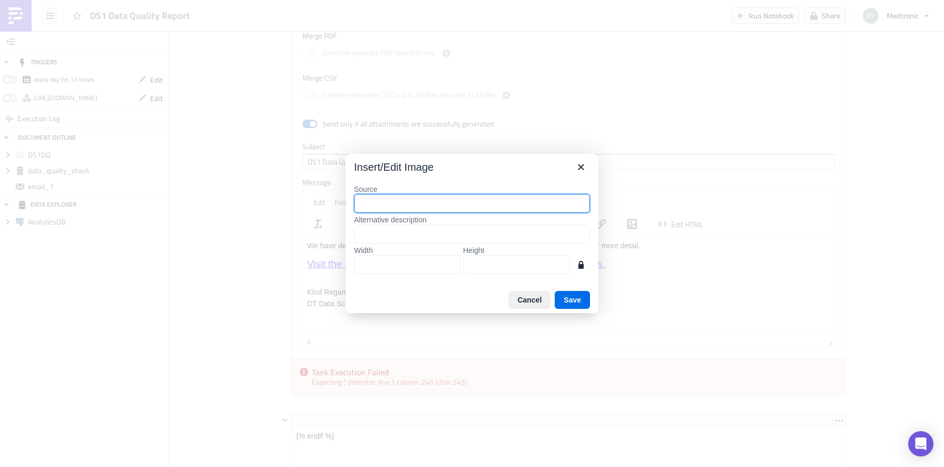
click at [411, 216] on label "Alternative description" at bounding box center [472, 219] width 236 height 9
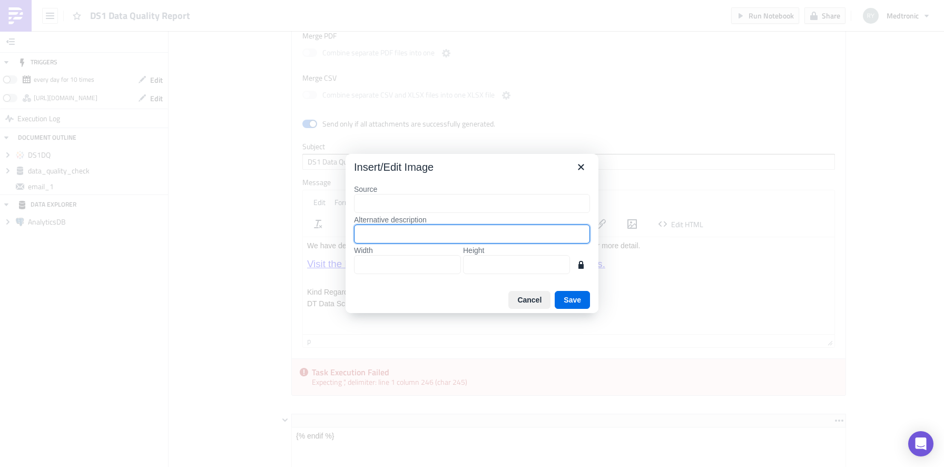
click at [411, 224] on input "Alternative description" at bounding box center [472, 233] width 236 height 19
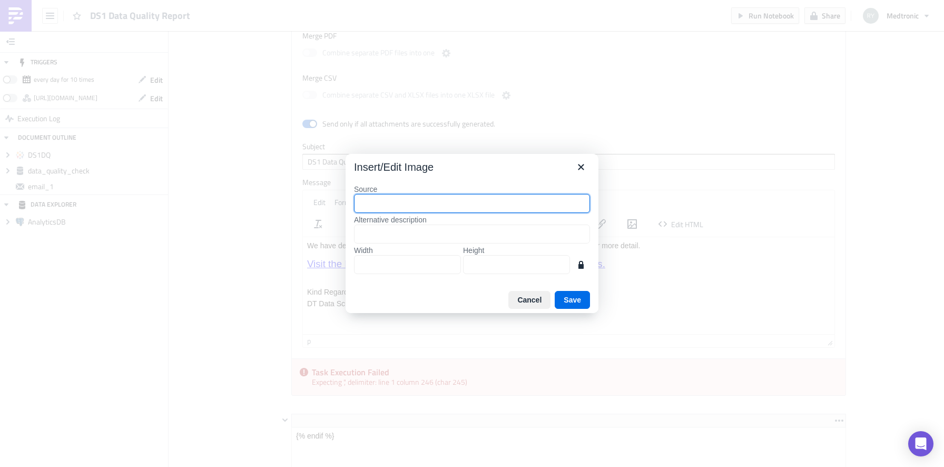
click at [411, 211] on input "Source" at bounding box center [472, 203] width 236 height 19
click at [588, 161] on button "Close" at bounding box center [581, 167] width 18 height 18
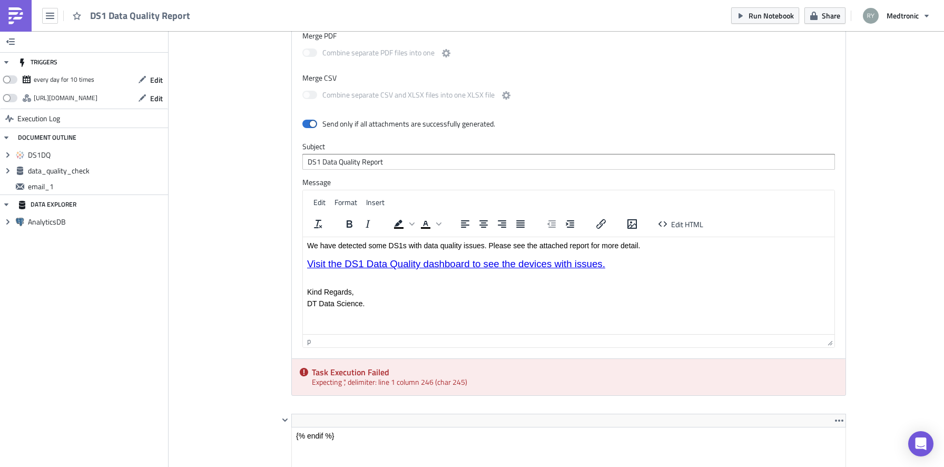
click at [392, 196] on div "Edit Format Insert" at bounding box center [568, 202] width 531 height 21
click at [379, 199] on span "Insert" at bounding box center [375, 201] width 18 height 11
click at [395, 225] on div "Image..." at bounding box center [408, 221] width 44 height 13
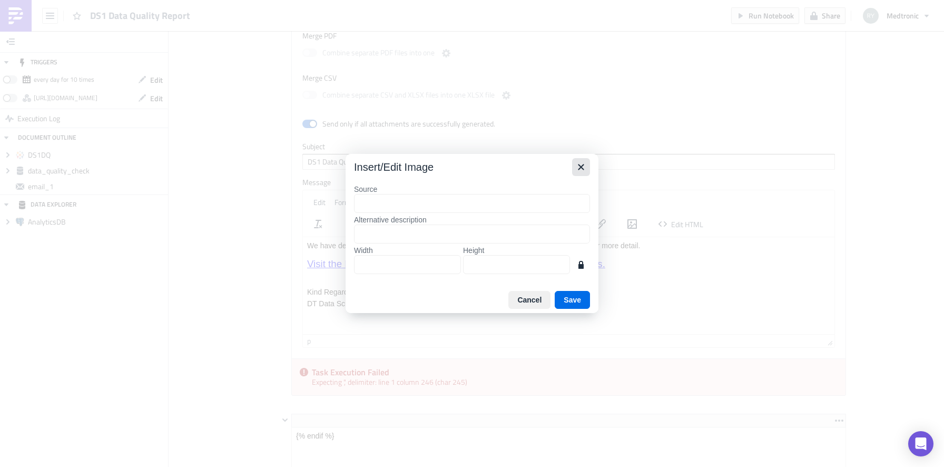
click at [580, 171] on icon "Close" at bounding box center [581, 167] width 13 height 13
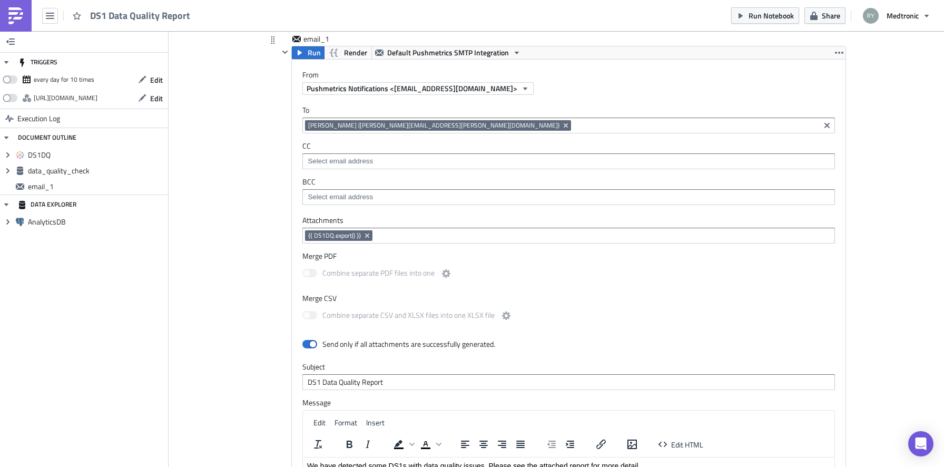
scroll to position [1050, 0]
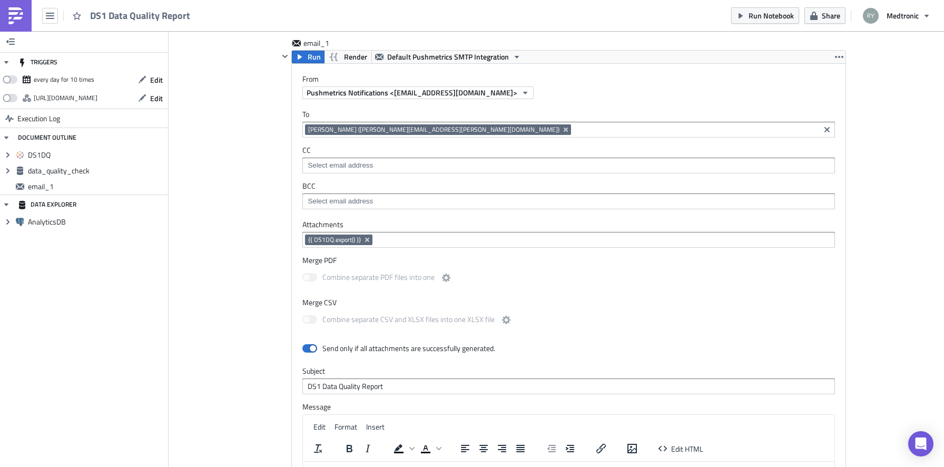
click at [20, 11] on img at bounding box center [15, 15] width 17 height 17
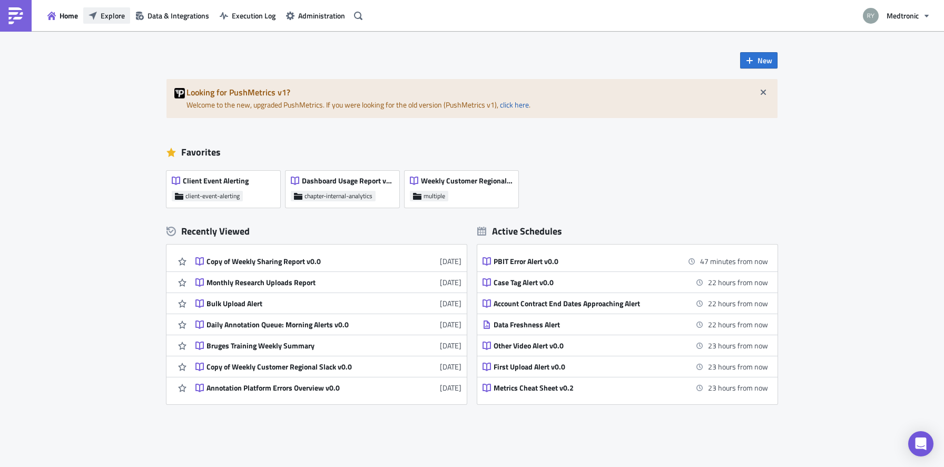
click at [114, 16] on span "Explore" at bounding box center [113, 15] width 24 height 11
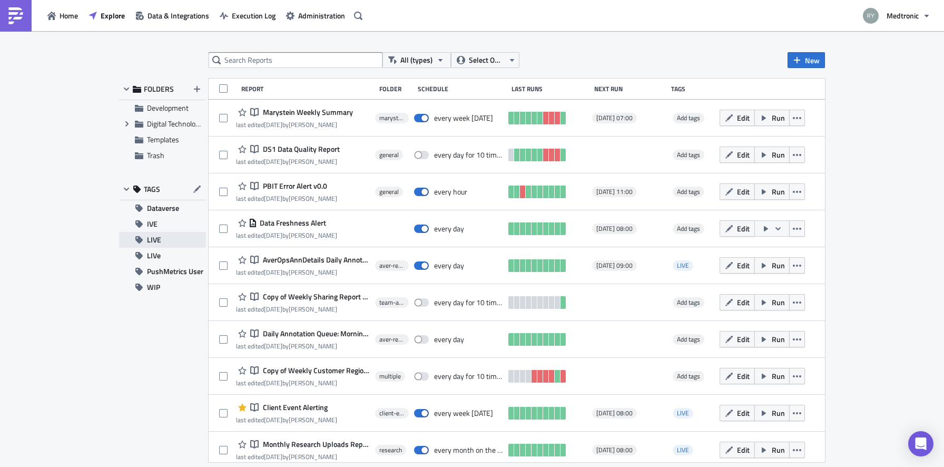
click at [155, 239] on span "LIVE" at bounding box center [154, 240] width 14 height 16
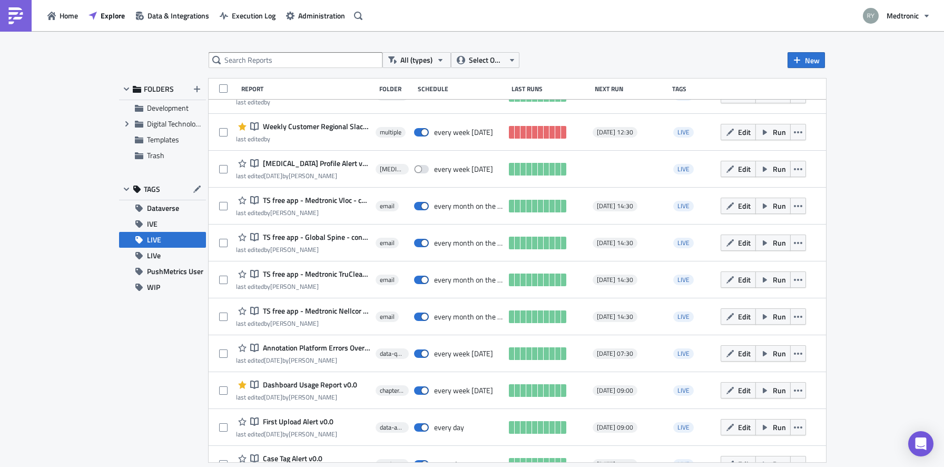
scroll to position [449, 0]
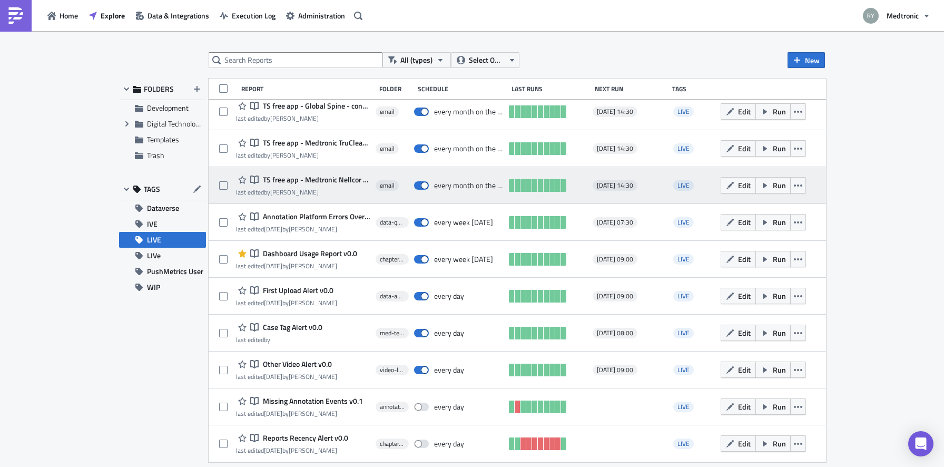
click at [295, 175] on span "TS free app - Medtronic Nellcor - content engagement v0.0" at bounding box center [315, 179] width 110 height 9
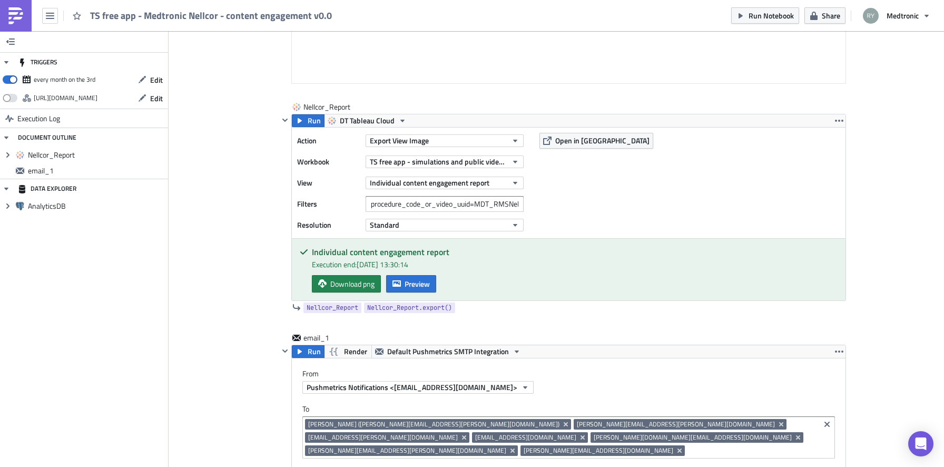
scroll to position [396, 0]
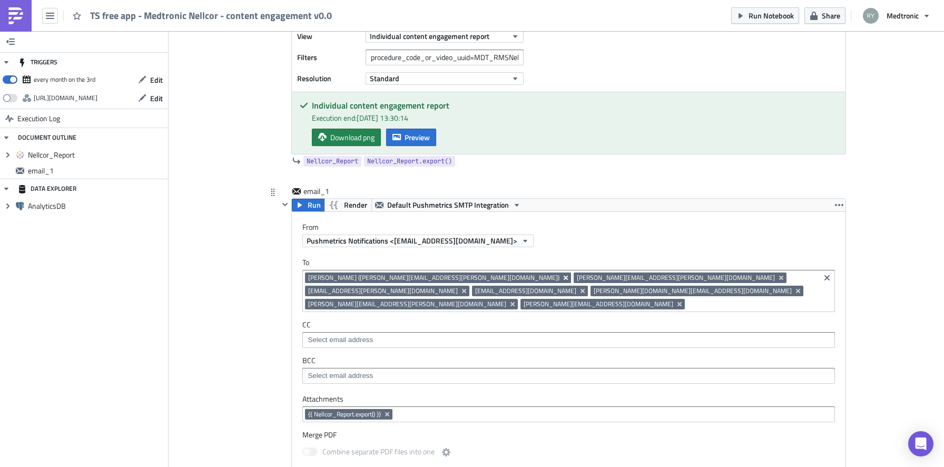
click at [561, 278] on icon "Remove Tag" at bounding box center [565, 277] width 8 height 8
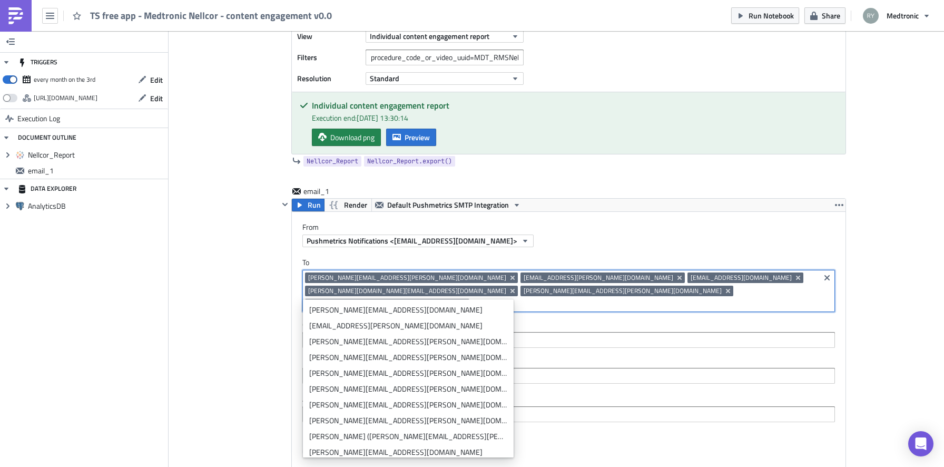
click at [254, 280] on div "Cover Image email Execution Log TS free app - Medtronic Nellcor - content engag…" at bounding box center [556, 268] width 775 height 1265
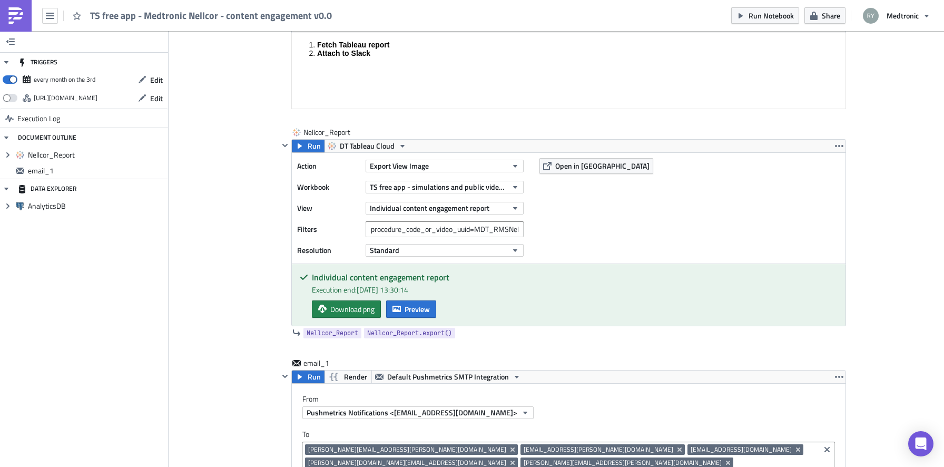
scroll to position [229, 0]
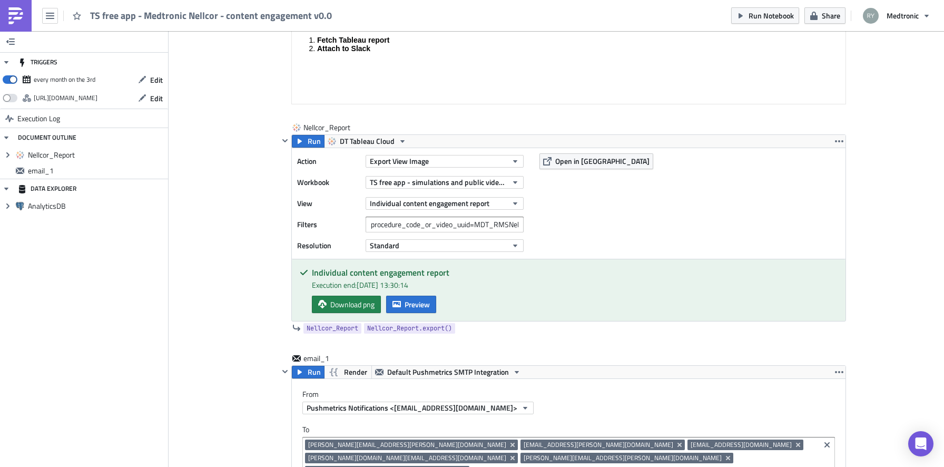
click at [12, 12] on img at bounding box center [15, 15] width 17 height 17
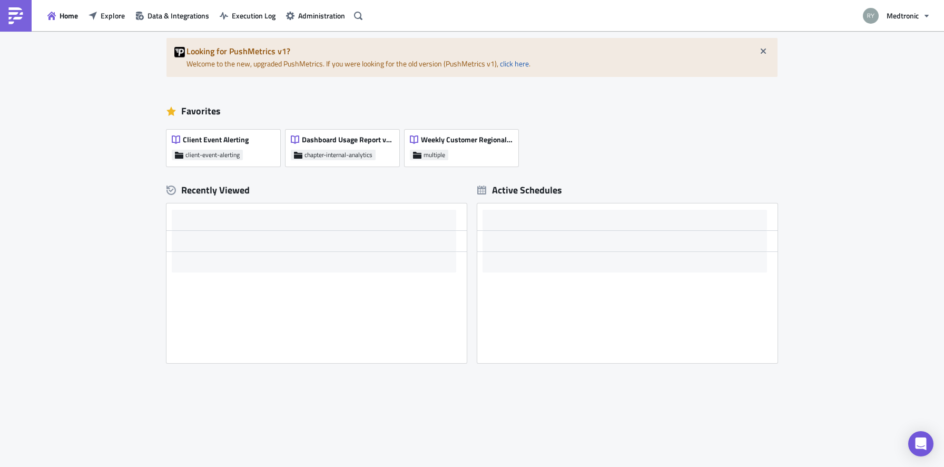
scroll to position [41, 0]
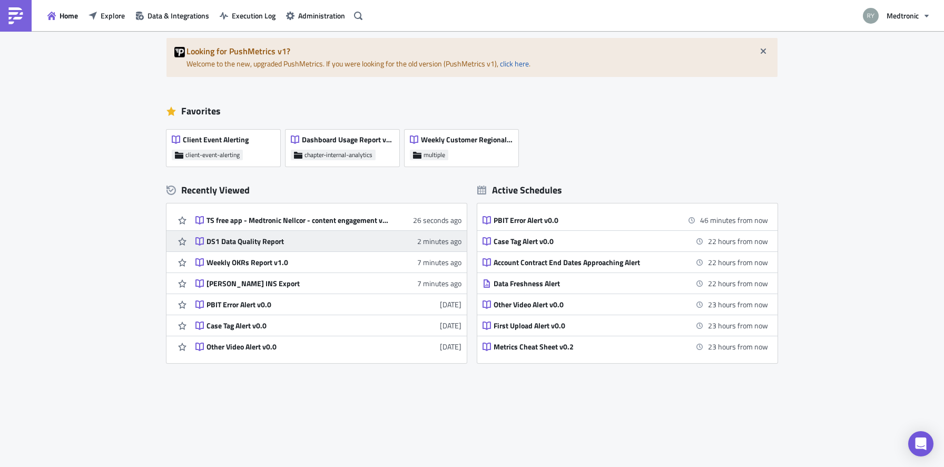
click at [242, 243] on div "DS1 Data Quality Report" at bounding box center [298, 240] width 184 height 9
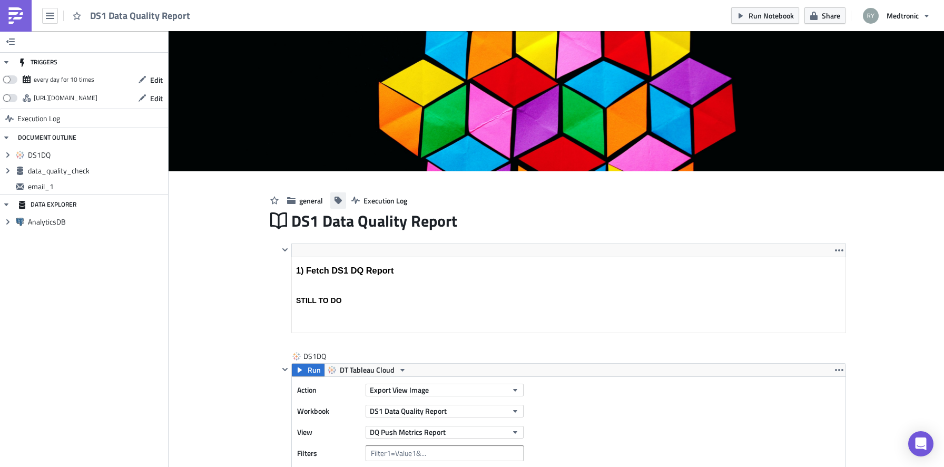
scroll to position [121, 553]
click at [338, 200] on icon "button" at bounding box center [337, 199] width 7 height 7
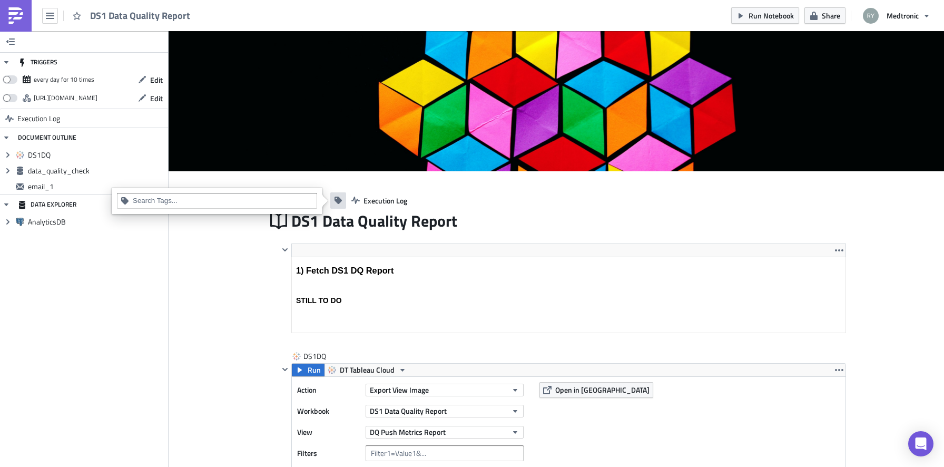
click at [263, 204] on input at bounding box center [223, 200] width 181 height 11
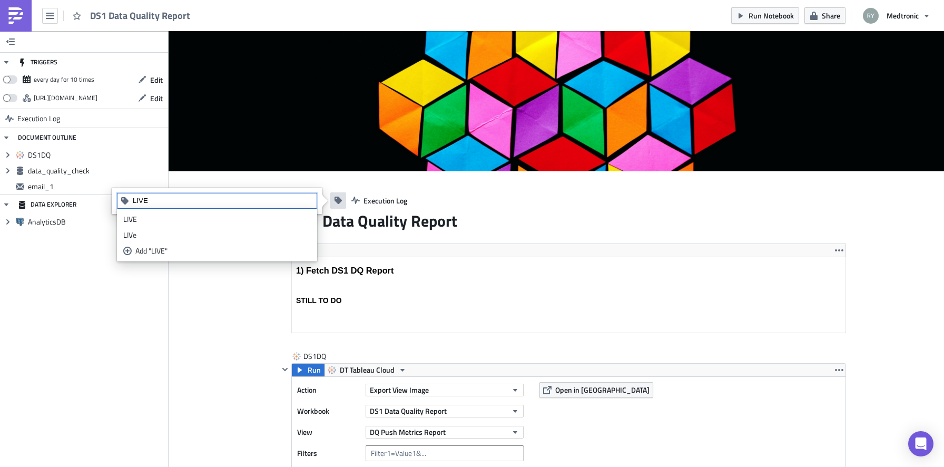
type input "LIVE"
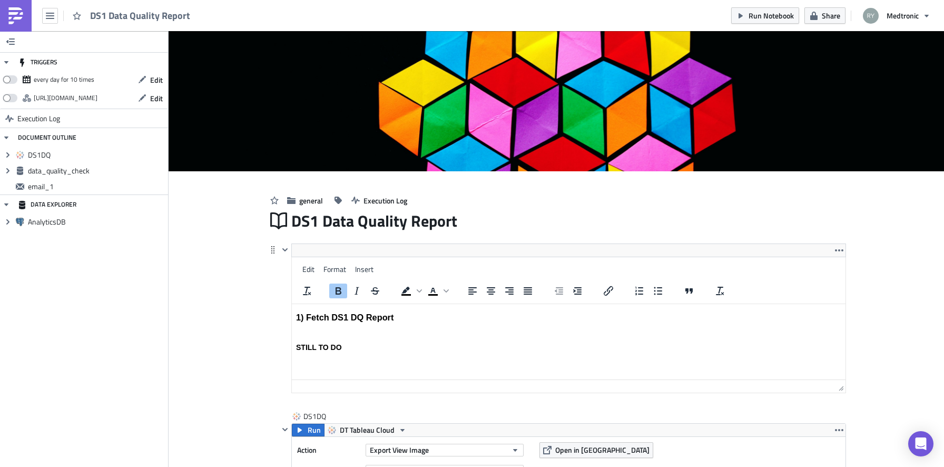
drag, startPoint x: 359, startPoint y: 353, endPoint x: 275, endPoint y: 282, distance: 109.5
click at [292, 303] on html "1) Fetch DS1 DQ Report STILL TO DO" at bounding box center [569, 329] width 554 height 52
drag, startPoint x: 347, startPoint y: 338, endPoint x: 257, endPoint y: 336, distance: 90.1
click at [292, 336] on html "1) Fetch DS1 DQ Report STILL TO DO" at bounding box center [569, 329] width 554 height 52
drag, startPoint x: 354, startPoint y: 346, endPoint x: 223, endPoint y: 338, distance: 130.9
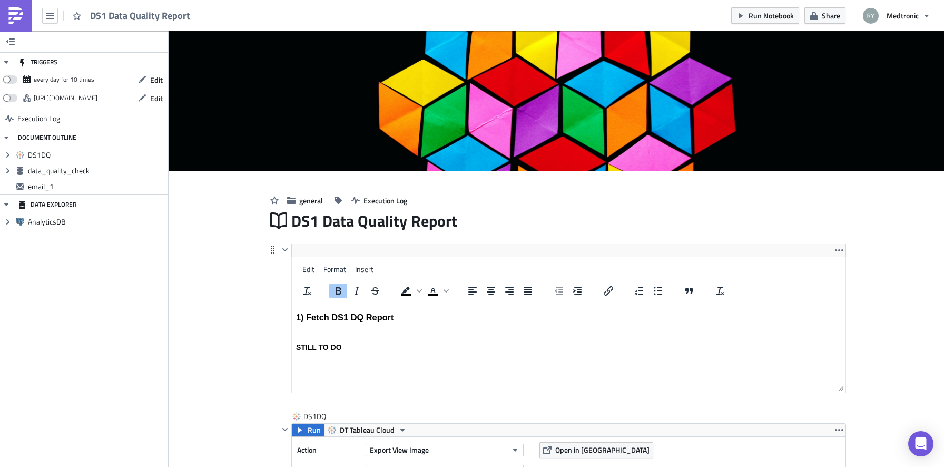
click at [292, 338] on html "1) Fetch DS1 DQ Report STILL TO DO" at bounding box center [569, 329] width 554 height 52
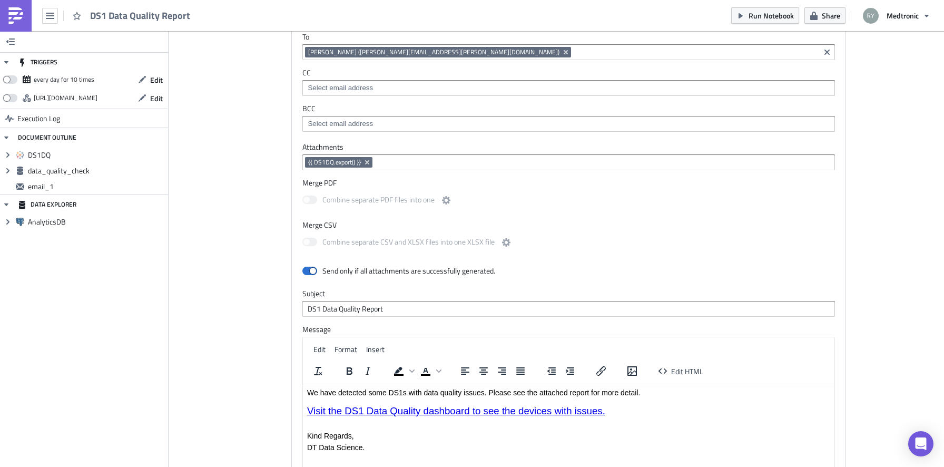
scroll to position [1126, 0]
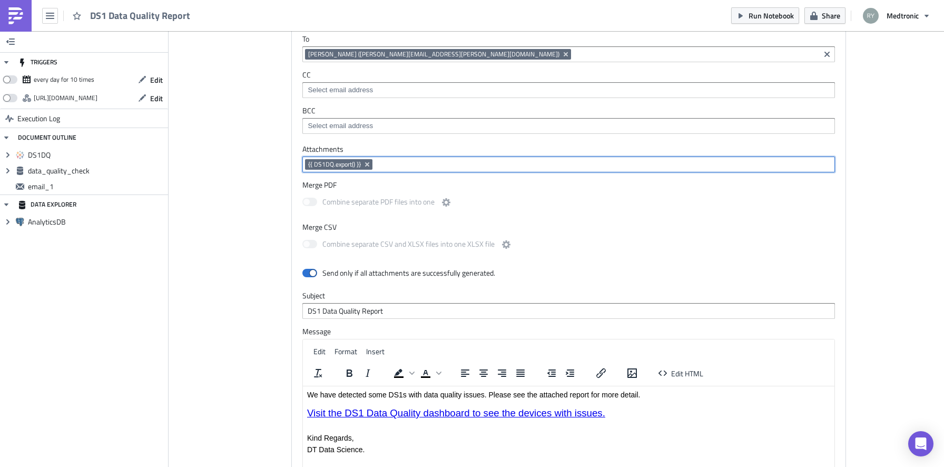
click at [475, 161] on input at bounding box center [603, 164] width 456 height 11
type input "[PERSON_NAME]"
click at [574, 57] on input at bounding box center [695, 54] width 243 height 11
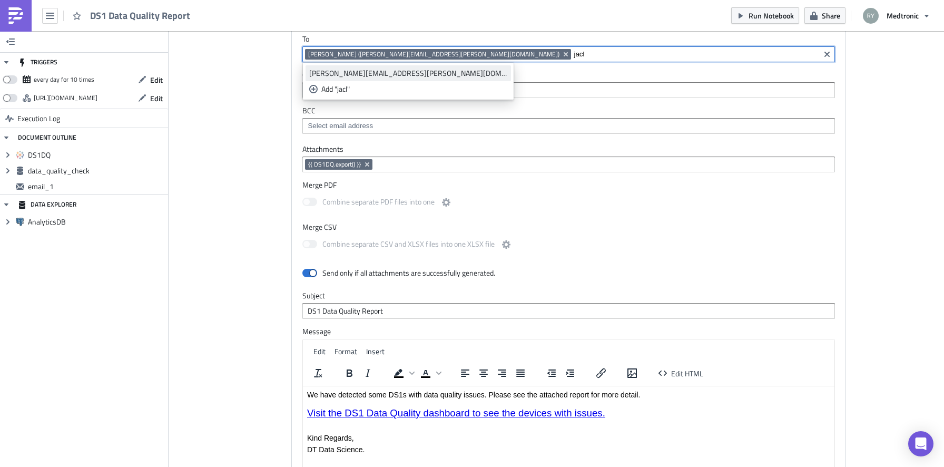
type input "jacl"
click at [389, 74] on div "[PERSON_NAME][EMAIL_ADDRESS][PERSON_NAME][DOMAIN_NAME]" at bounding box center [408, 73] width 198 height 11
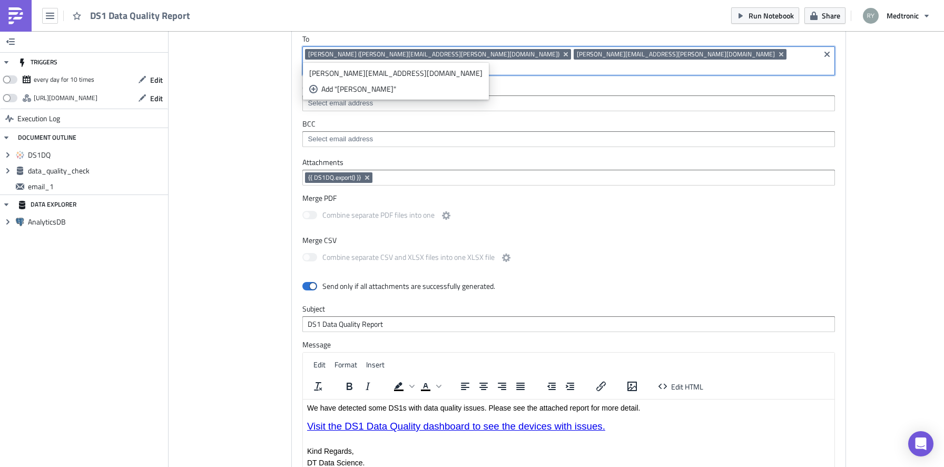
type input "[PERSON_NAME]"
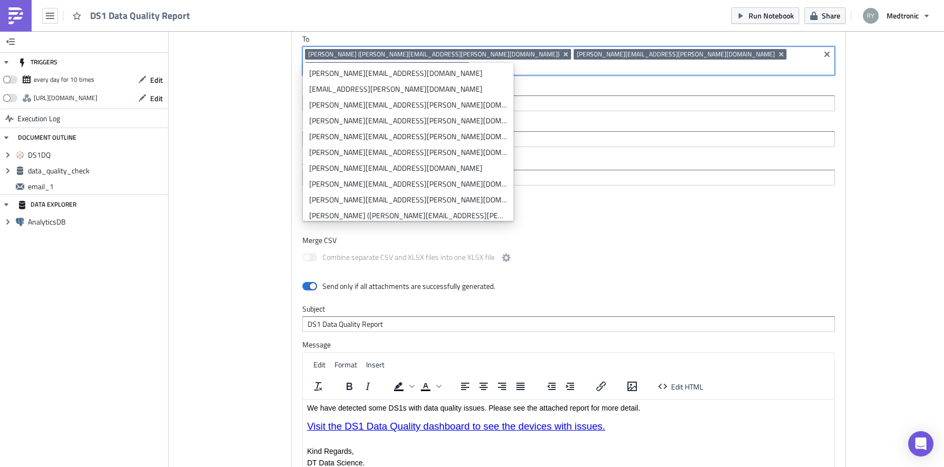
click at [267, 141] on div "email_1 Run Render Default Pushmetrics SMTP Integration From Pushmetrics Notifi…" at bounding box center [556, 277] width 579 height 629
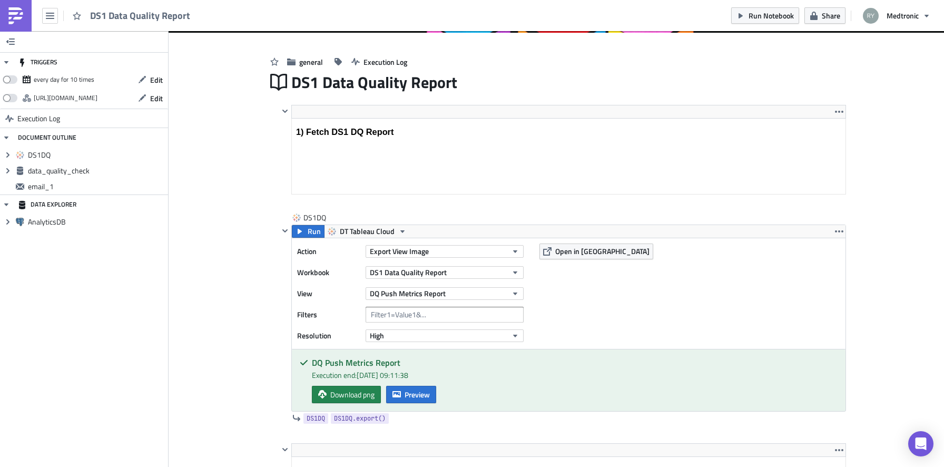
scroll to position [0, 0]
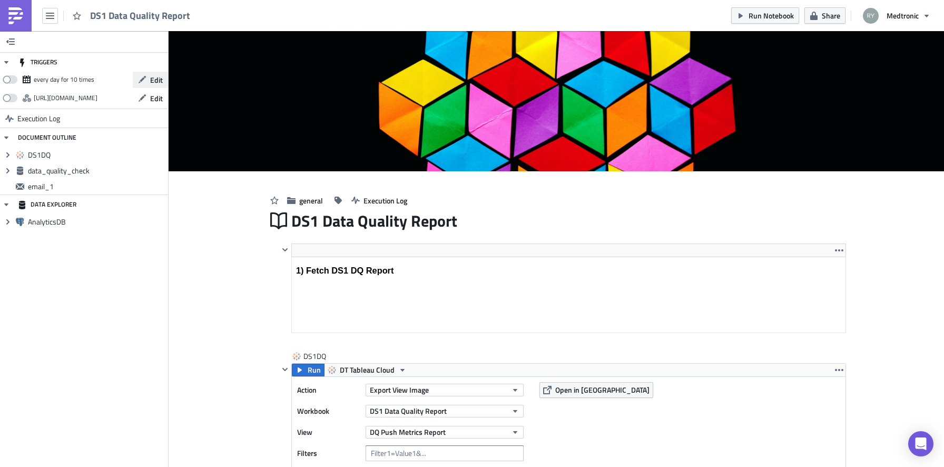
click at [142, 77] on icon "button" at bounding box center [142, 79] width 8 height 8
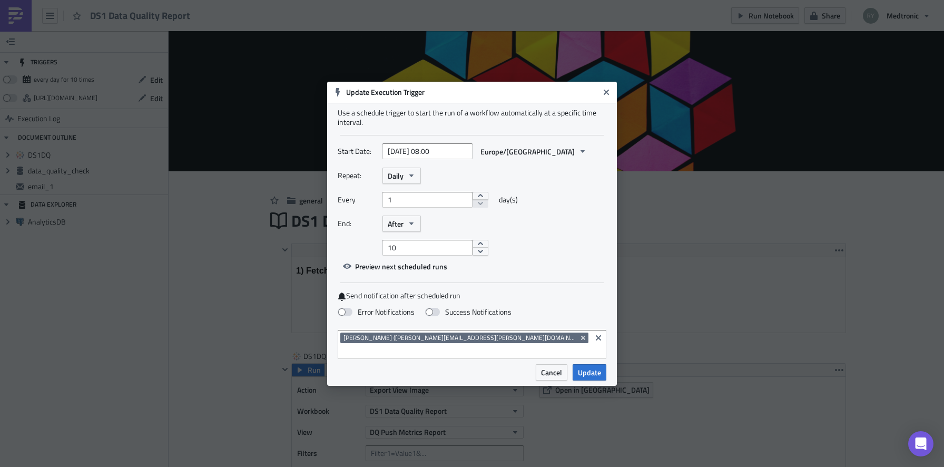
click at [421, 177] on div "Repeat: Daily" at bounding box center [472, 175] width 269 height 16
click at [415, 180] on icon "button" at bounding box center [411, 175] width 8 height 8
click at [407, 232] on div "Weekly" at bounding box center [432, 226] width 87 height 11
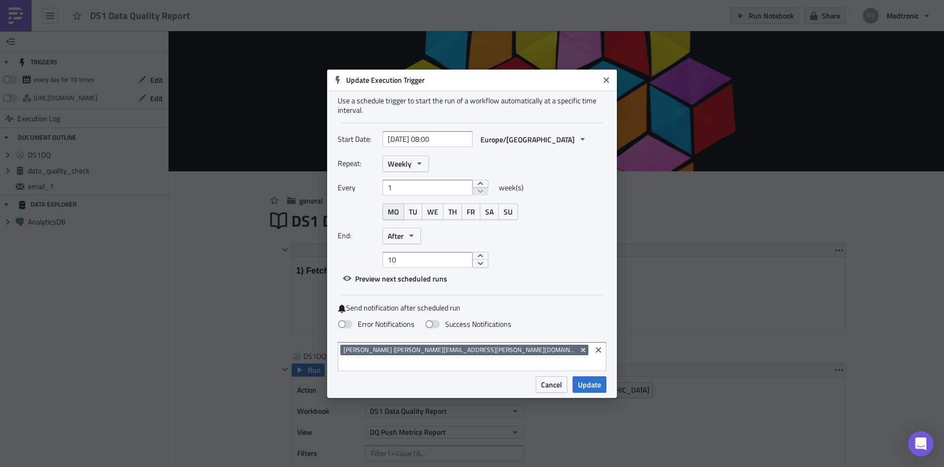
click at [394, 217] on span "MO" at bounding box center [393, 211] width 11 height 11
click at [413, 240] on icon "button" at bounding box center [411, 235] width 8 height 8
click at [412, 261] on div "Never" at bounding box center [432, 255] width 87 height 11
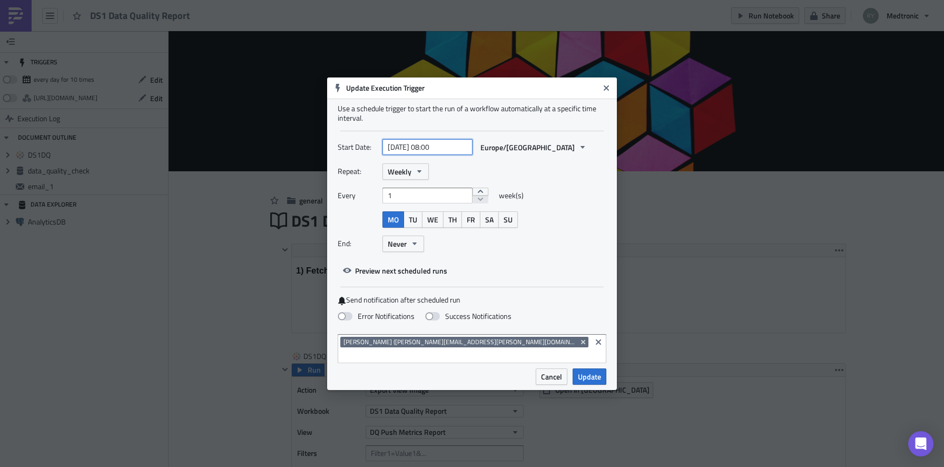
click at [454, 152] on input "[DATE] 08:00" at bounding box center [427, 147] width 90 height 16
select select "9"
select select "2025"
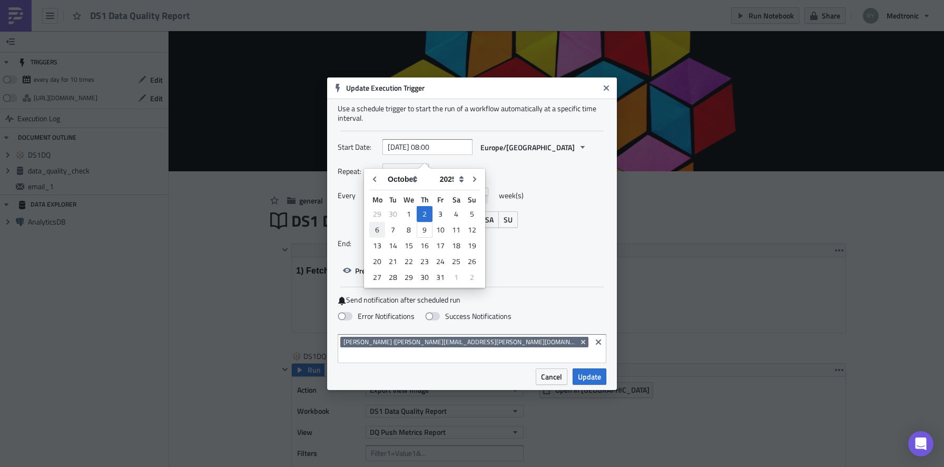
click at [374, 232] on div "6" at bounding box center [377, 229] width 16 height 15
type input "[DATE] 08:00"
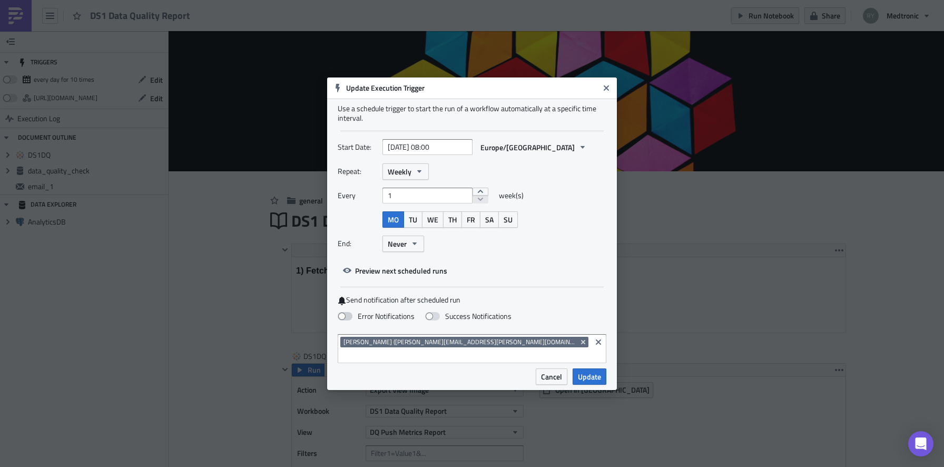
click at [351, 320] on span at bounding box center [345, 316] width 15 height 8
click at [9, 8] on input "Error Notifications" at bounding box center [5, 5] width 7 height 7
checkbox input "true"
click at [584, 371] on span "Update" at bounding box center [589, 376] width 23 height 11
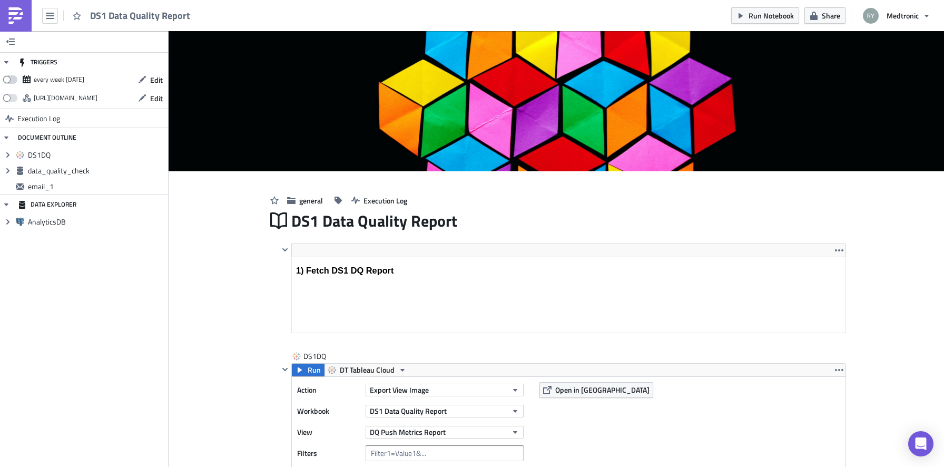
click at [7, 81] on span at bounding box center [10, 79] width 15 height 8
click at [7, 80] on input "checkbox" at bounding box center [8, 76] width 7 height 7
checkbox input "true"
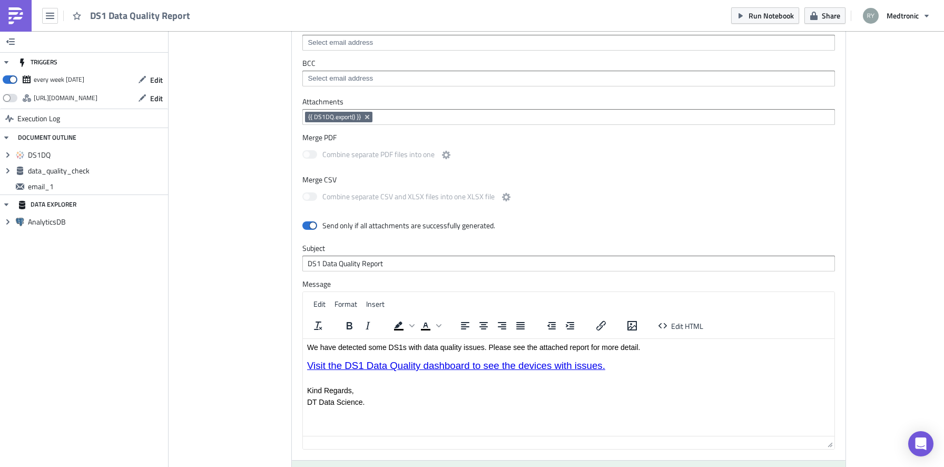
scroll to position [1192, 0]
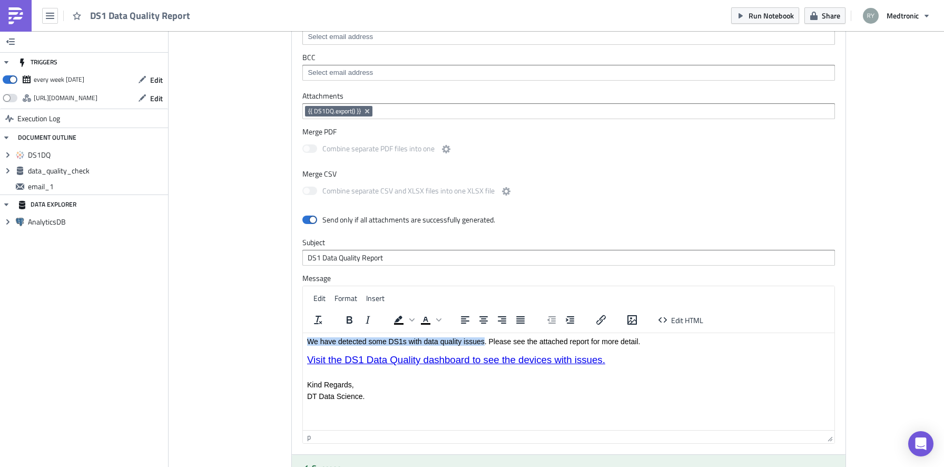
drag, startPoint x: 485, startPoint y: 344, endPoint x: 281, endPoint y: 335, distance: 203.5
click at [303, 335] on html "We have detected some DS1s with data quality issues. Please see the attached re…" at bounding box center [568, 373] width 531 height 83
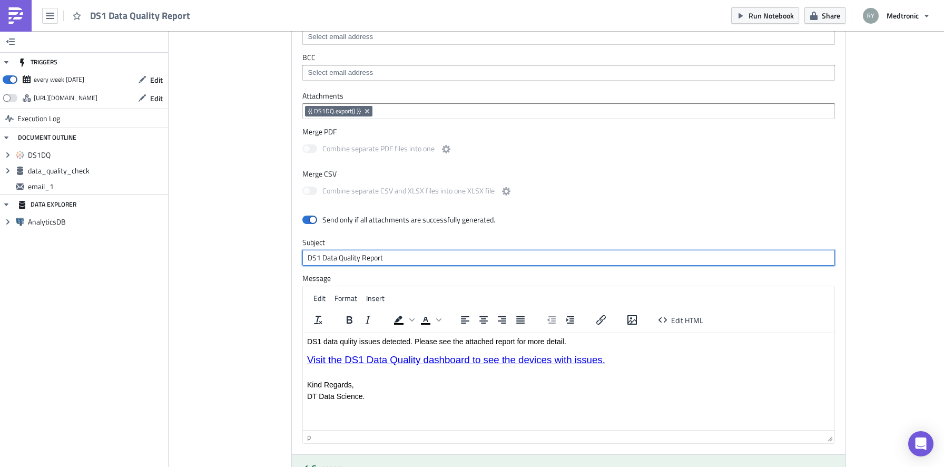
click at [393, 250] on input "DS1 Data Quality Report" at bounding box center [568, 258] width 532 height 16
click at [352, 342] on p "DS1 data qulity issues detected. Please see the attached report for more detail…" at bounding box center [568, 351] width 523 height 28
click at [357, 342] on p "DS1 data quaslity issues detected. Please see the attached report for more deta…" at bounding box center [568, 351] width 523 height 28
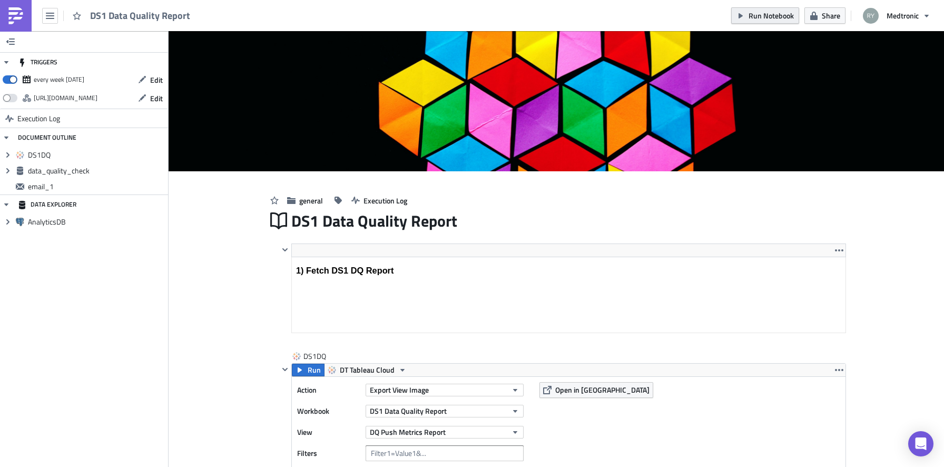
click at [757, 20] on span "Run Notebook" at bounding box center [770, 15] width 45 height 11
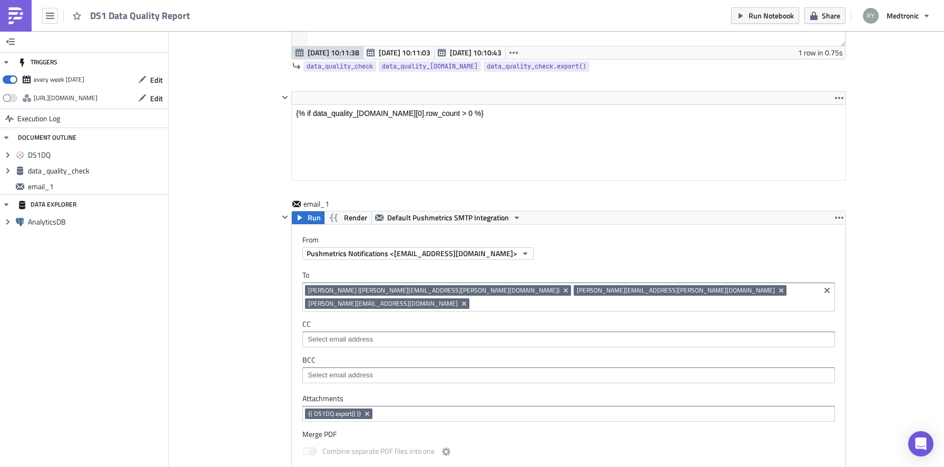
scroll to position [896, 0]
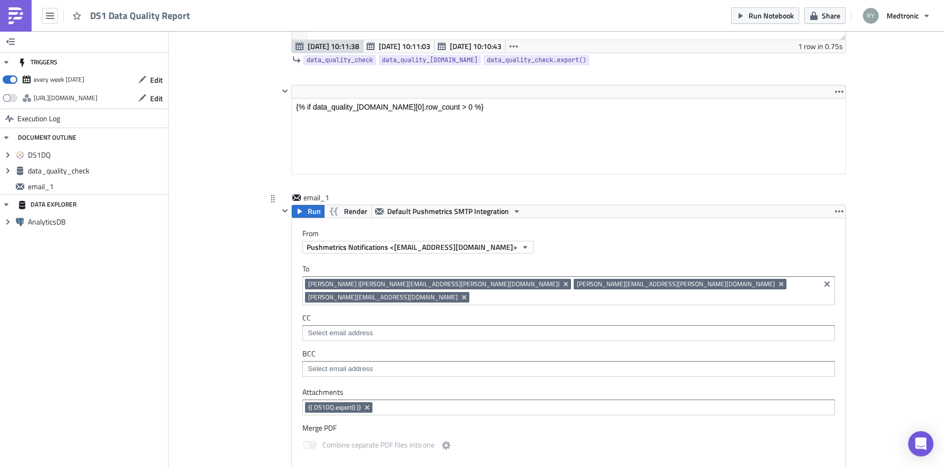
click at [673, 292] on input at bounding box center [644, 297] width 345 height 11
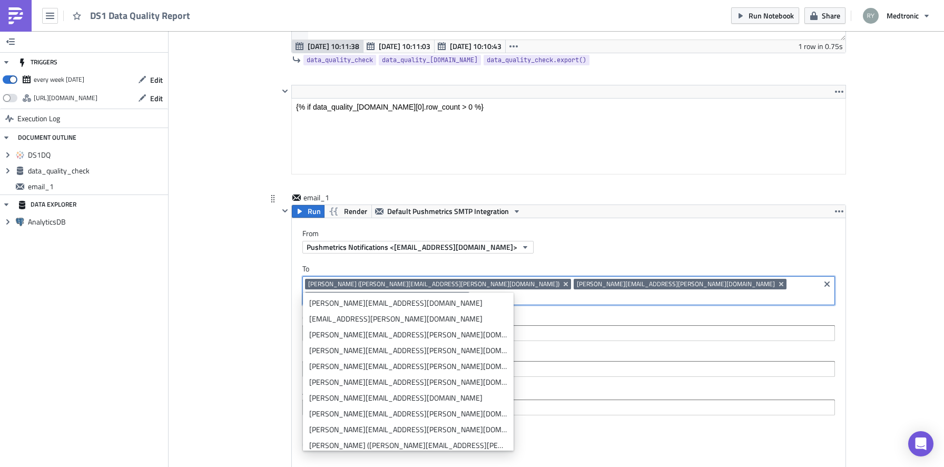
paste input "[PERSON_NAME][EMAIL_ADDRESS][DOMAIN_NAME]"
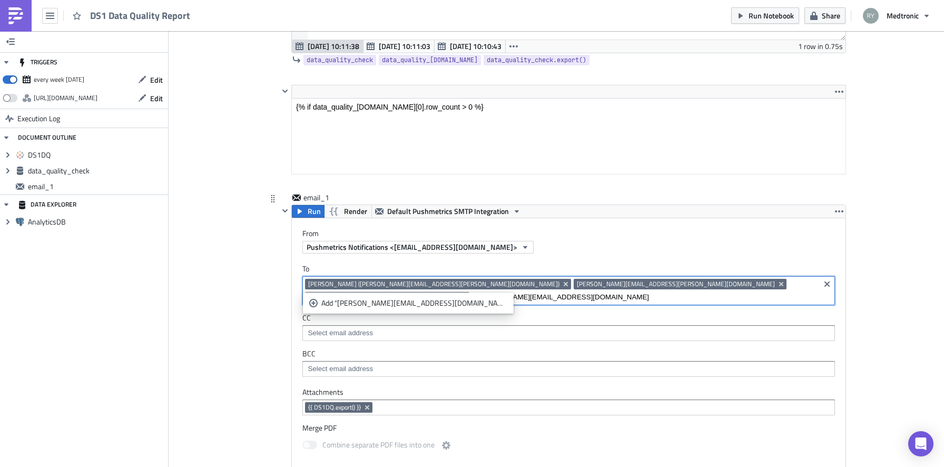
type input "[PERSON_NAME][EMAIL_ADDRESS][DOMAIN_NAME]"
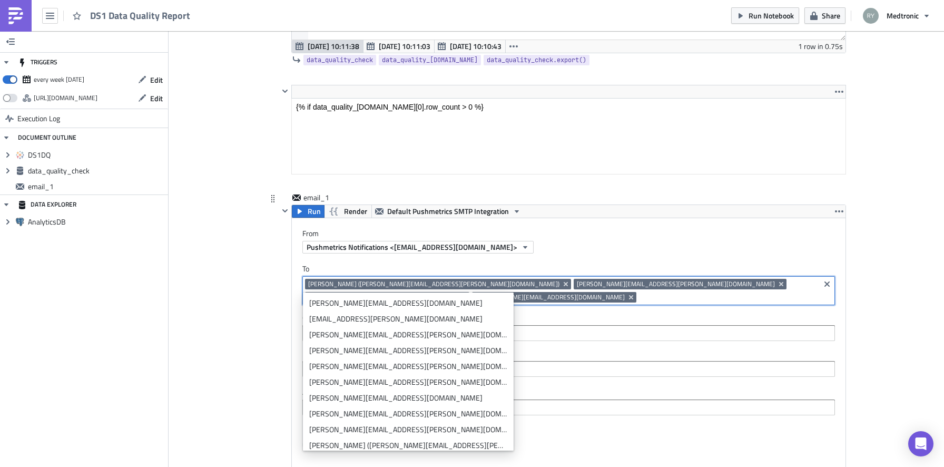
paste input "[PERSON_NAME][EMAIL_ADDRESS][DOMAIN_NAME]"
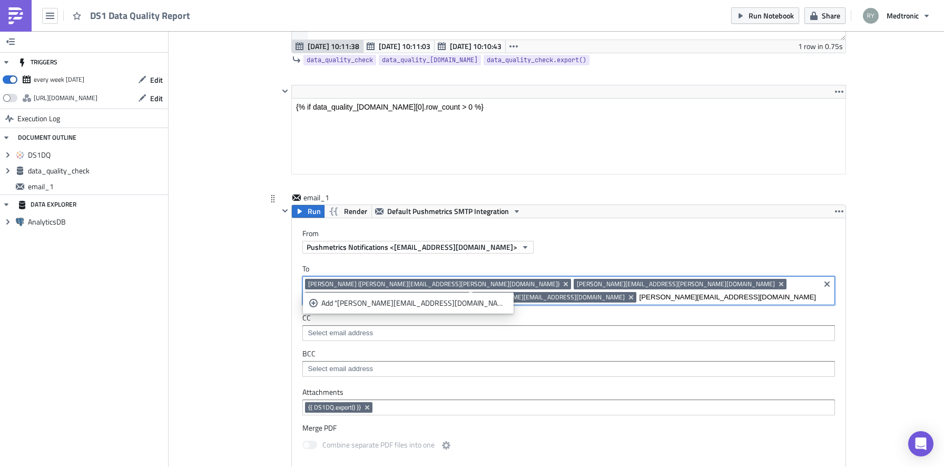
scroll to position [0, 26]
type input "[PERSON_NAME][EMAIL_ADDRESS][DOMAIN_NAME]"
click at [364, 307] on div "Add "[PERSON_NAME][EMAIL_ADDRESS][DOMAIN_NAME]"" at bounding box center [414, 303] width 186 height 11
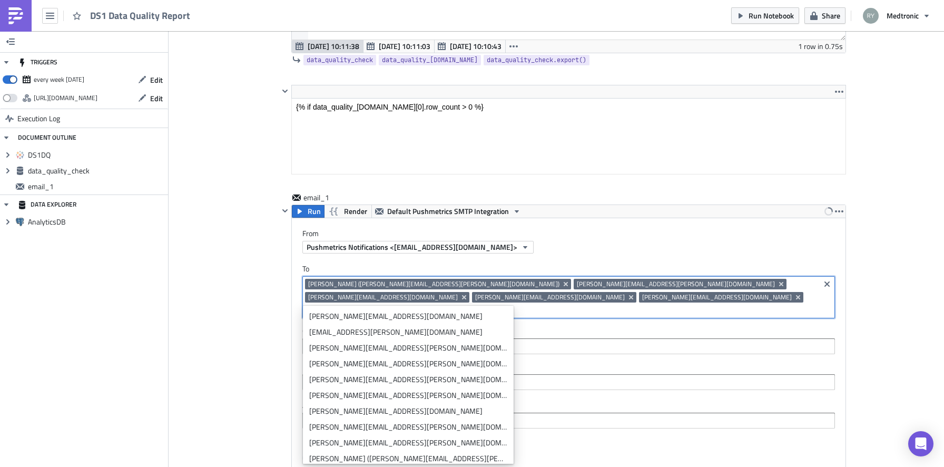
scroll to position [0, 0]
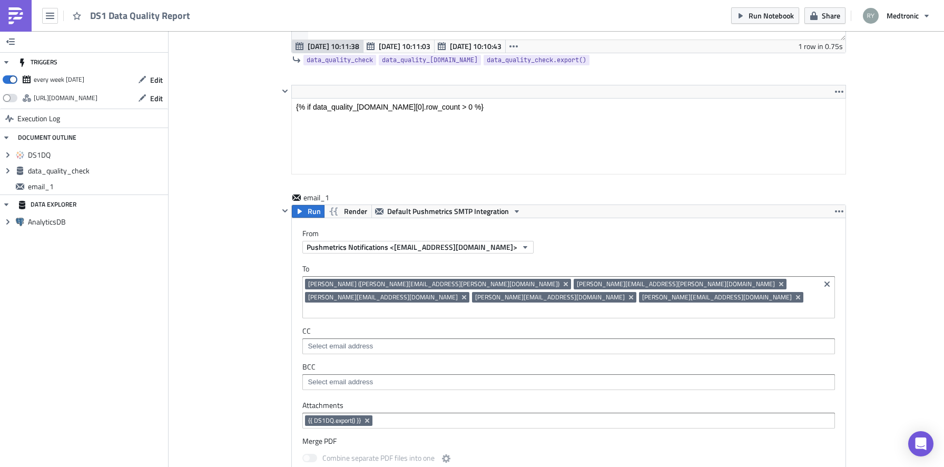
click at [250, 292] on div "Cover Image general Execution Log DS1 Data Quality Report <h3>1) Fetch DS1 DQ R…" at bounding box center [556, 74] width 775 height 1879
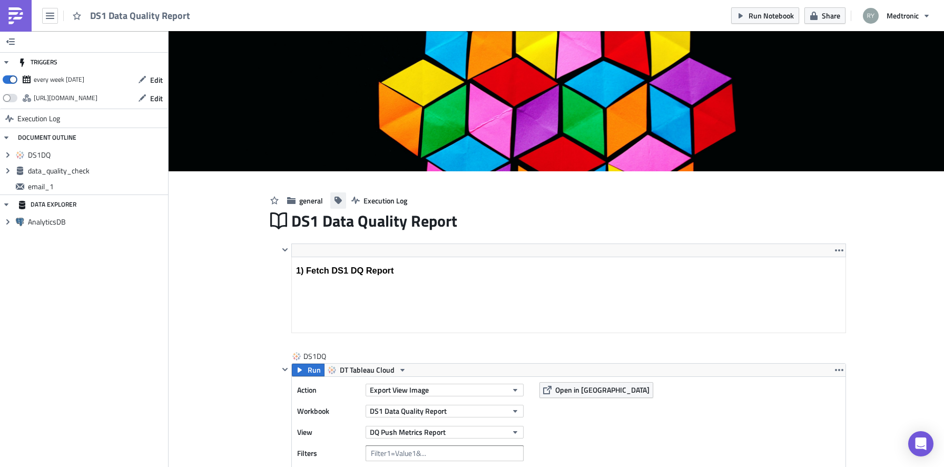
click at [339, 205] on button "button" at bounding box center [338, 200] width 16 height 16
